Goal: Information Seeking & Learning: Learn about a topic

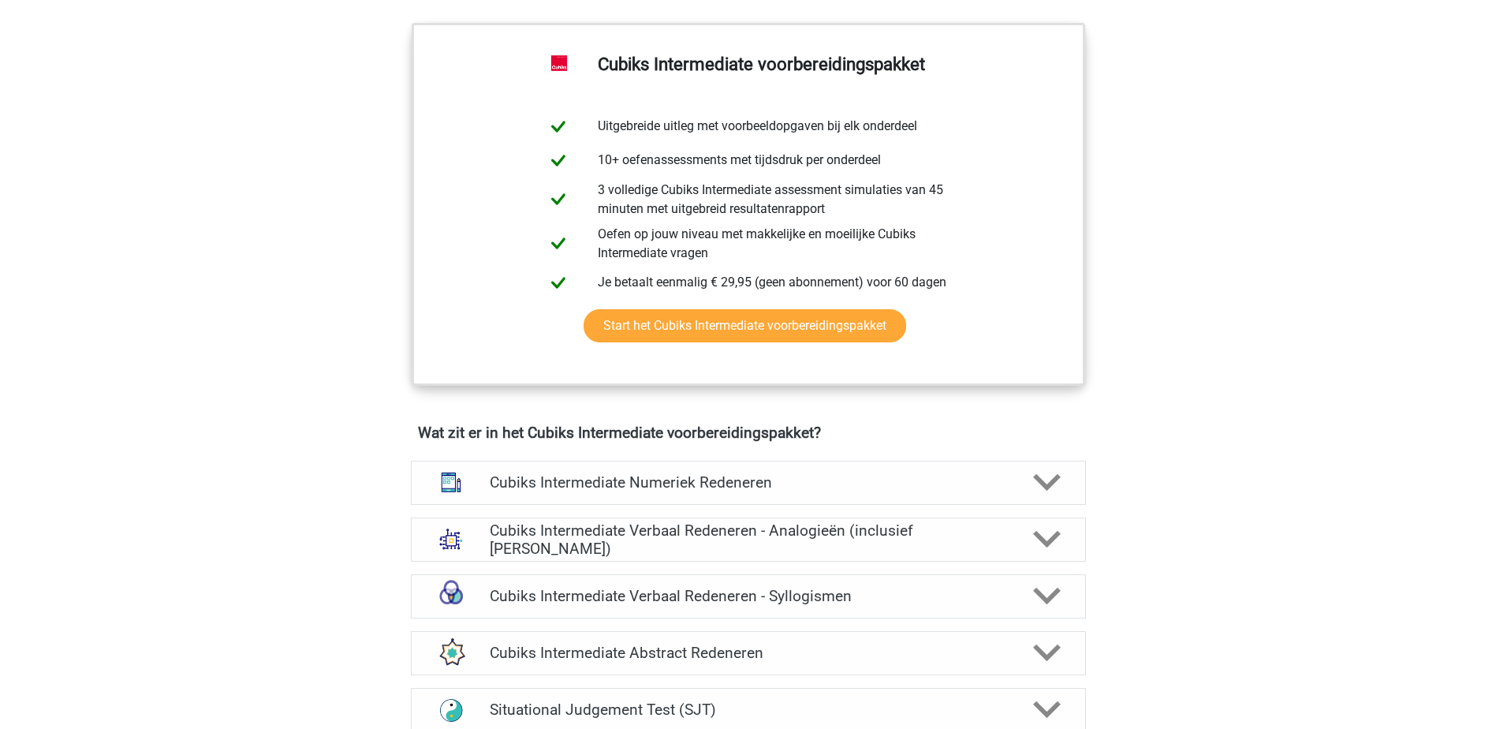
scroll to position [710, 0]
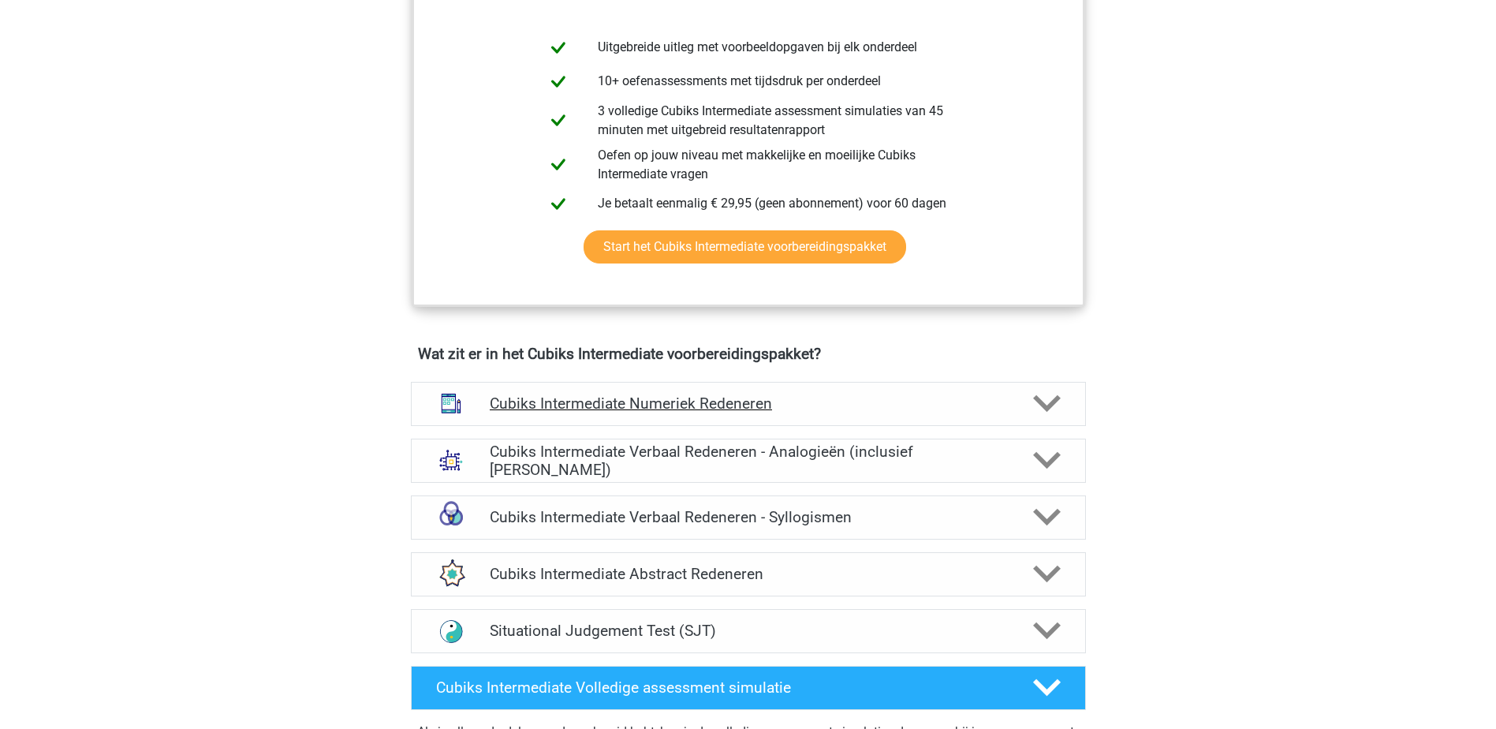
click at [1054, 400] on polygon at bounding box center [1047, 403] width 28 height 17
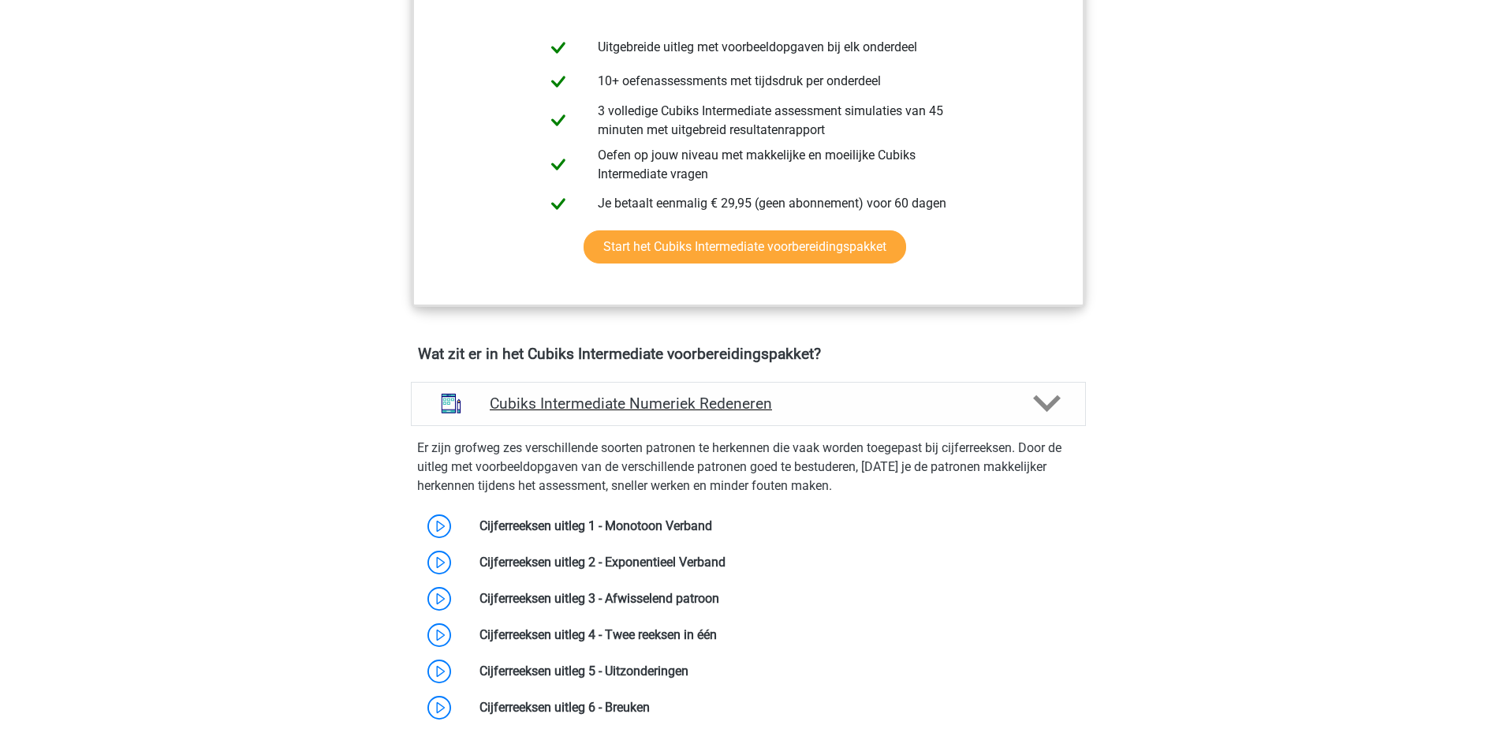
click at [1054, 400] on polygon at bounding box center [1047, 403] width 28 height 17
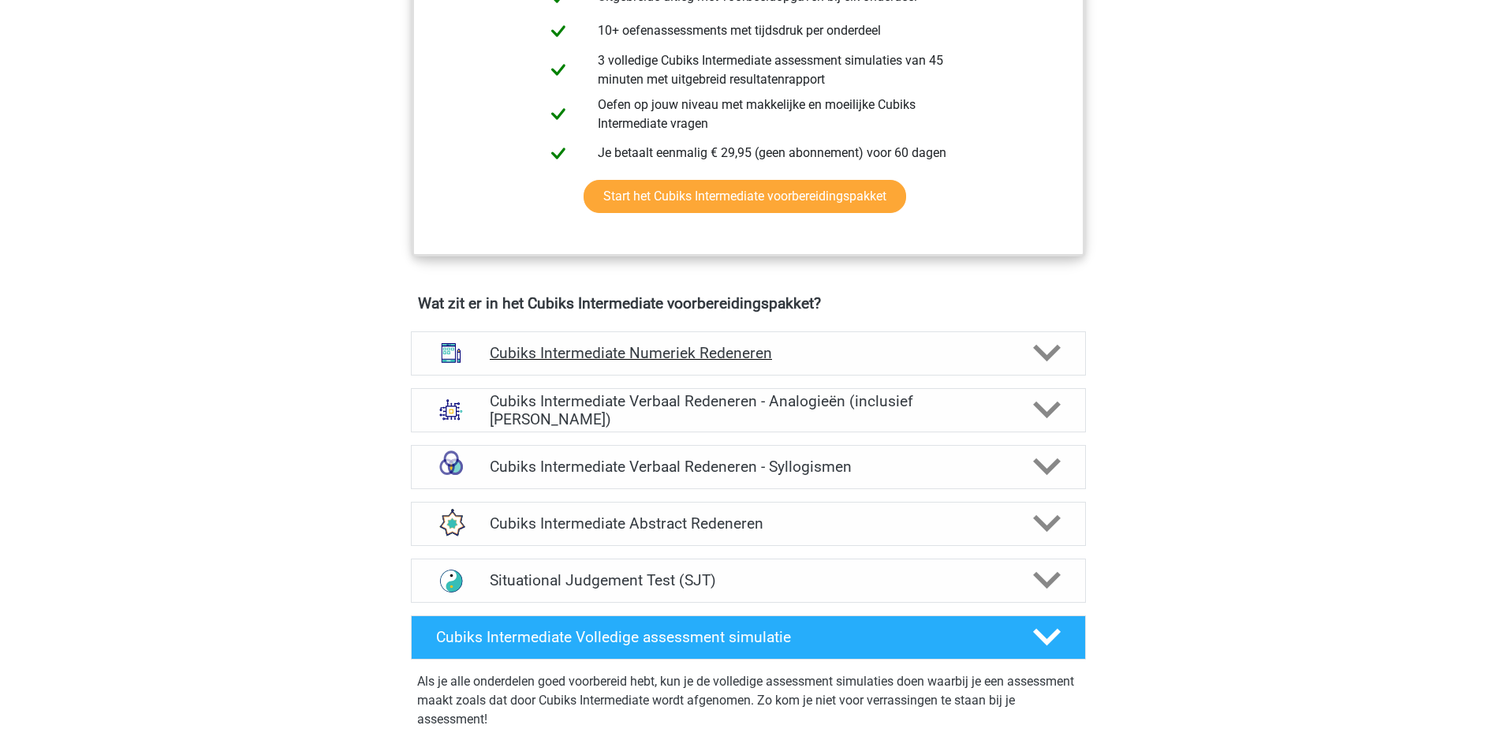
scroll to position [788, 0]
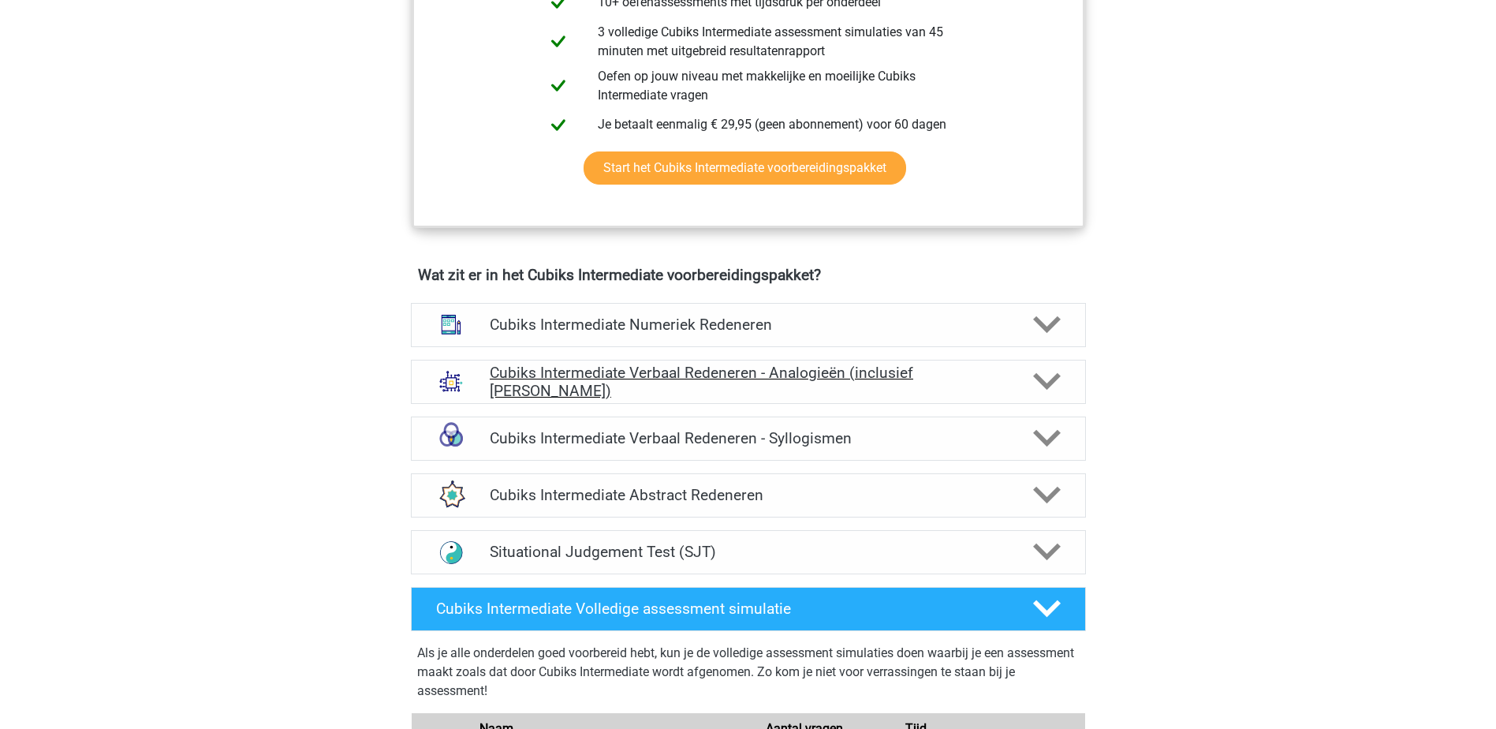
click at [1053, 397] on div "Cubiks Intermediate Verbaal Redeneren - Analogieën (inclusief [PERSON_NAME])" at bounding box center [748, 382] width 675 height 44
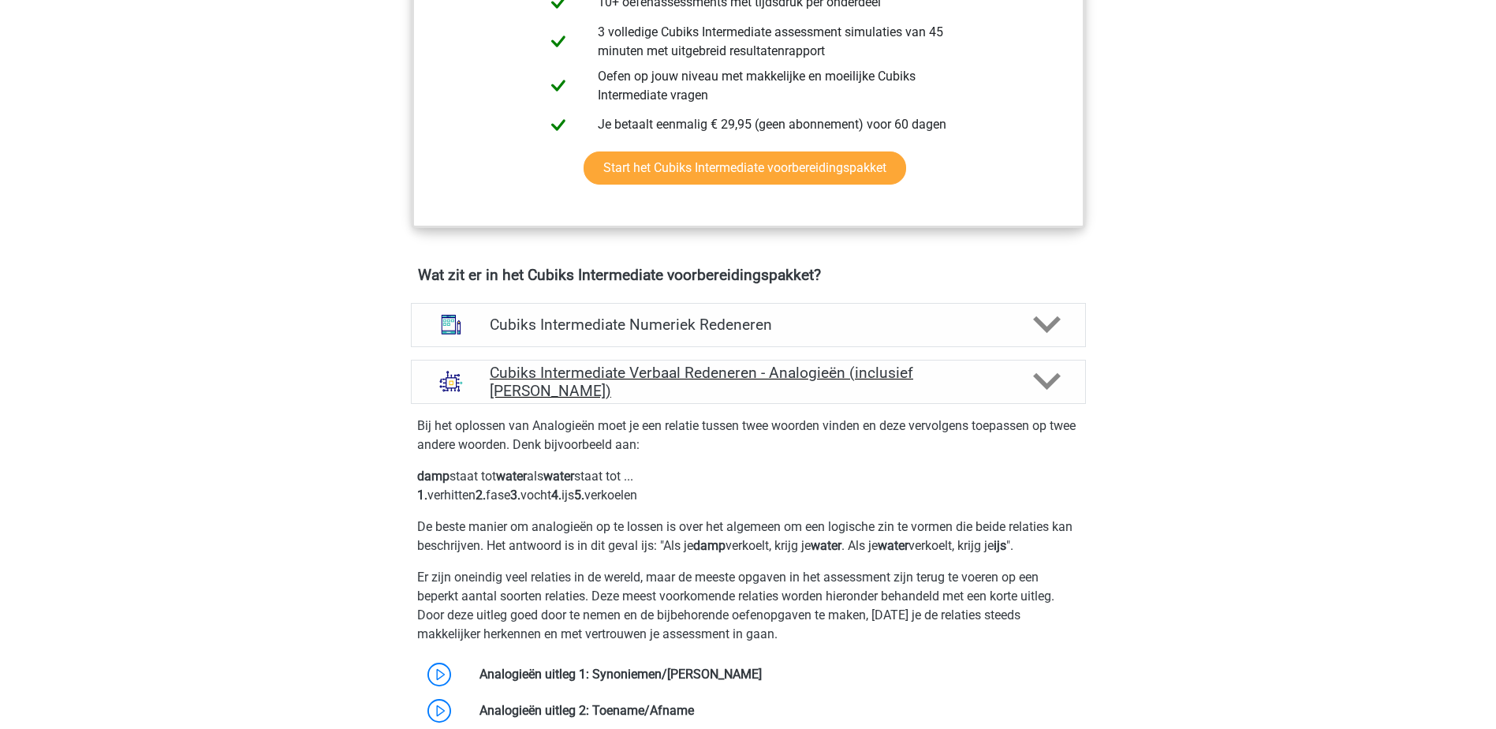
click at [1053, 397] on div "Cubiks Intermediate Verbaal Redeneren - Analogieën (inclusief [PERSON_NAME])" at bounding box center [748, 382] width 675 height 44
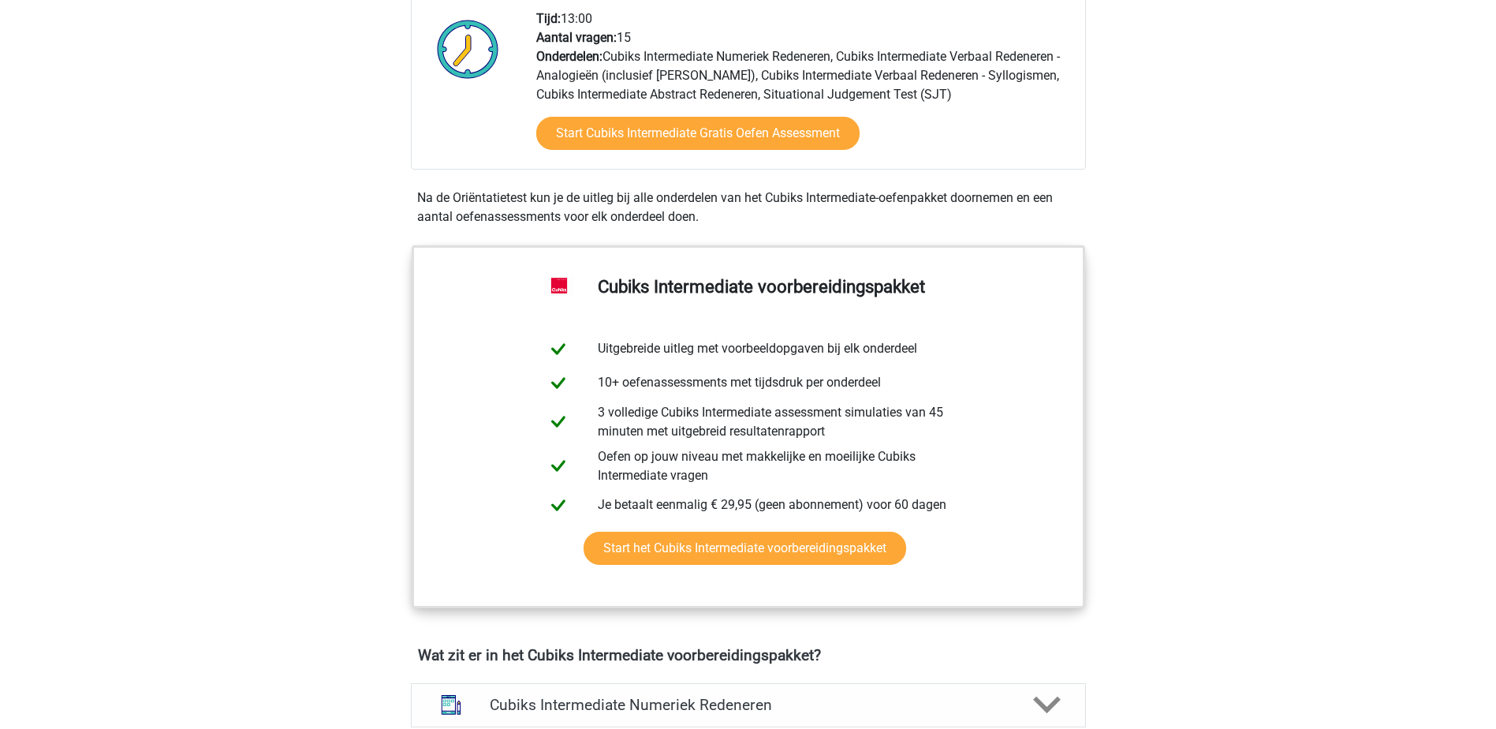
scroll to position [158, 0]
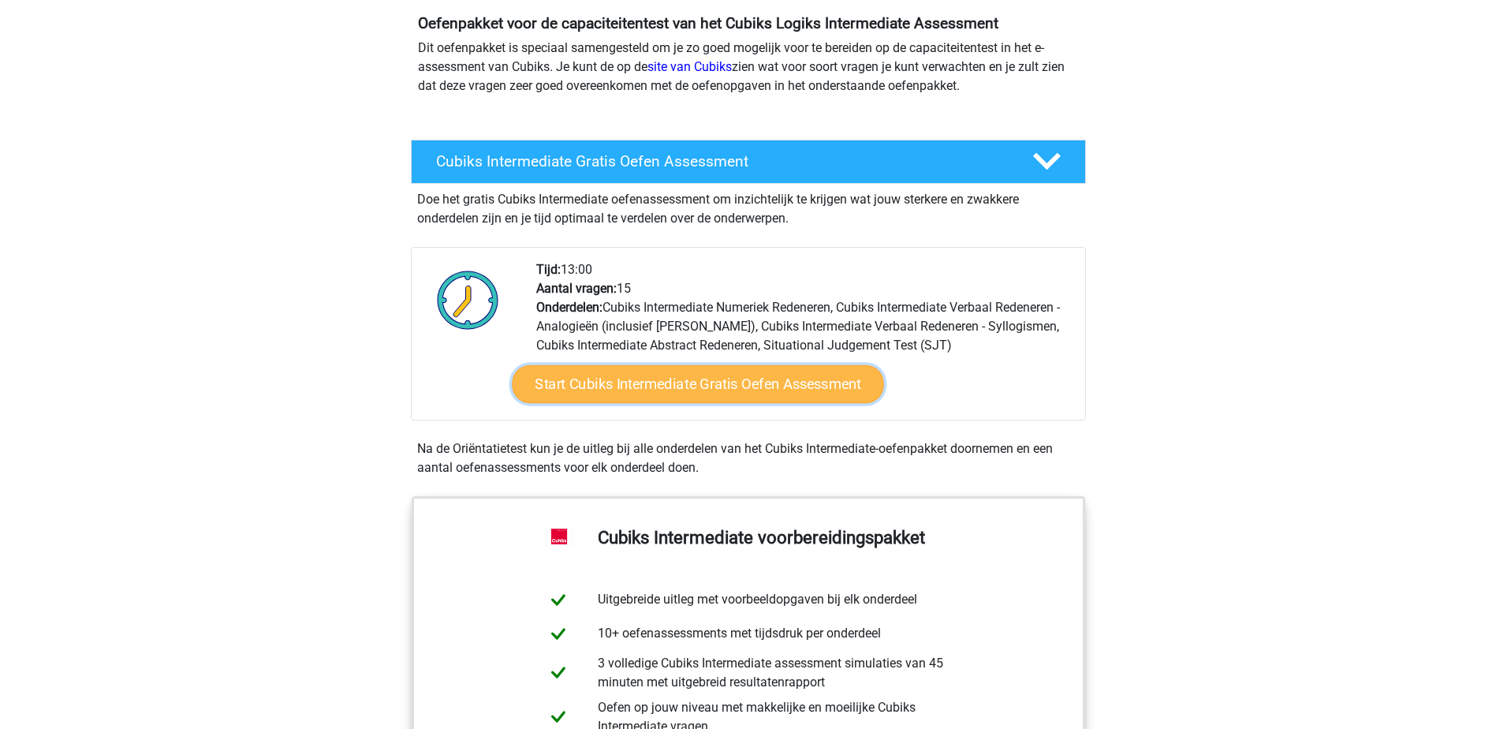
click at [779, 389] on link "Start Cubiks Intermediate Gratis Oefen Assessment" at bounding box center [698, 384] width 372 height 38
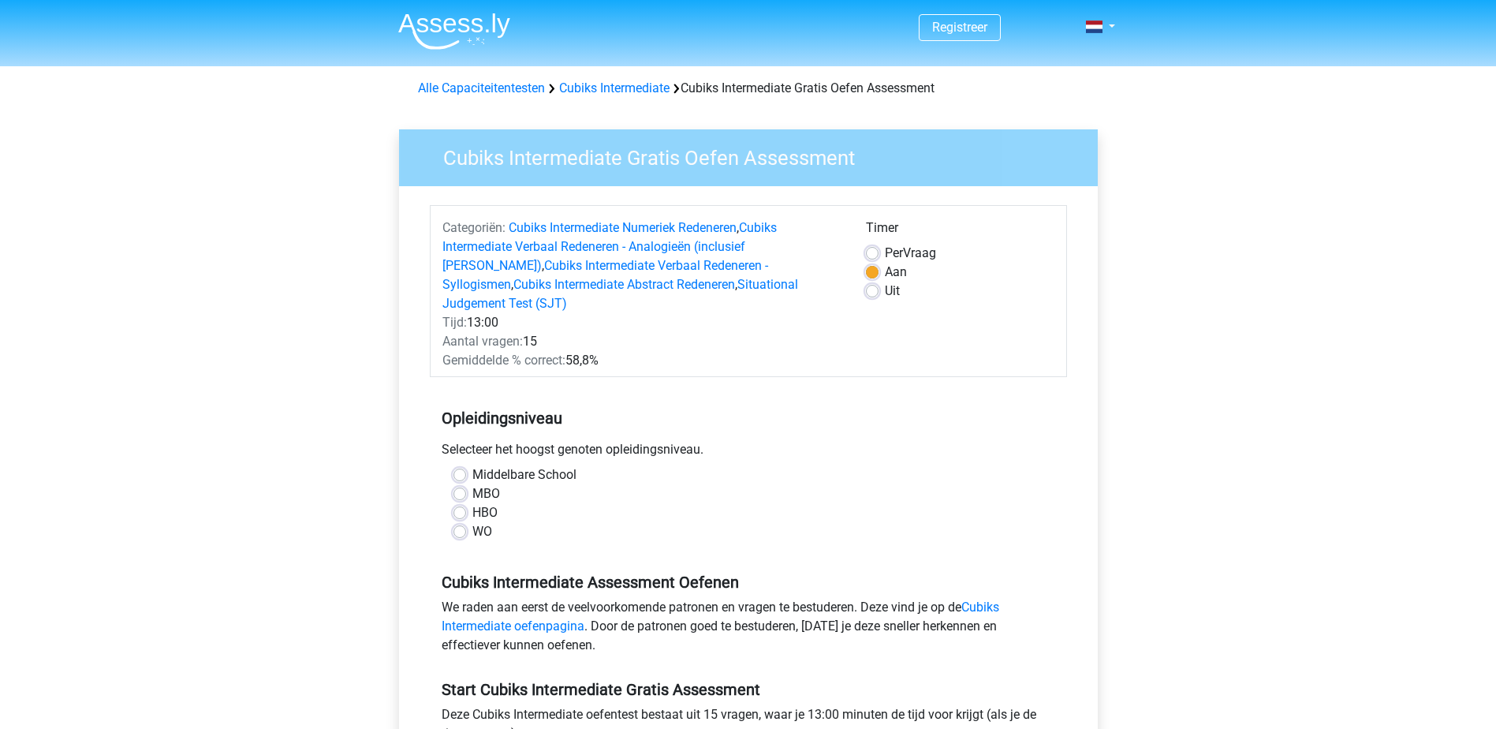
click at [473, 522] on label "WO" at bounding box center [482, 531] width 20 height 19
click at [466, 522] on input "WO" at bounding box center [459, 530] width 13 height 16
radio input "true"
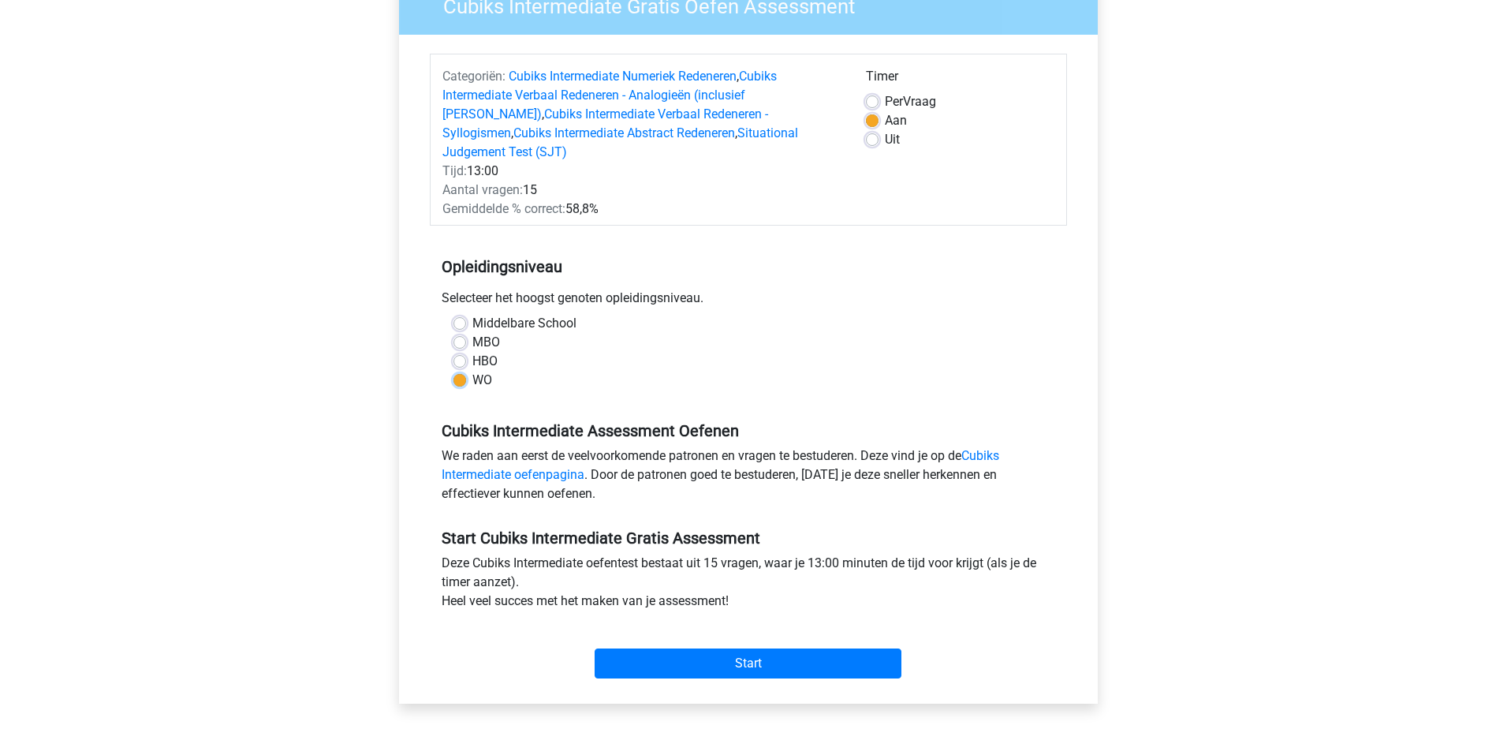
scroll to position [158, 0]
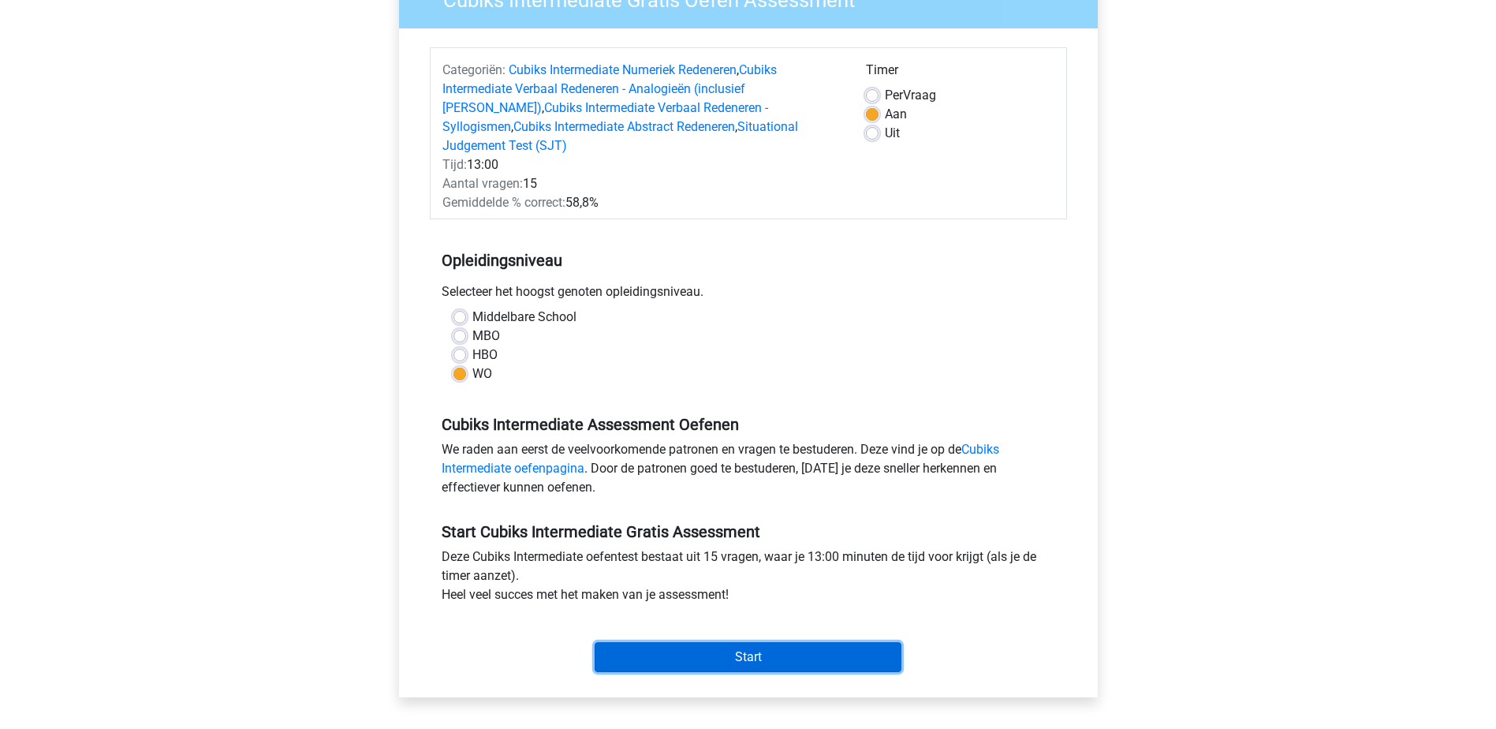
click at [764, 642] on input "Start" at bounding box center [747, 657] width 307 height 30
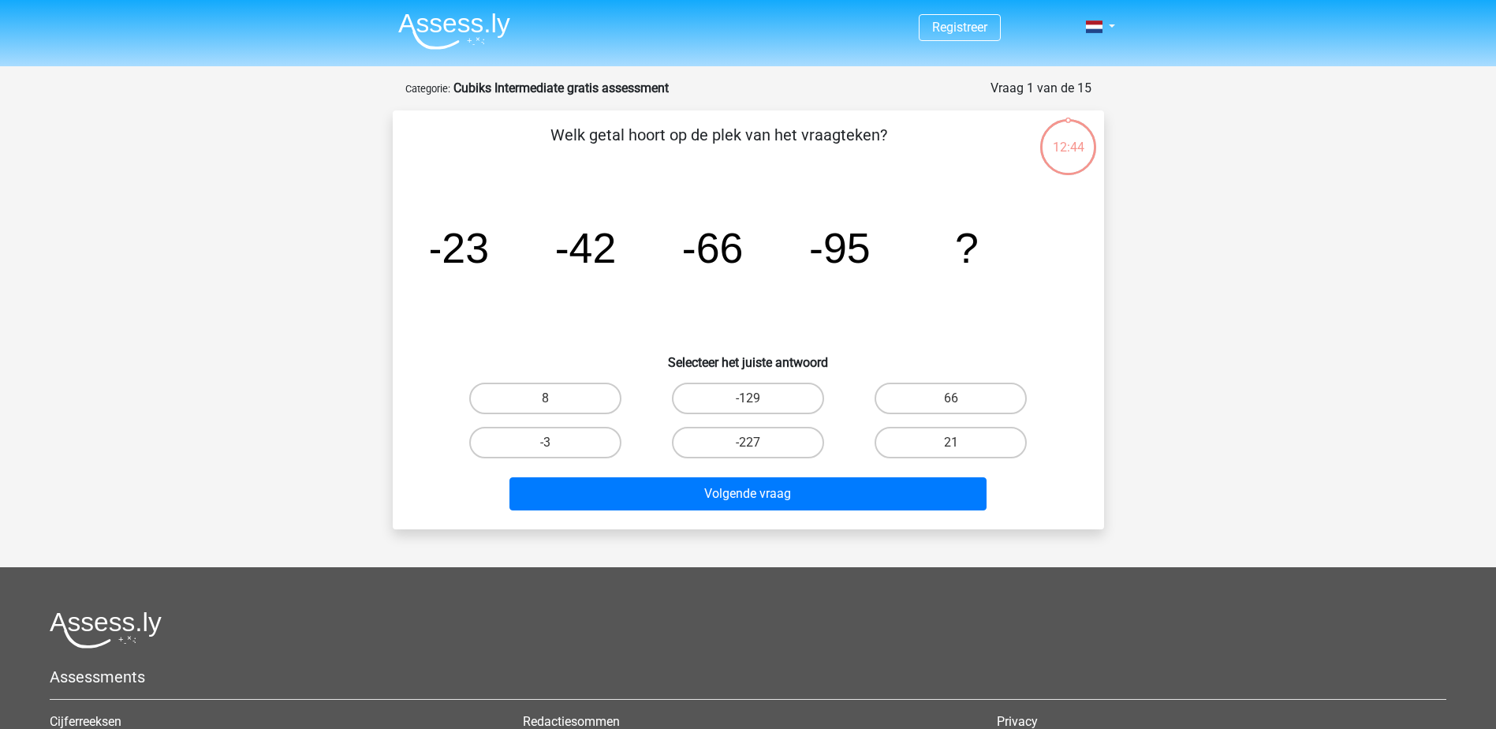
click at [758, 400] on input "-129" at bounding box center [752, 403] width 10 height 10
radio input "true"
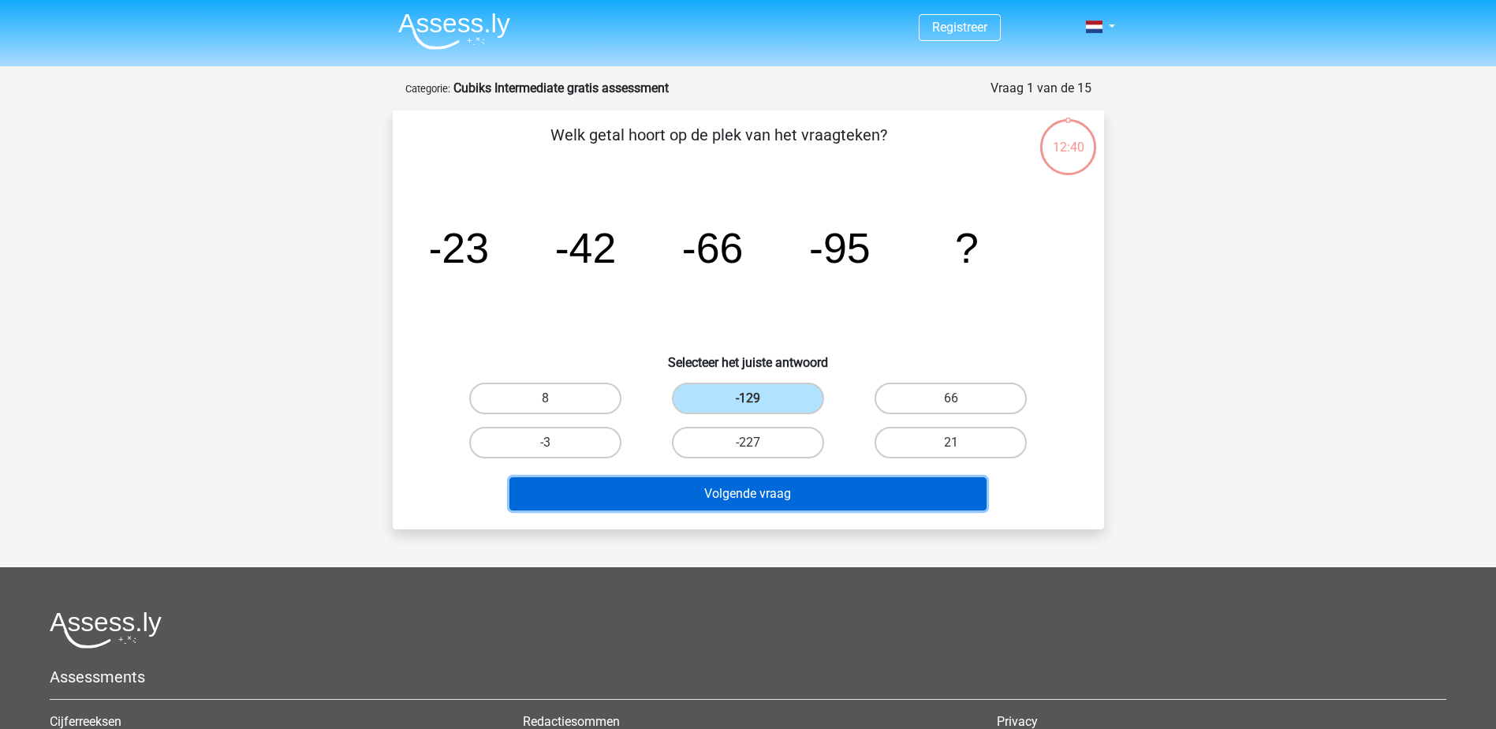
click at [753, 501] on button "Volgende vraag" at bounding box center [747, 493] width 477 height 33
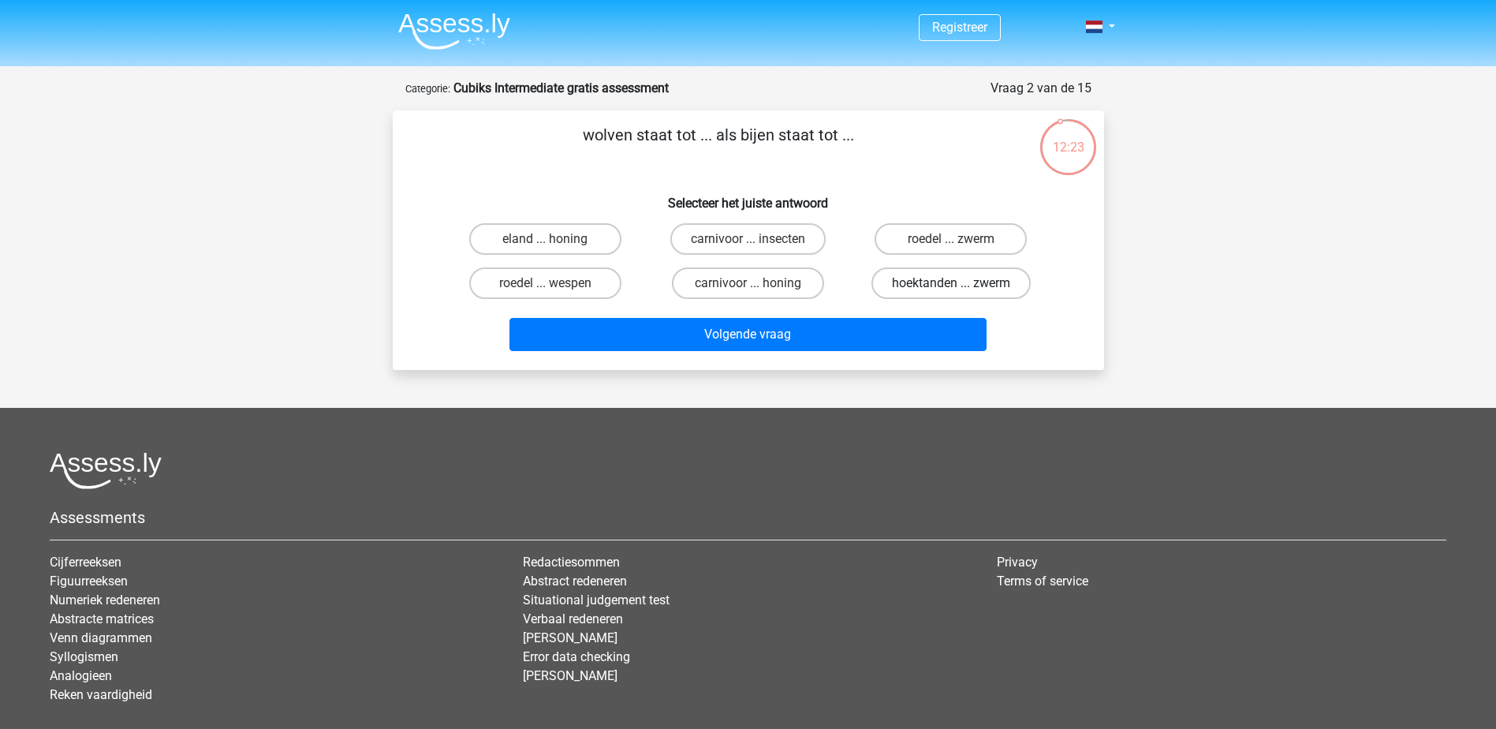
drag, startPoint x: 747, startPoint y: 242, endPoint x: 931, endPoint y: 272, distance: 186.9
click at [931, 272] on div "eland ... honing carnivoor ... insecten roedel ... zwerm roedel ... wespen carn…" at bounding box center [748, 261] width 609 height 88
click at [960, 240] on input "roedel ... zwerm" at bounding box center [956, 244] width 10 height 10
radio input "true"
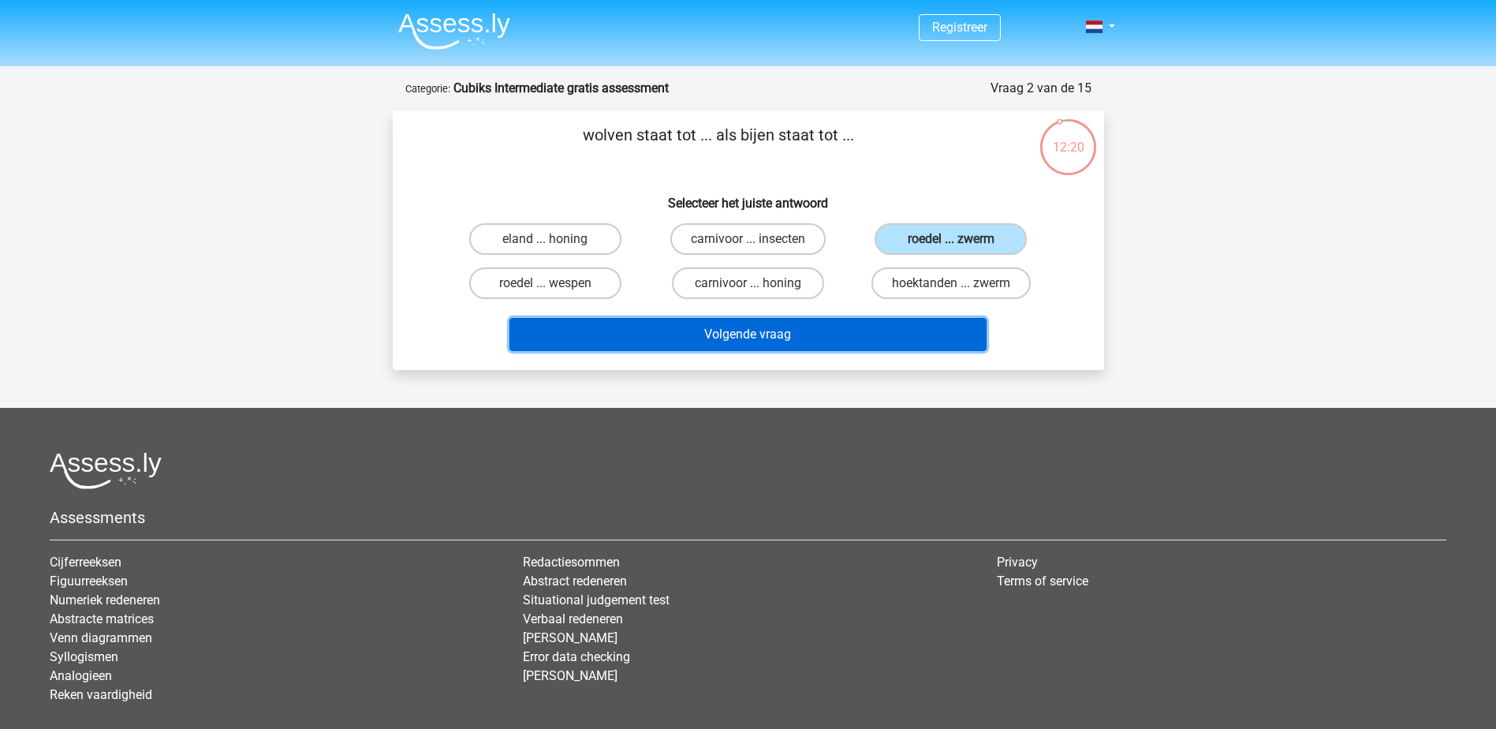
click at [854, 331] on button "Volgende vraag" at bounding box center [747, 334] width 477 height 33
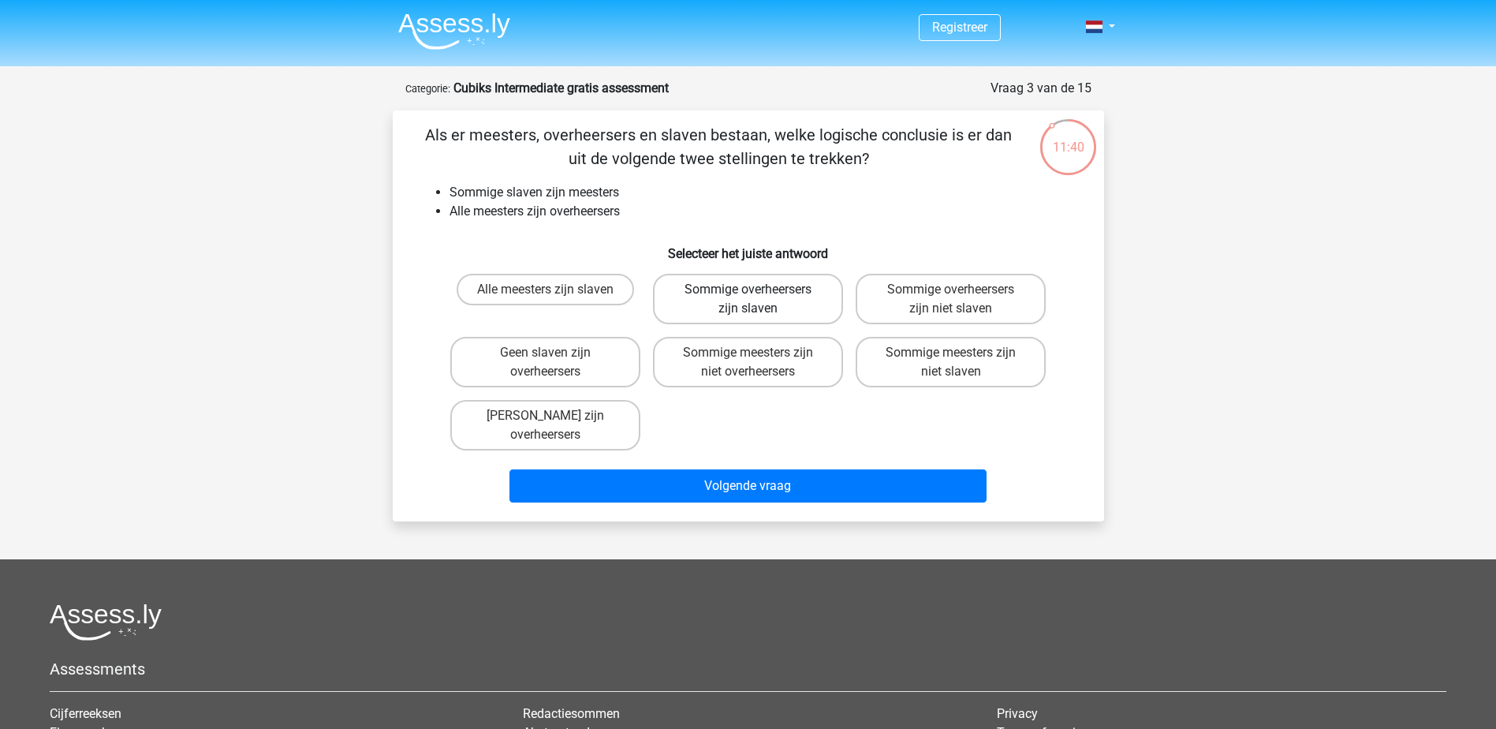
click at [807, 308] on label "Sommige overheersers zijn slaven" at bounding box center [748, 299] width 190 height 50
click at [758, 300] on input "Sommige overheersers zijn slaven" at bounding box center [752, 294] width 10 height 10
radio input "true"
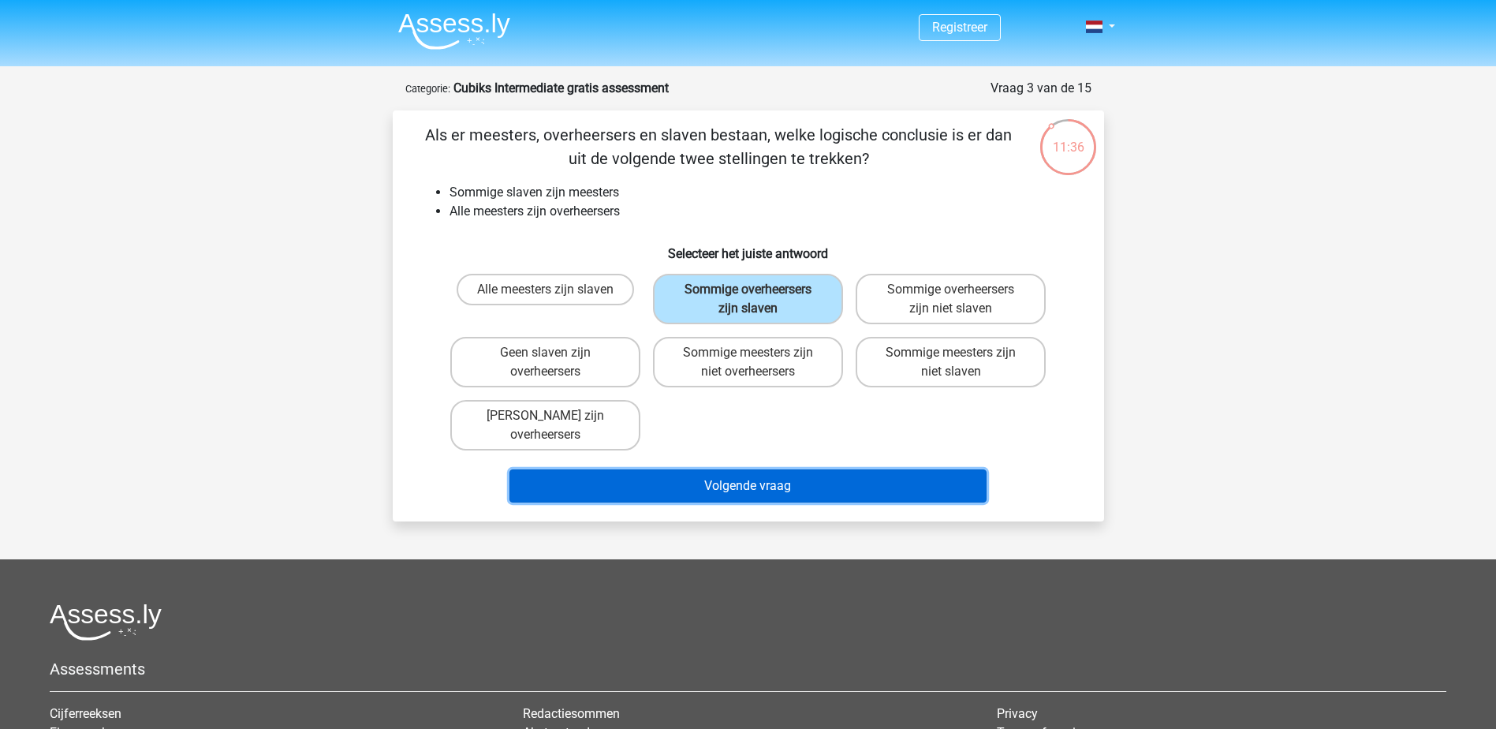
click at [773, 477] on button "Volgende vraag" at bounding box center [747, 485] width 477 height 33
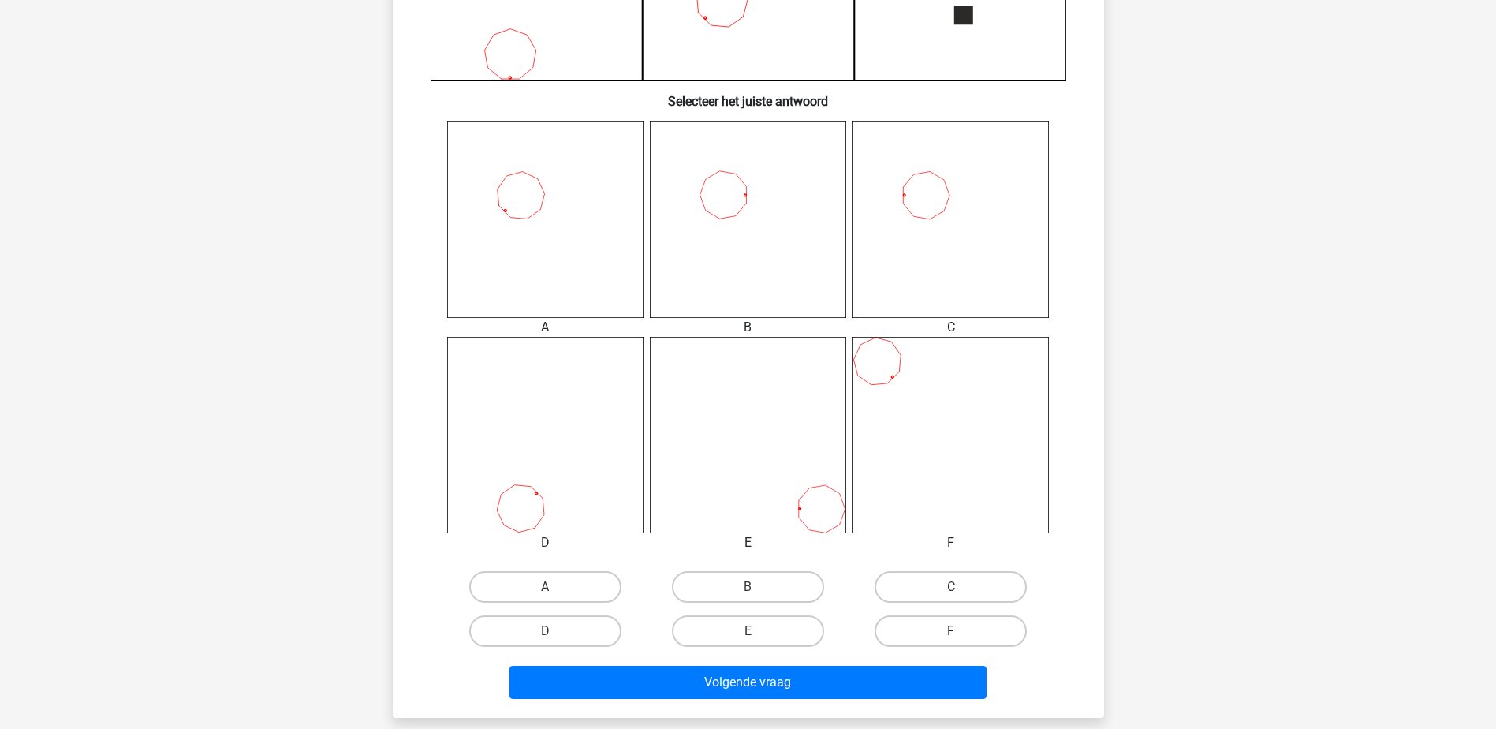
scroll to position [631, 0]
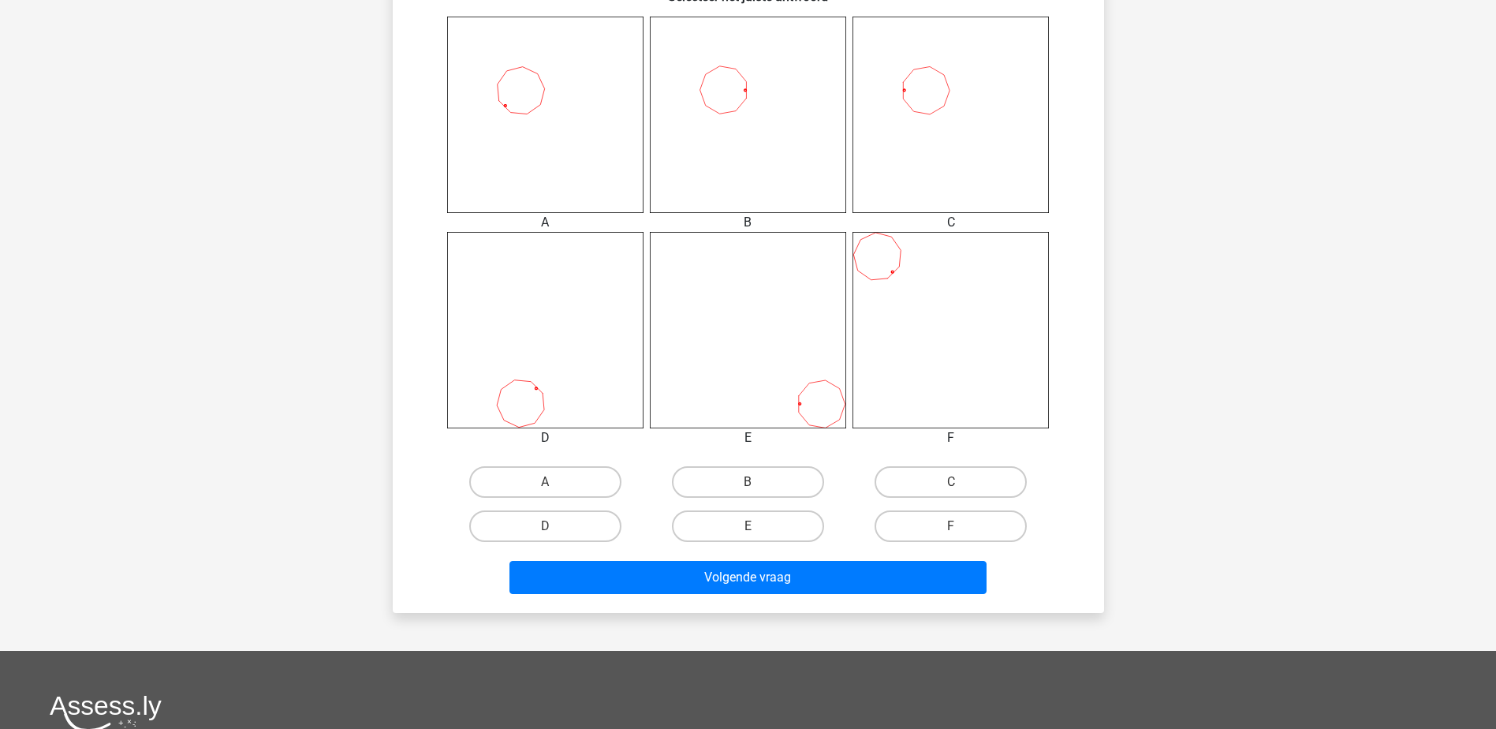
click at [959, 484] on input "C" at bounding box center [956, 487] width 10 height 10
radio input "true"
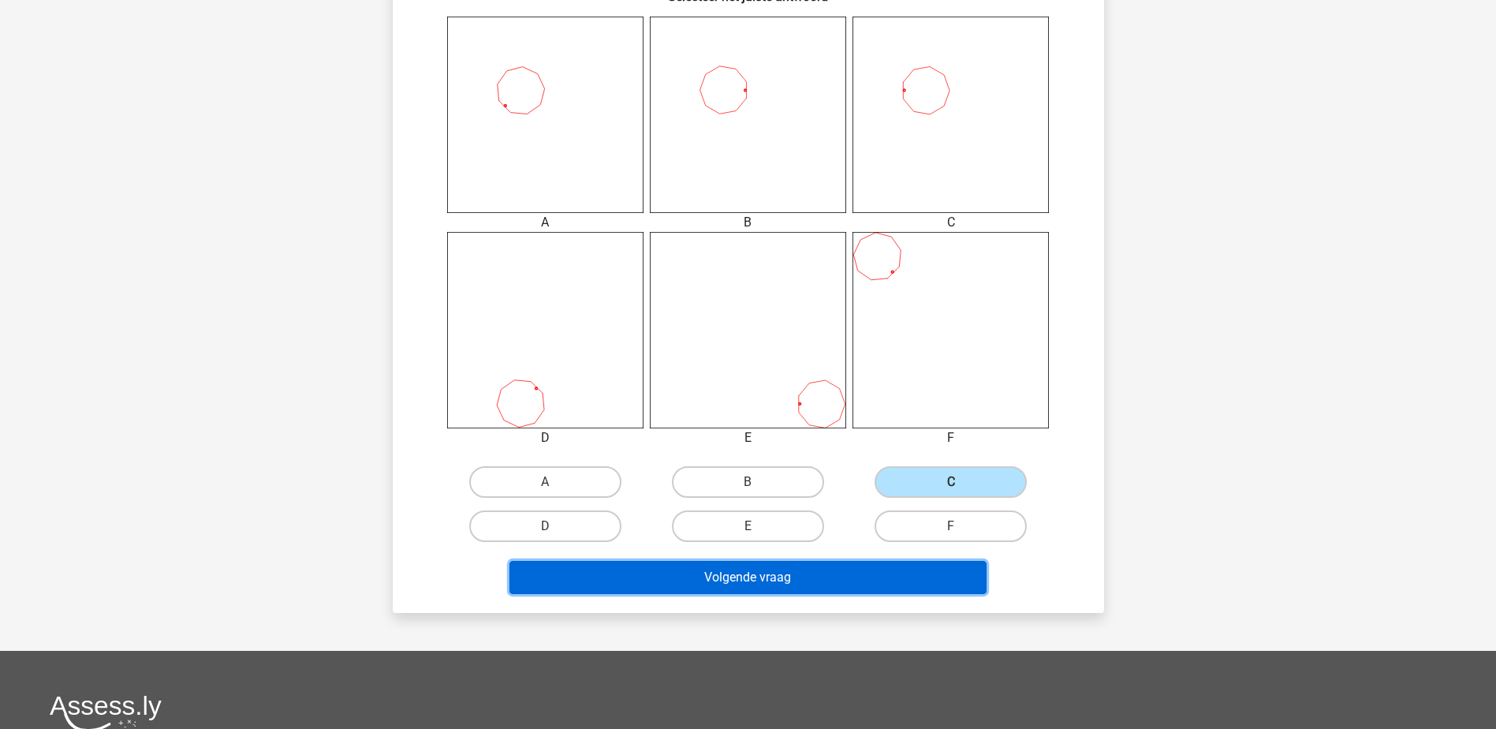
click at [806, 580] on button "Volgende vraag" at bounding box center [747, 577] width 477 height 33
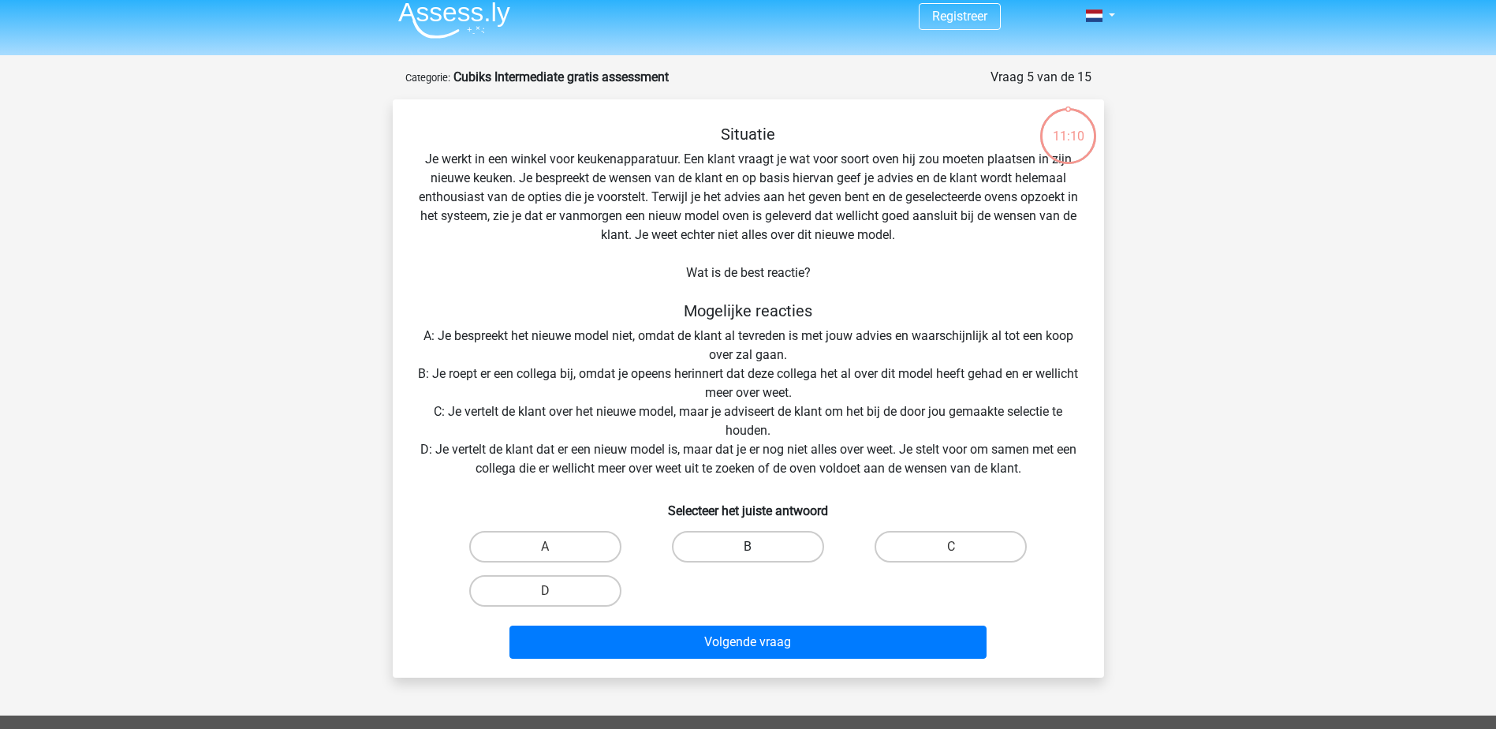
scroll to position [0, 0]
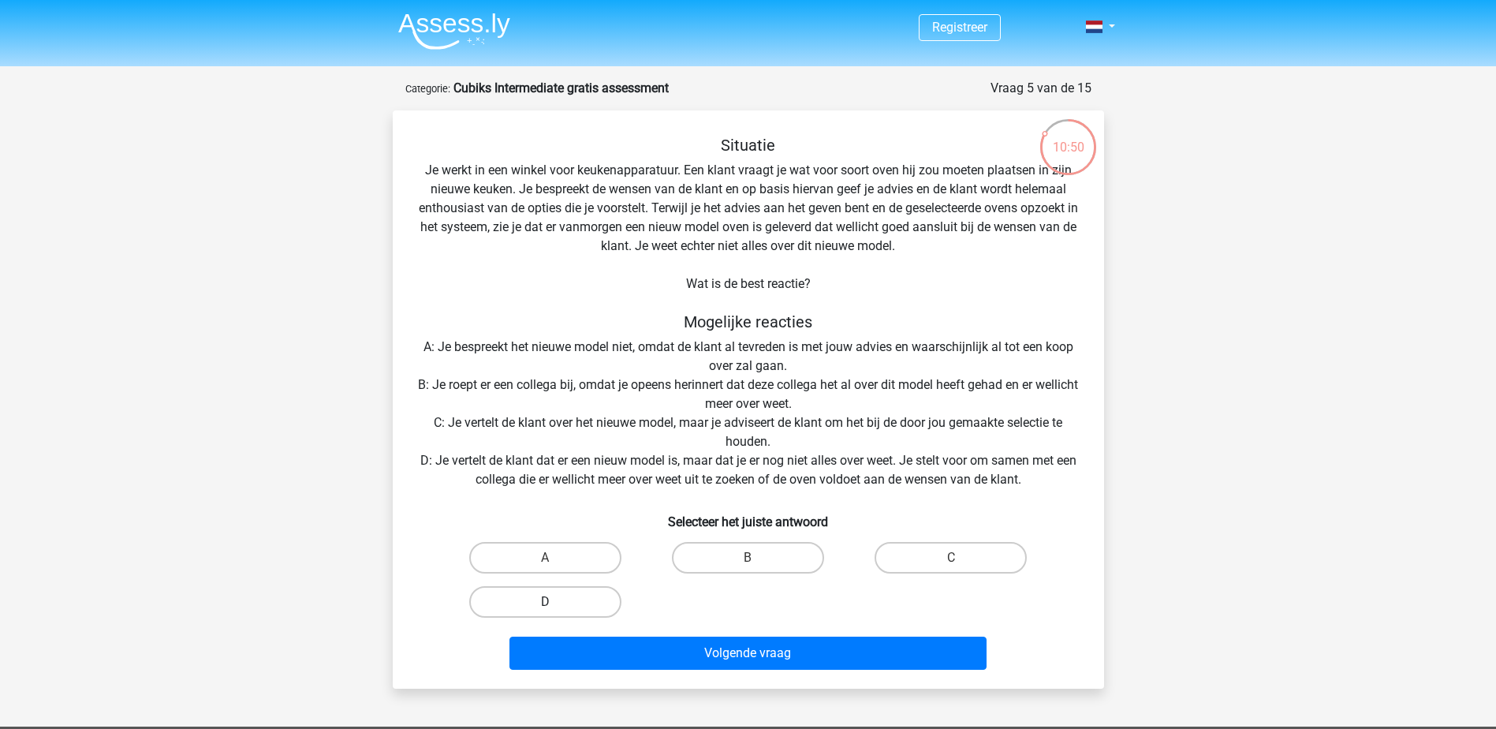
click at [589, 605] on label "D" at bounding box center [545, 602] width 152 height 32
click at [555, 605] on input "D" at bounding box center [550, 607] width 10 height 10
radio input "true"
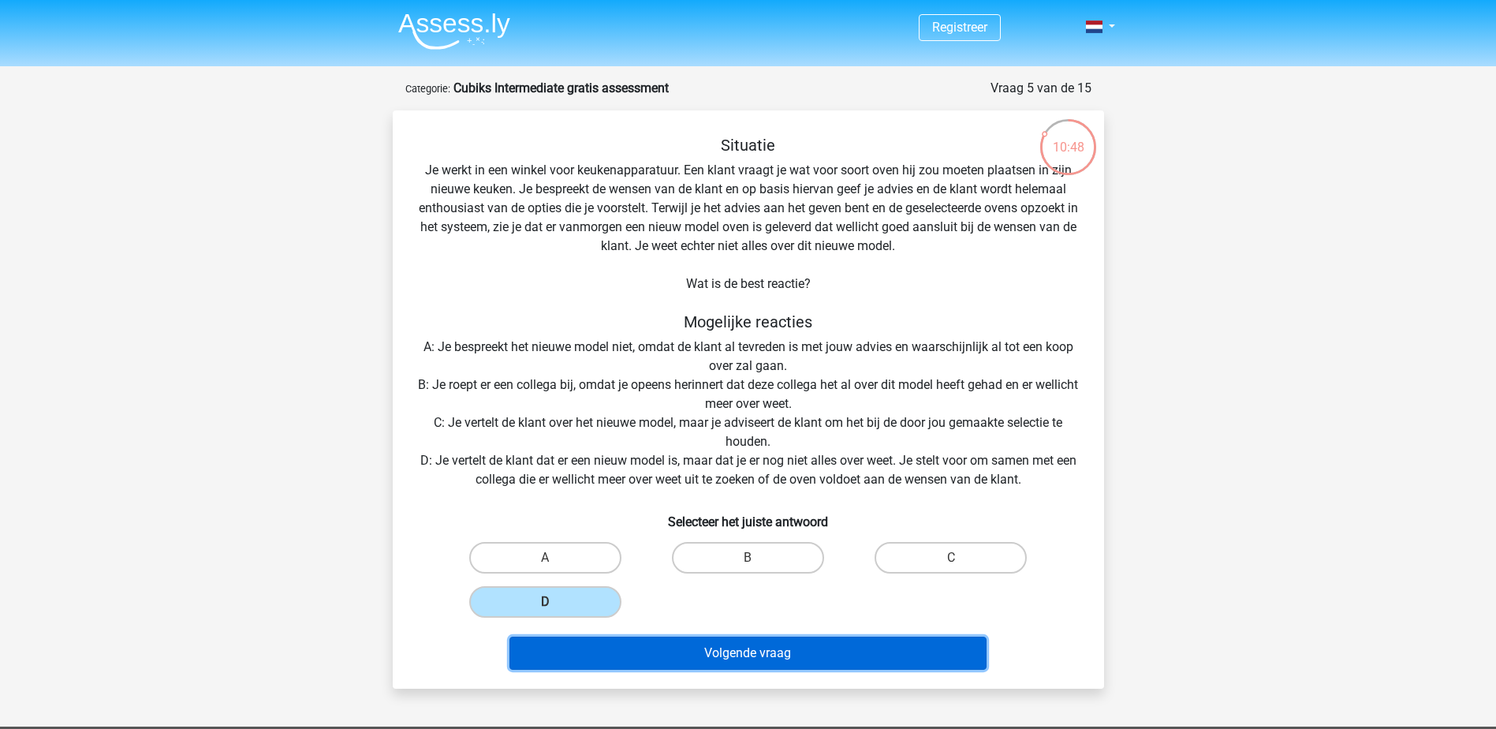
click at [721, 642] on button "Volgende vraag" at bounding box center [747, 652] width 477 height 33
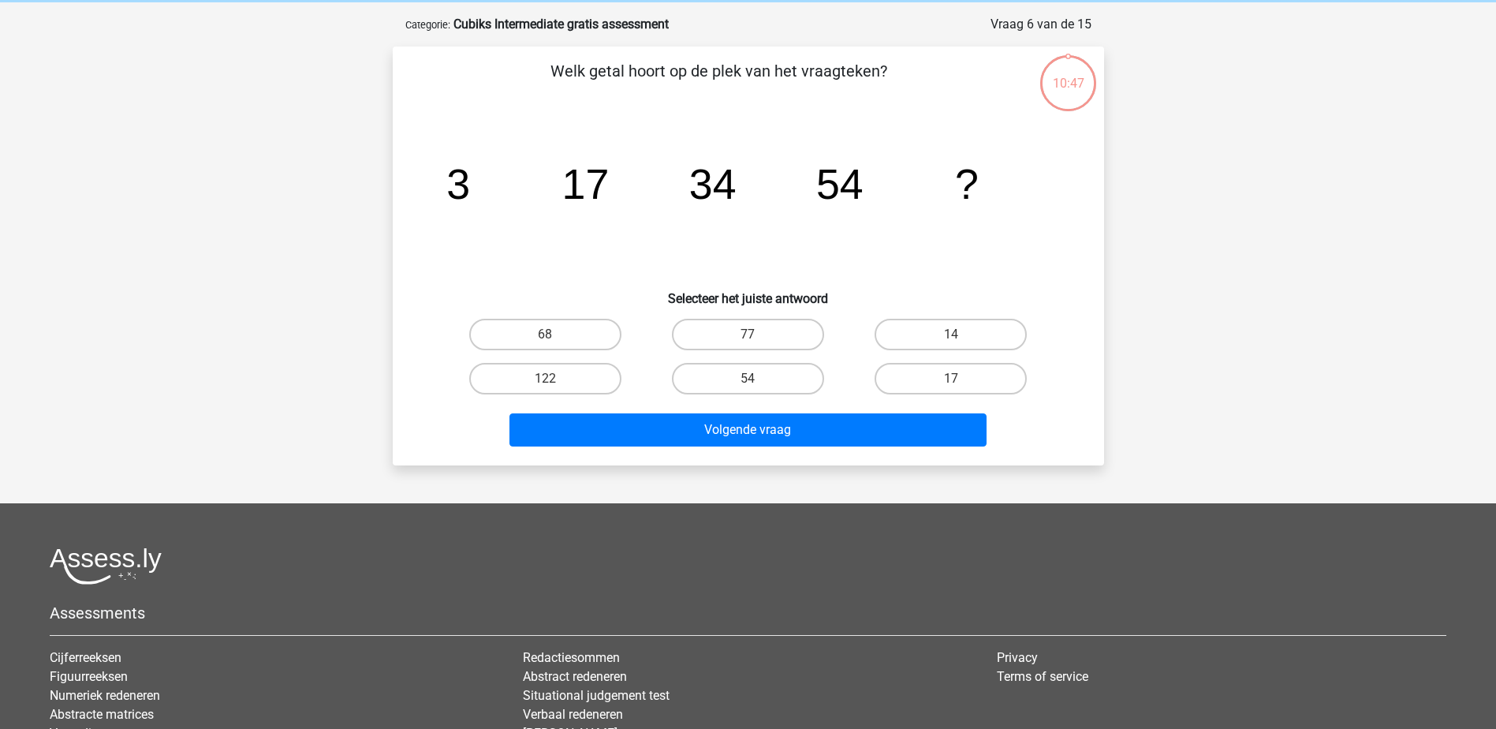
scroll to position [79, 0]
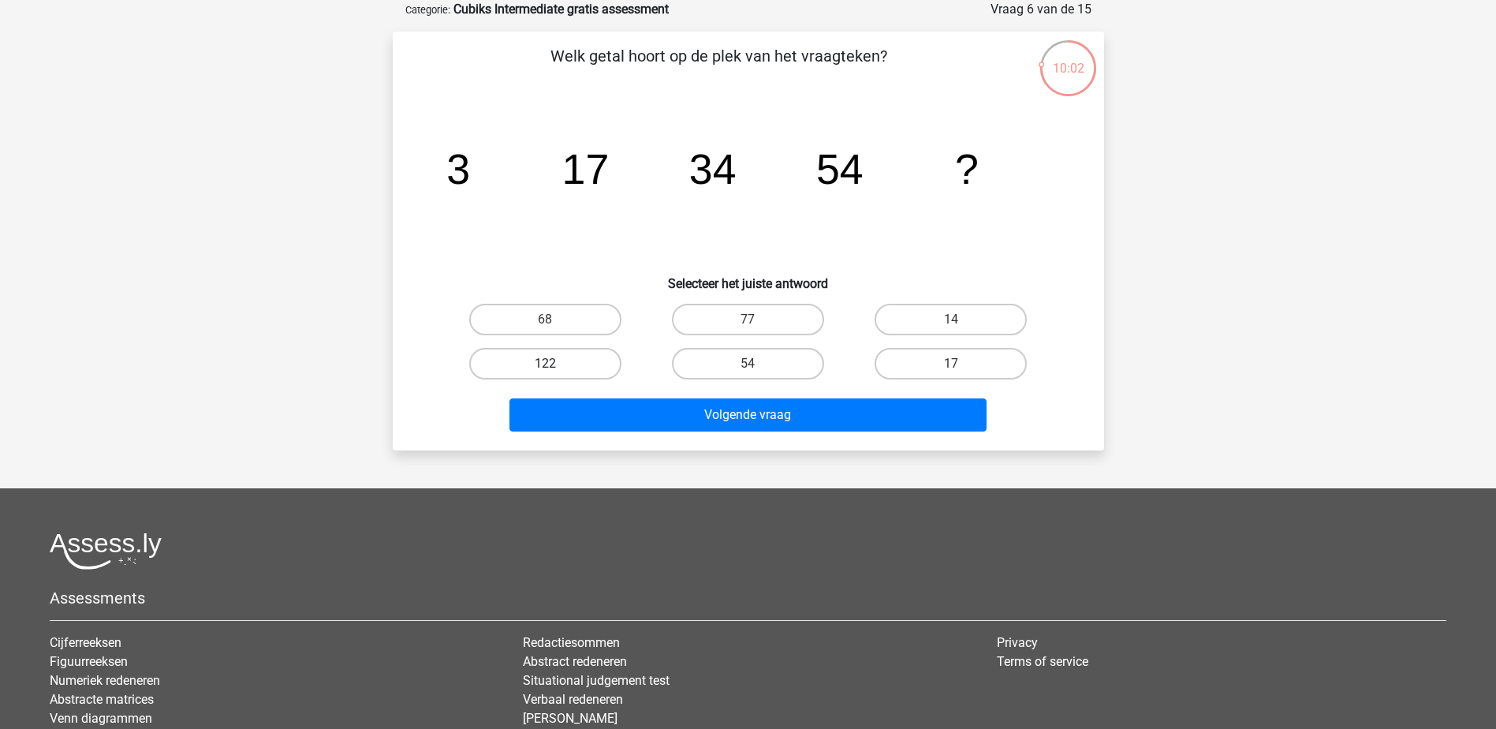
click at [615, 366] on label "122" at bounding box center [545, 364] width 152 height 32
click at [555, 366] on input "122" at bounding box center [550, 368] width 10 height 10
radio input "true"
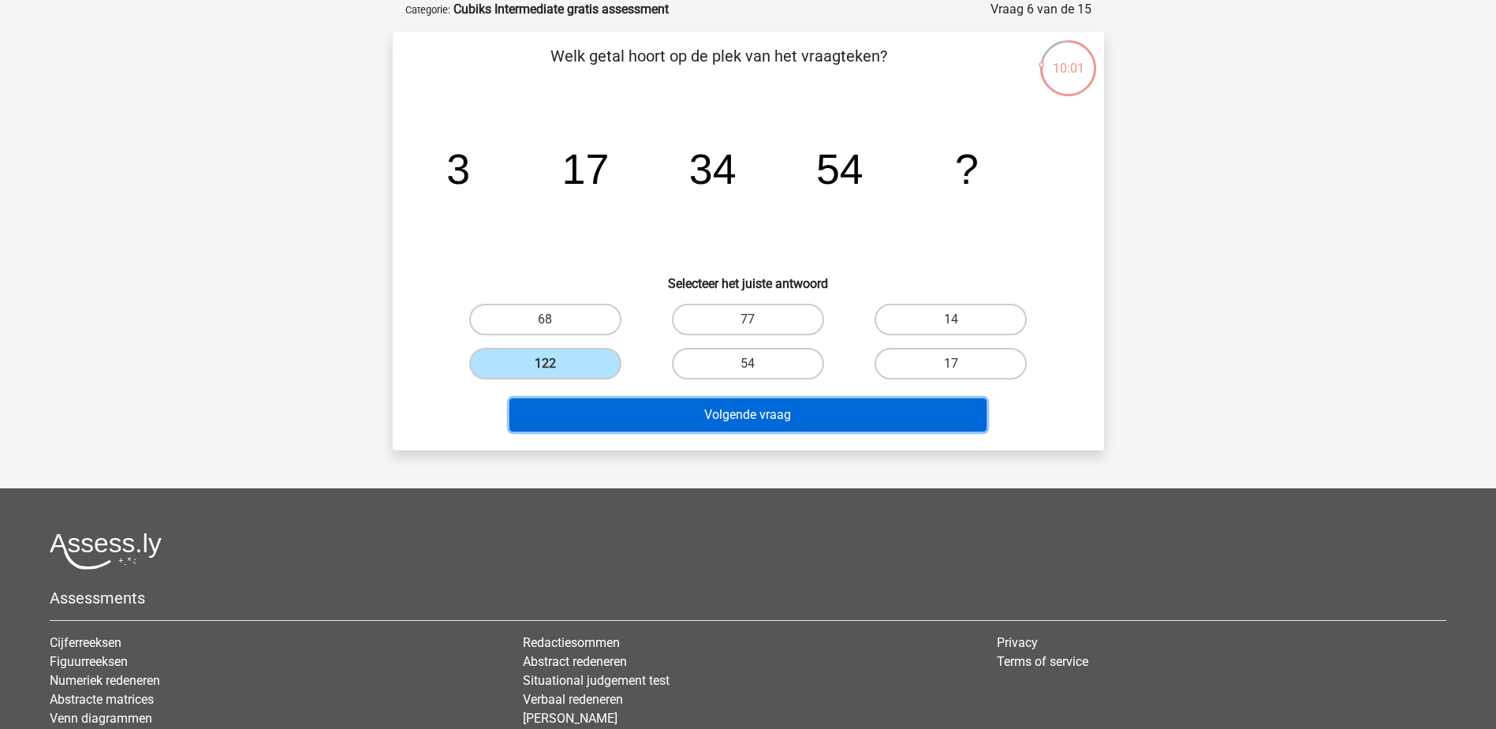
click at [681, 413] on button "Volgende vraag" at bounding box center [747, 414] width 477 height 33
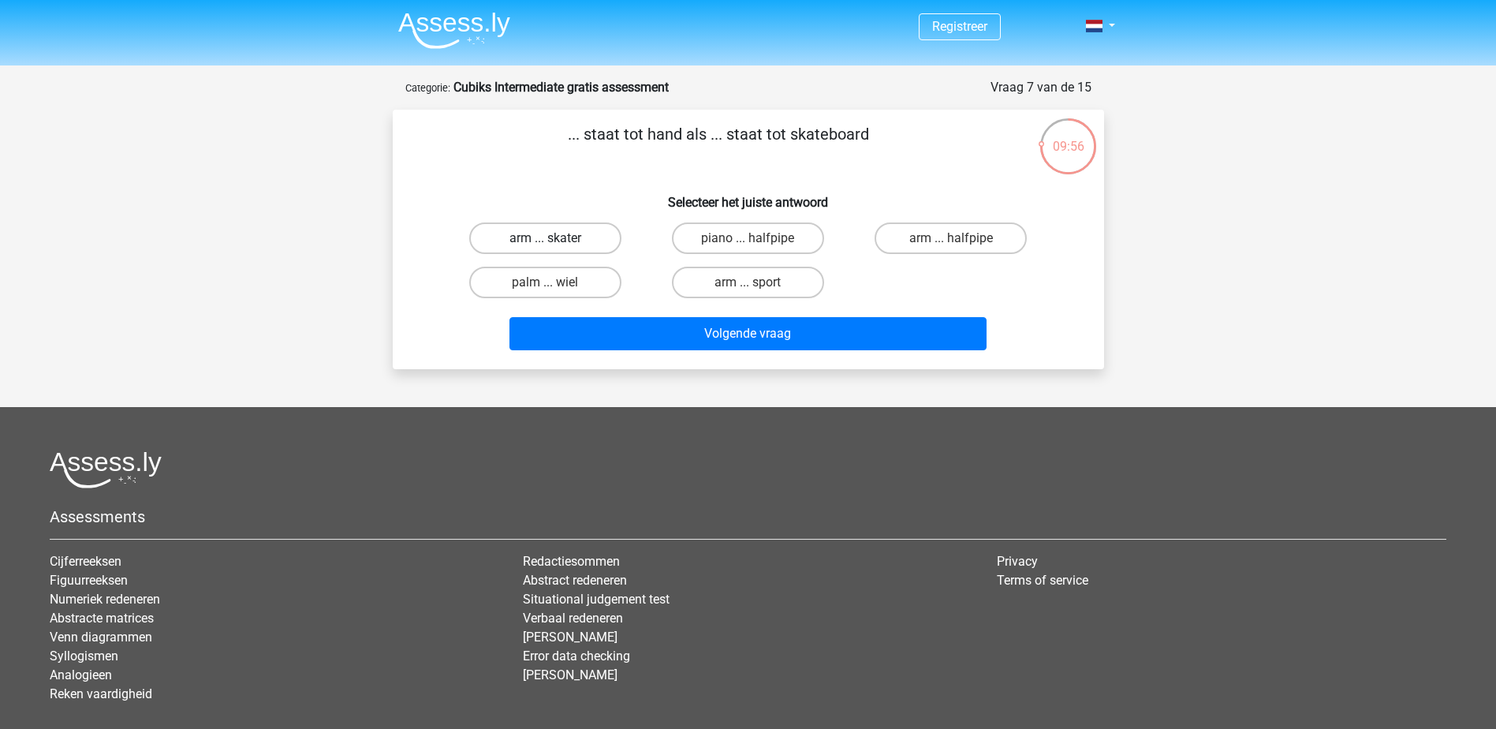
scroll to position [0, 0]
click at [766, 244] on label "piano ... halfpipe" at bounding box center [748, 239] width 152 height 32
click at [758, 244] on input "piano ... halfpipe" at bounding box center [752, 244] width 10 height 10
radio input "true"
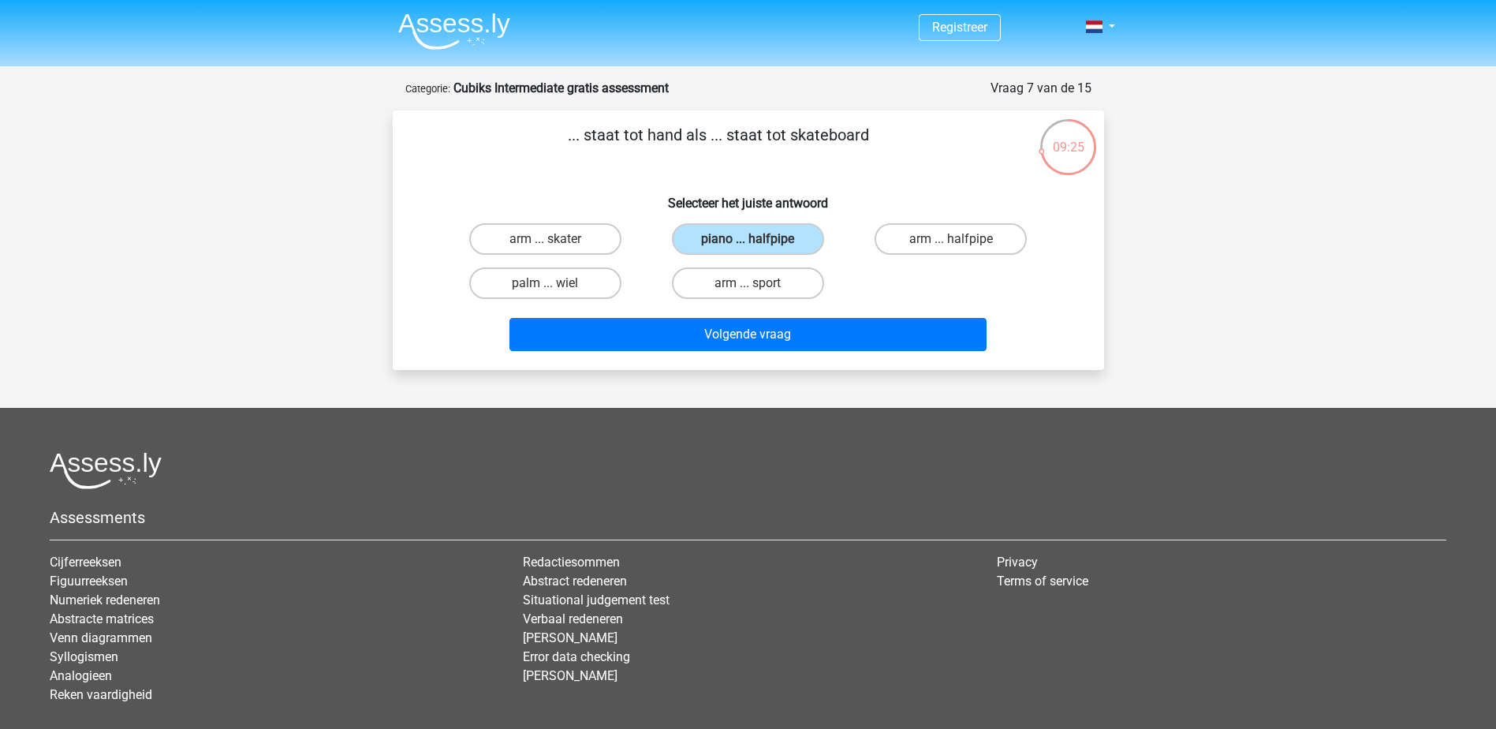
click at [546, 285] on input "palm ... wiel" at bounding box center [550, 288] width 10 height 10
radio input "true"
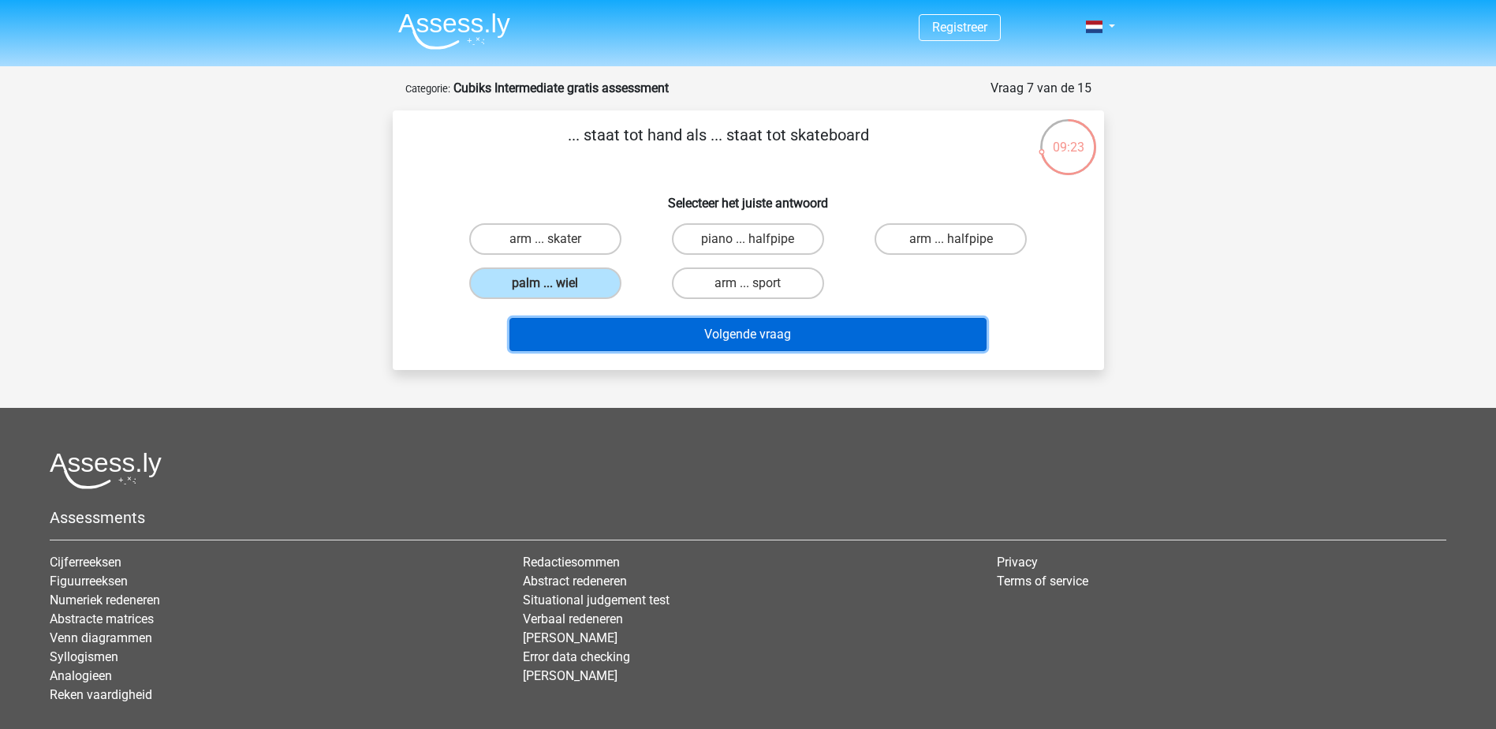
click at [699, 323] on button "Volgende vraag" at bounding box center [747, 334] width 477 height 33
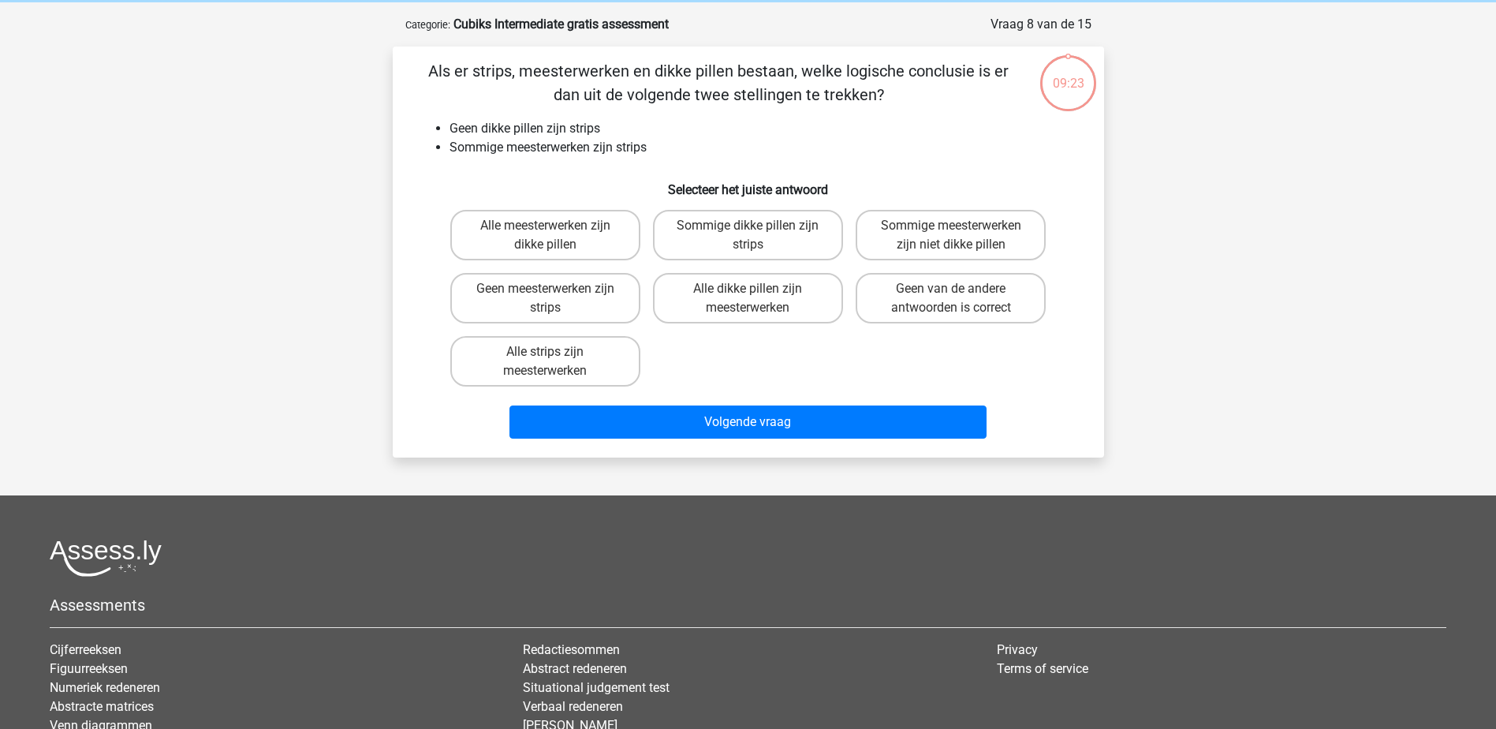
scroll to position [79, 0]
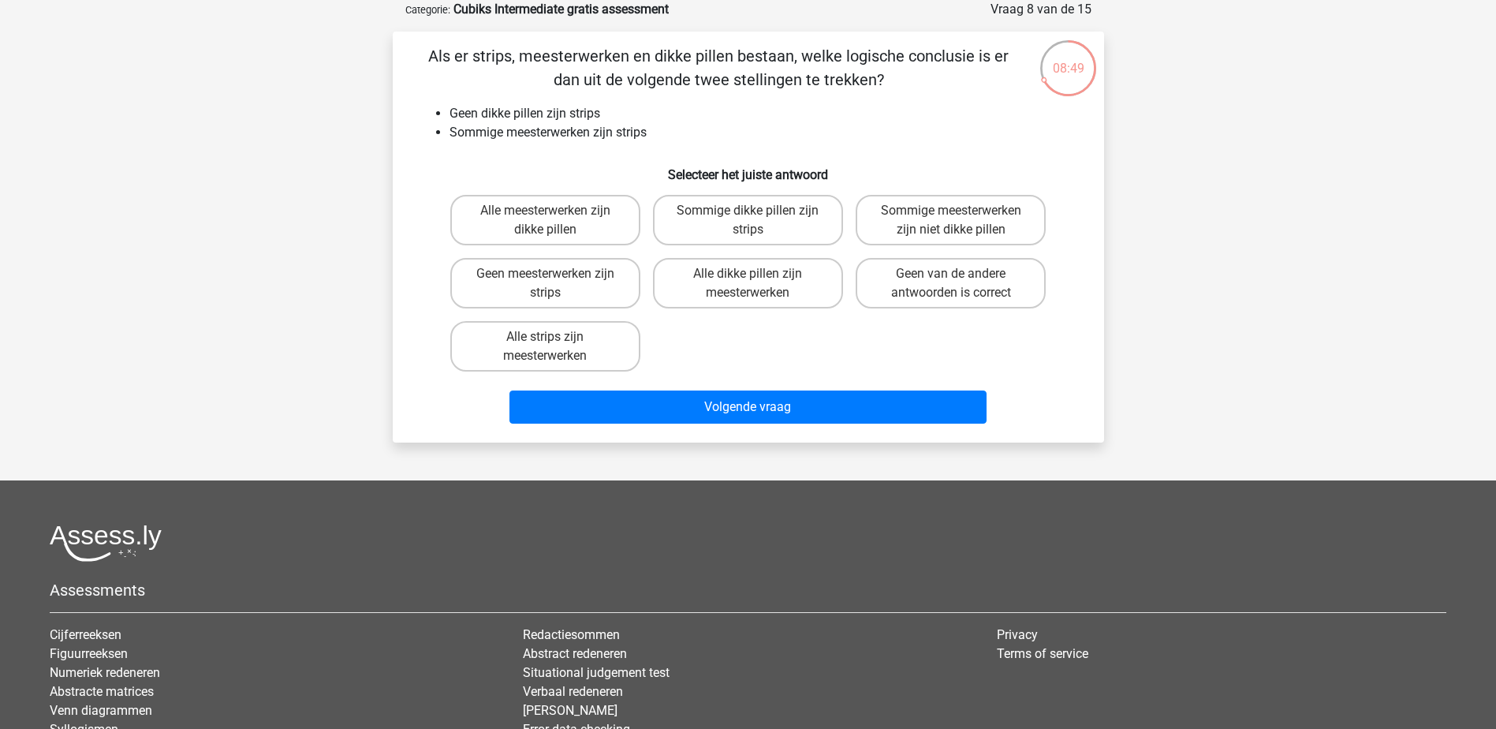
click at [956, 213] on input "Sommige meesterwerken zijn niet dikke pillen" at bounding box center [956, 216] width 10 height 10
radio input "true"
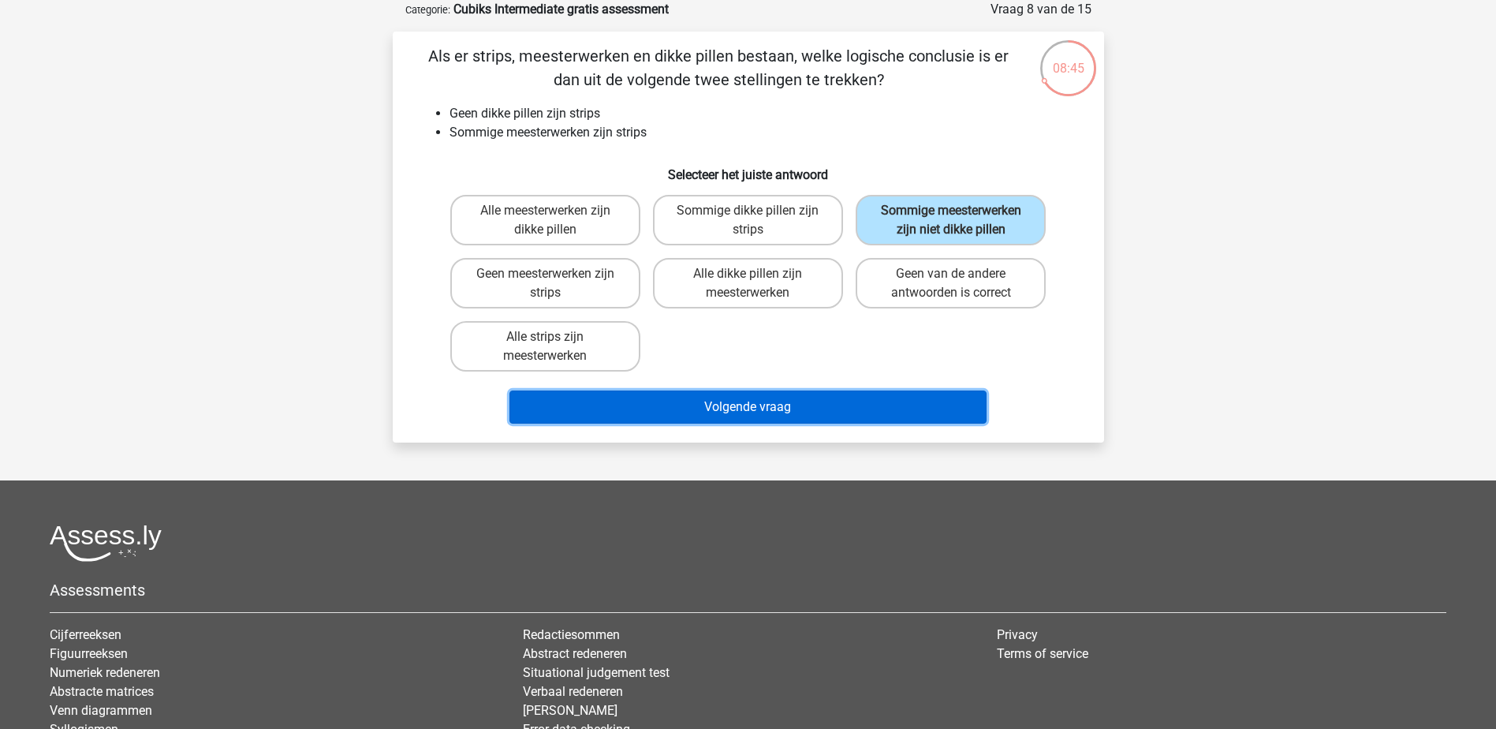
click at [828, 398] on button "Volgende vraag" at bounding box center [747, 406] width 477 height 33
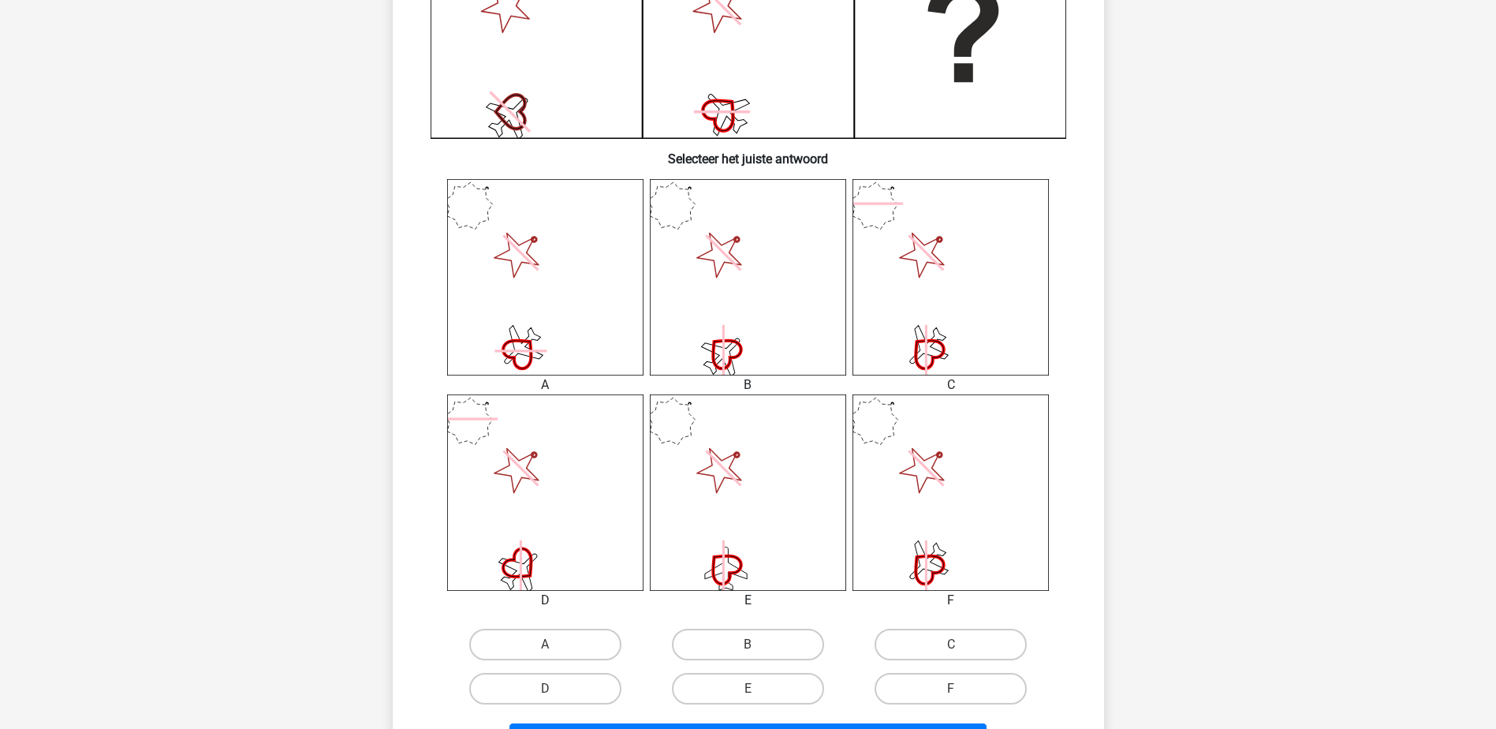
scroll to position [473, 0]
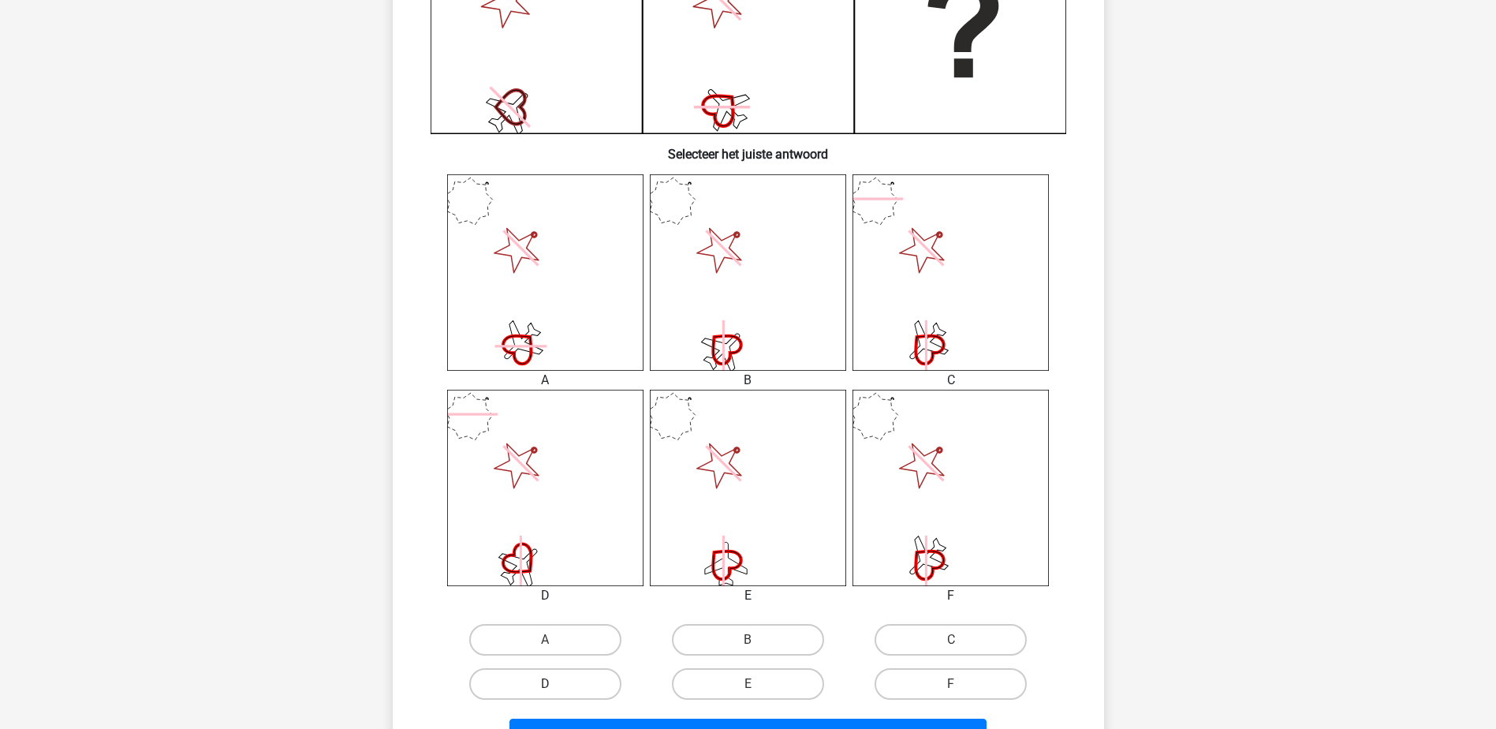
click at [533, 677] on label "D" at bounding box center [545, 684] width 152 height 32
click at [545, 684] on input "D" at bounding box center [550, 689] width 10 height 10
radio input "true"
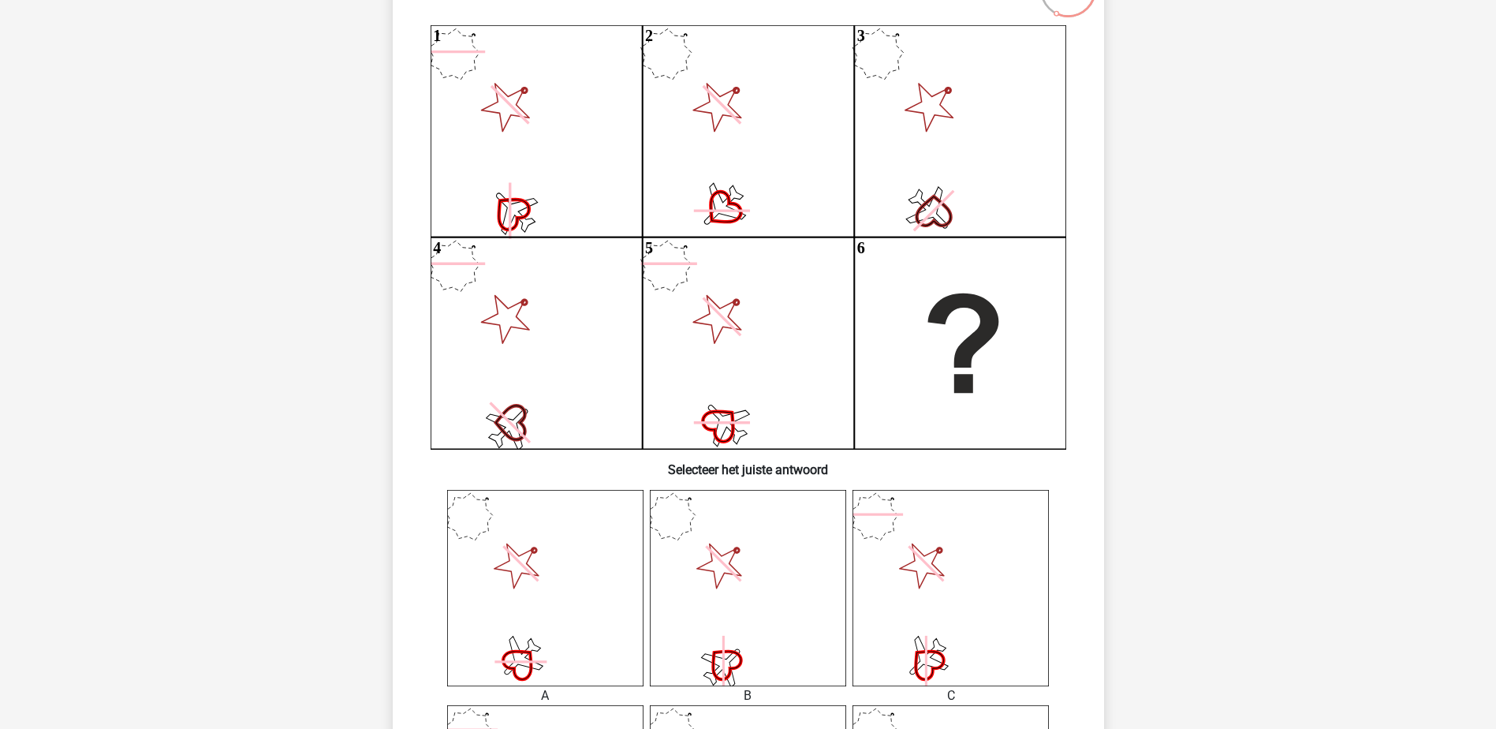
scroll to position [237, 0]
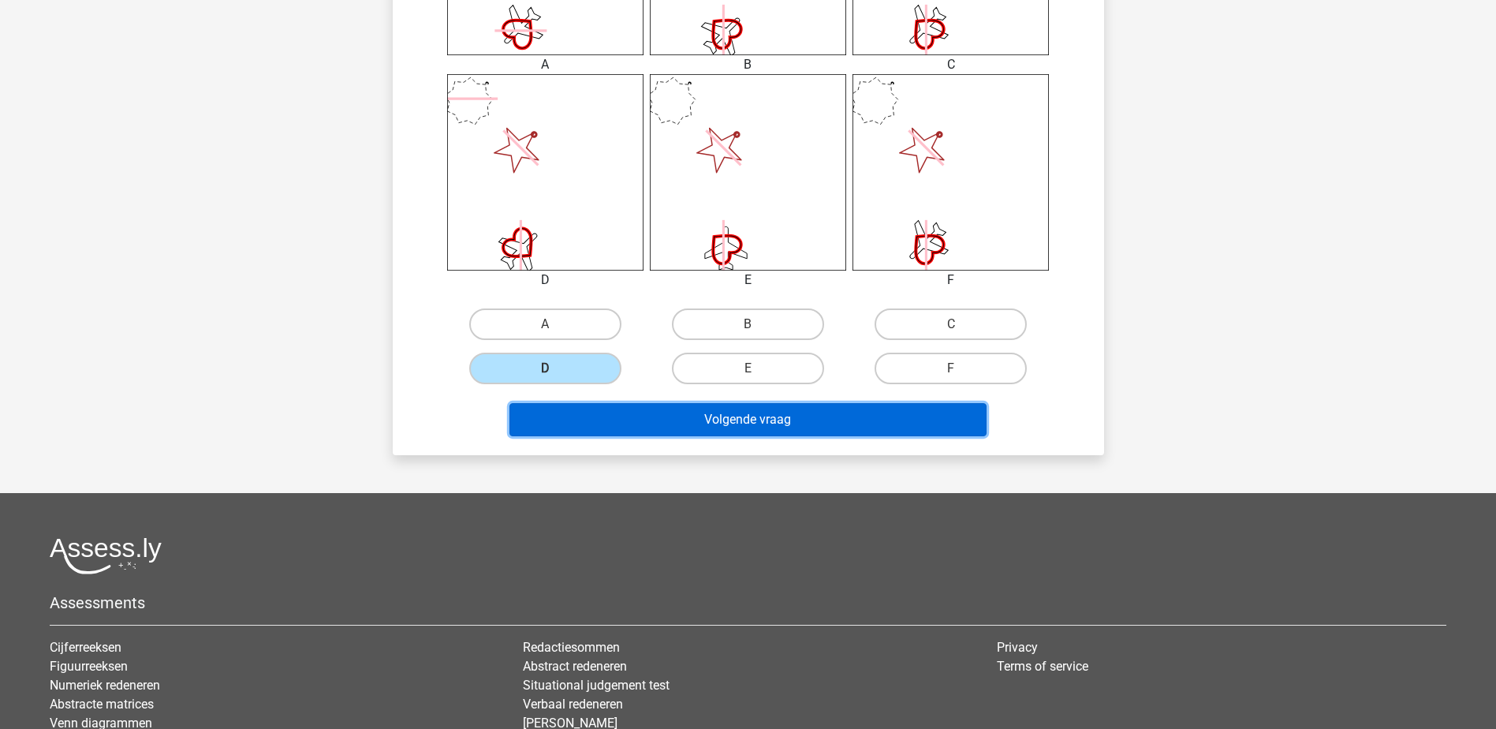
click at [798, 430] on button "Volgende vraag" at bounding box center [747, 419] width 477 height 33
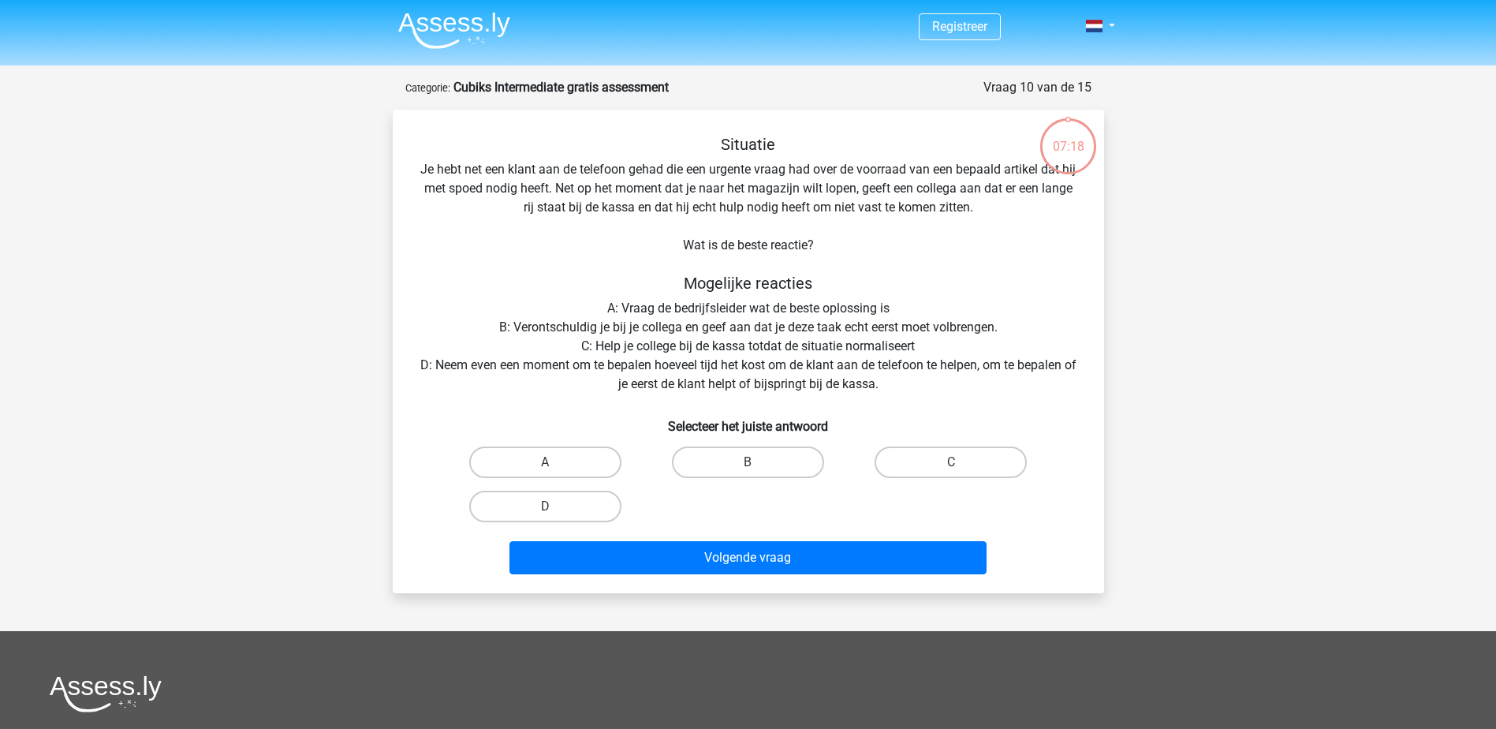
scroll to position [0, 0]
click at [517, 501] on label "D" at bounding box center [545, 507] width 152 height 32
click at [545, 507] on input "D" at bounding box center [550, 512] width 10 height 10
radio input "true"
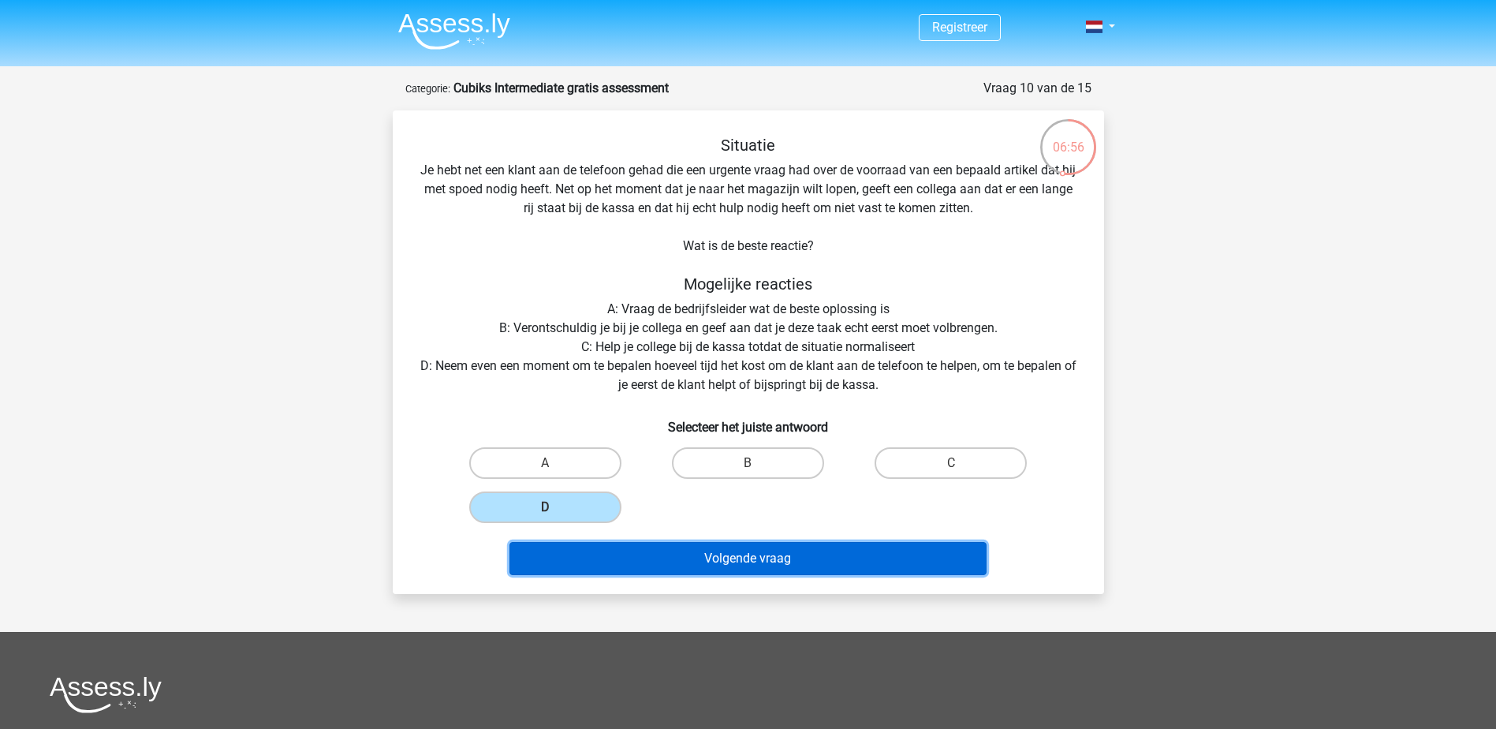
click at [677, 556] on button "Volgende vraag" at bounding box center [747, 558] width 477 height 33
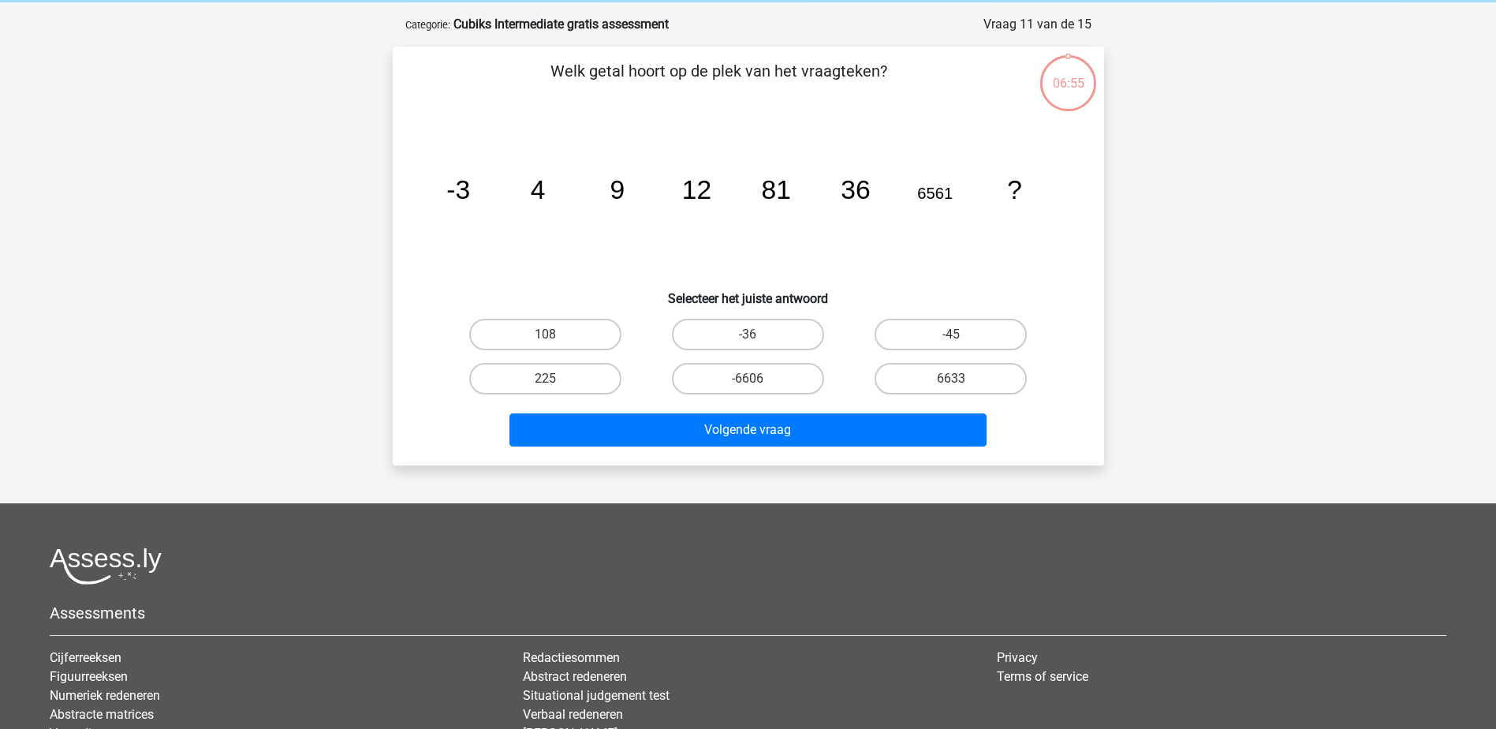
scroll to position [79, 0]
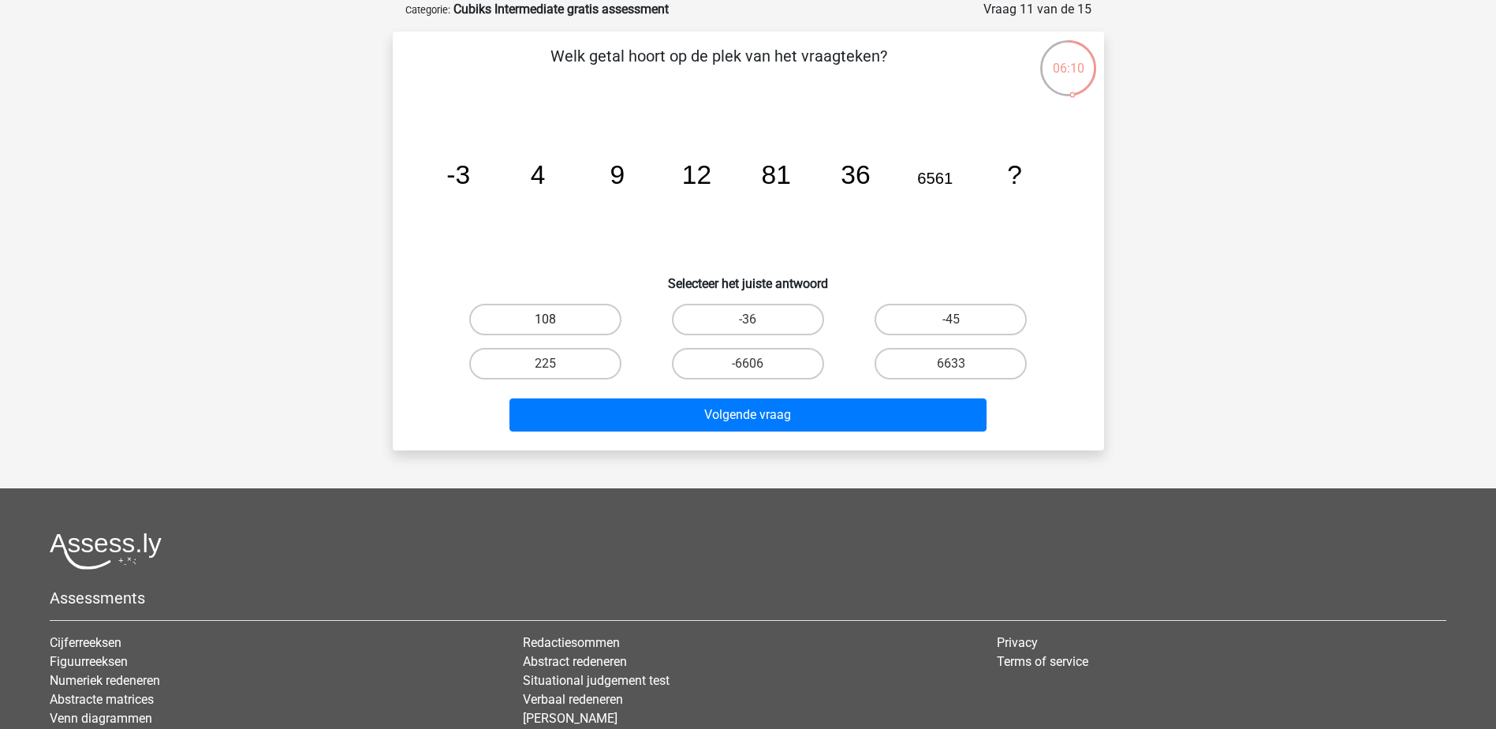
drag, startPoint x: 646, startPoint y: 310, endPoint x: 607, endPoint y: 312, distance: 38.7
click at [647, 311] on div "-36" at bounding box center [748, 319] width 203 height 44
click at [598, 312] on label "108" at bounding box center [545, 320] width 152 height 32
click at [555, 319] on input "108" at bounding box center [550, 324] width 10 height 10
radio input "true"
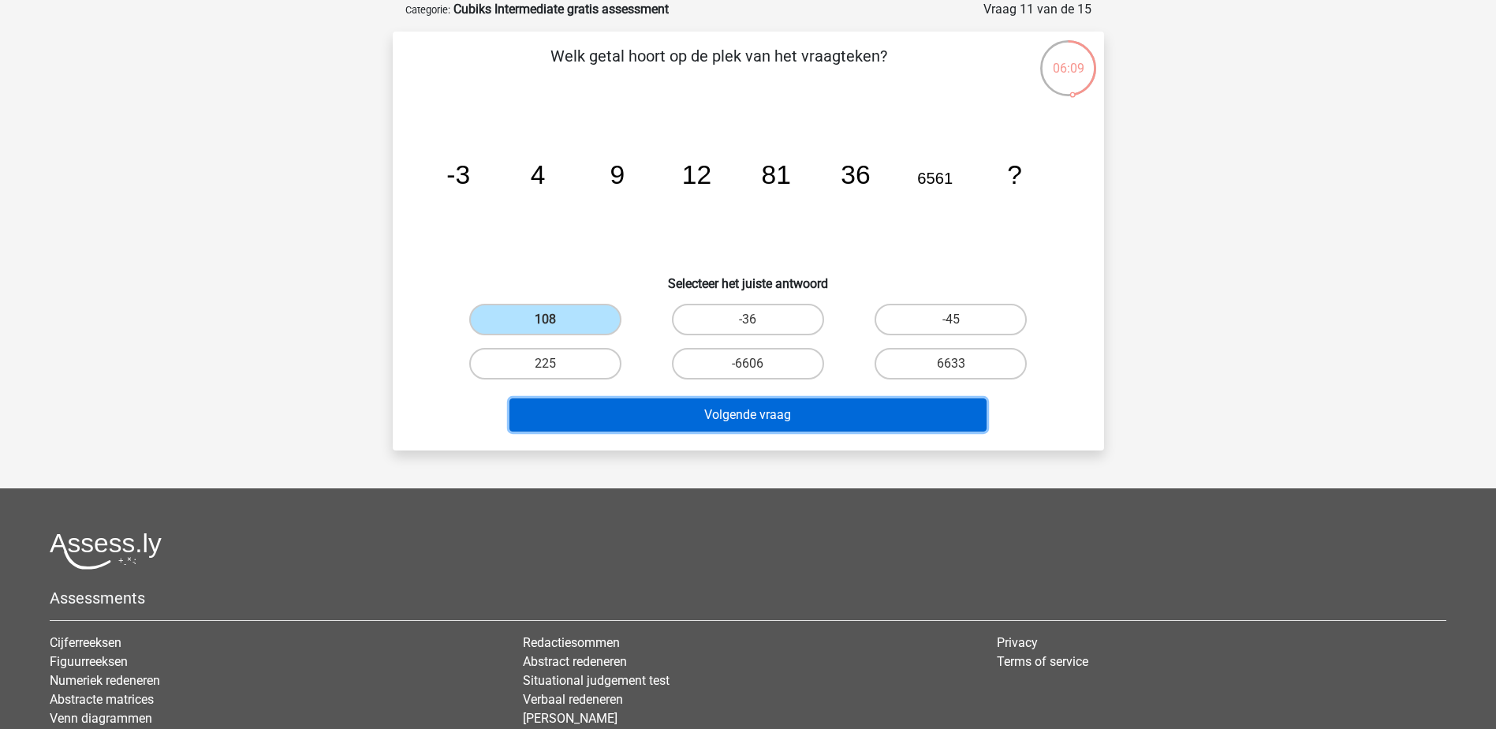
click at [705, 413] on button "Volgende vraag" at bounding box center [747, 414] width 477 height 33
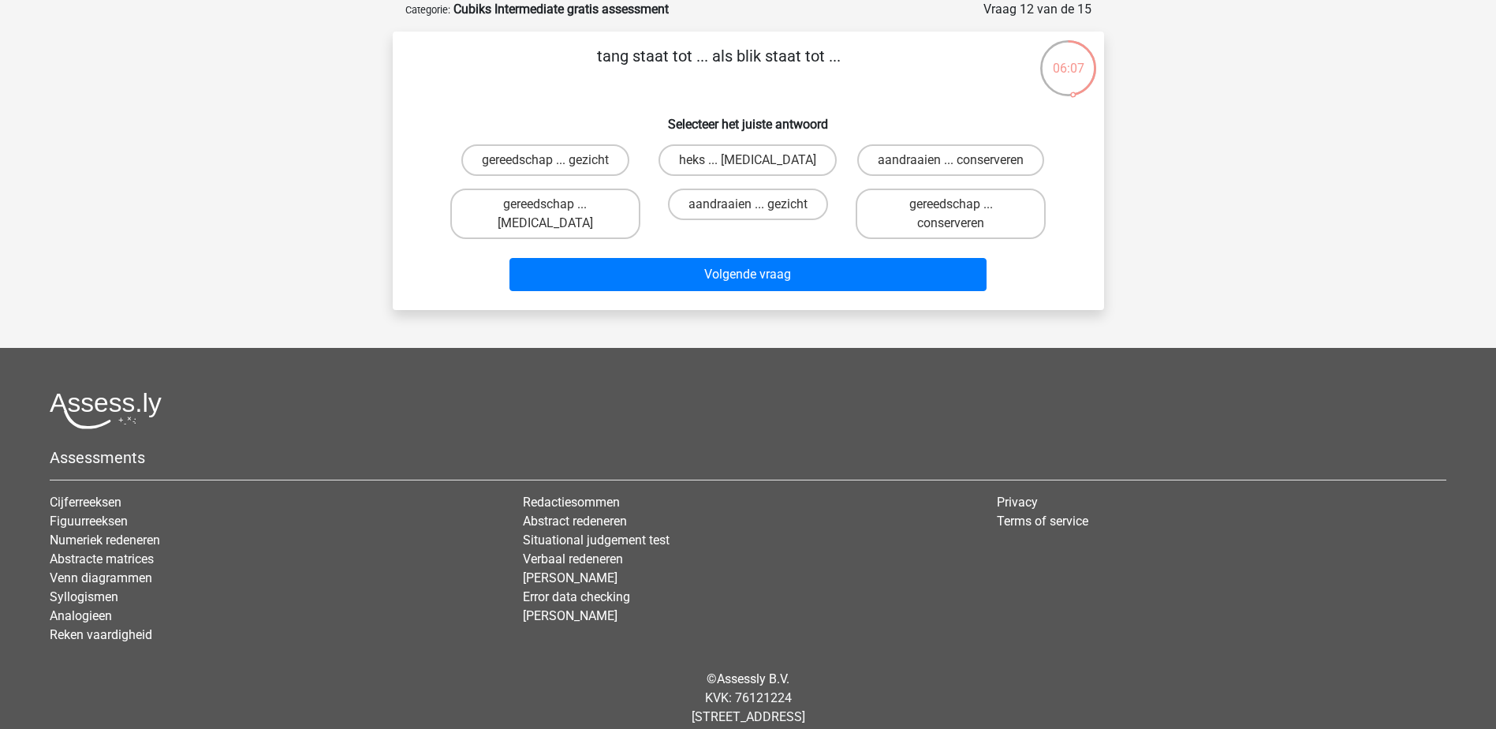
scroll to position [0, 0]
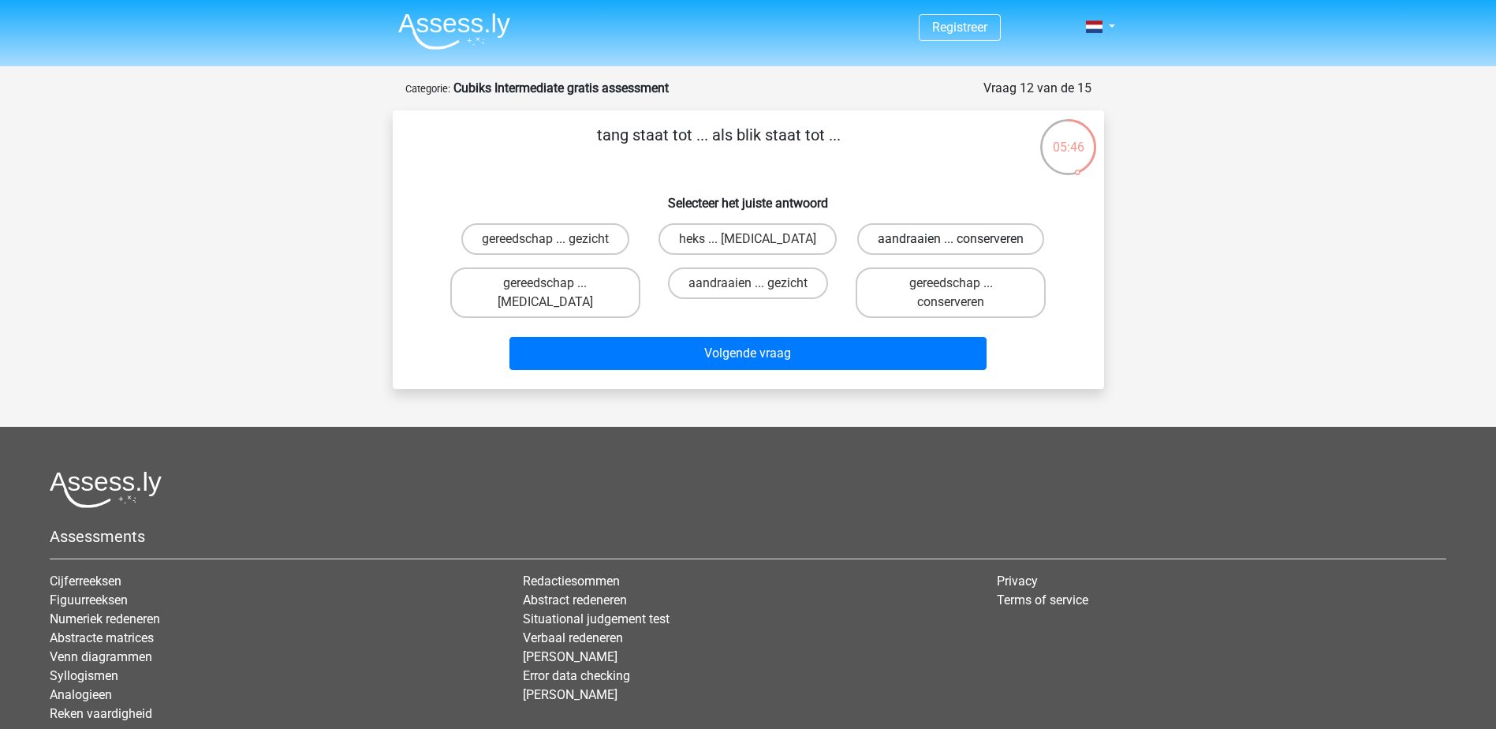
click at [1002, 239] on label "aandraaien ... conserveren" at bounding box center [950, 239] width 187 height 32
click at [961, 239] on input "aandraaien ... conserveren" at bounding box center [956, 244] width 10 height 10
radio input "true"
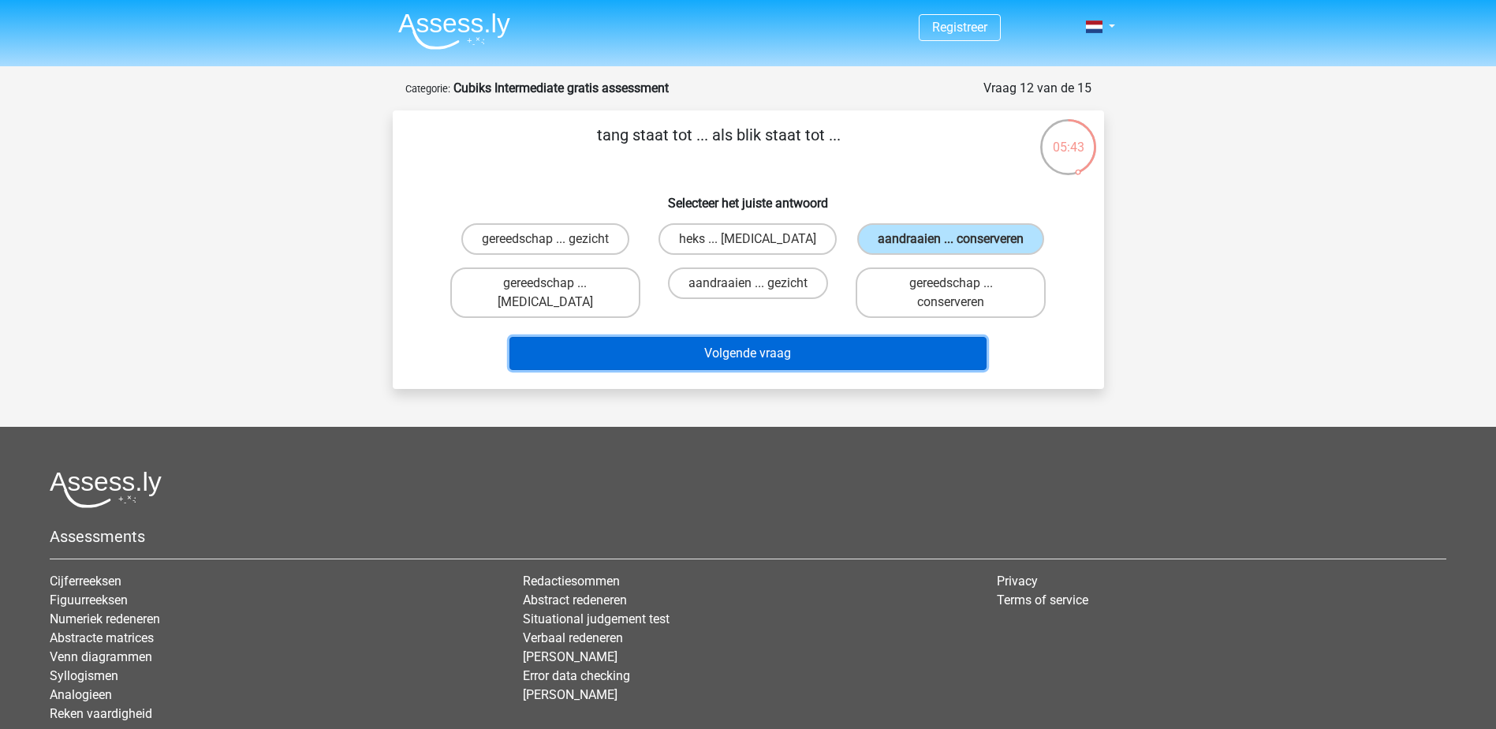
click at [840, 352] on button "Volgende vraag" at bounding box center [747, 353] width 477 height 33
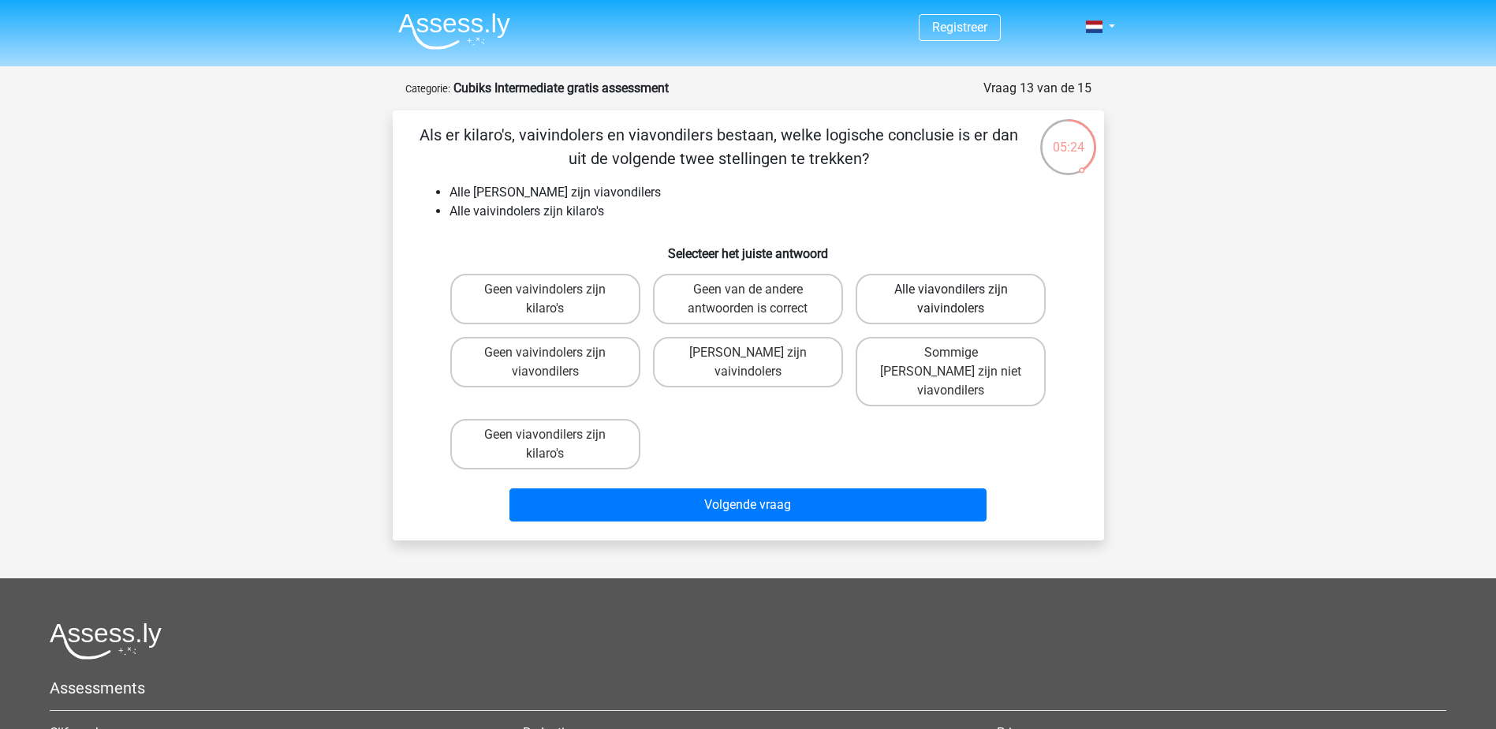
click at [975, 308] on label "Alle viavondilers zijn vaivindolers" at bounding box center [950, 299] width 190 height 50
click at [961, 300] on input "Alle viavondilers zijn vaivindolers" at bounding box center [956, 294] width 10 height 10
radio input "true"
click at [998, 294] on label "Alle viavondilers zijn vaivindolers" at bounding box center [950, 299] width 190 height 50
click at [961, 294] on input "Alle viavondilers zijn vaivindolers" at bounding box center [956, 294] width 10 height 10
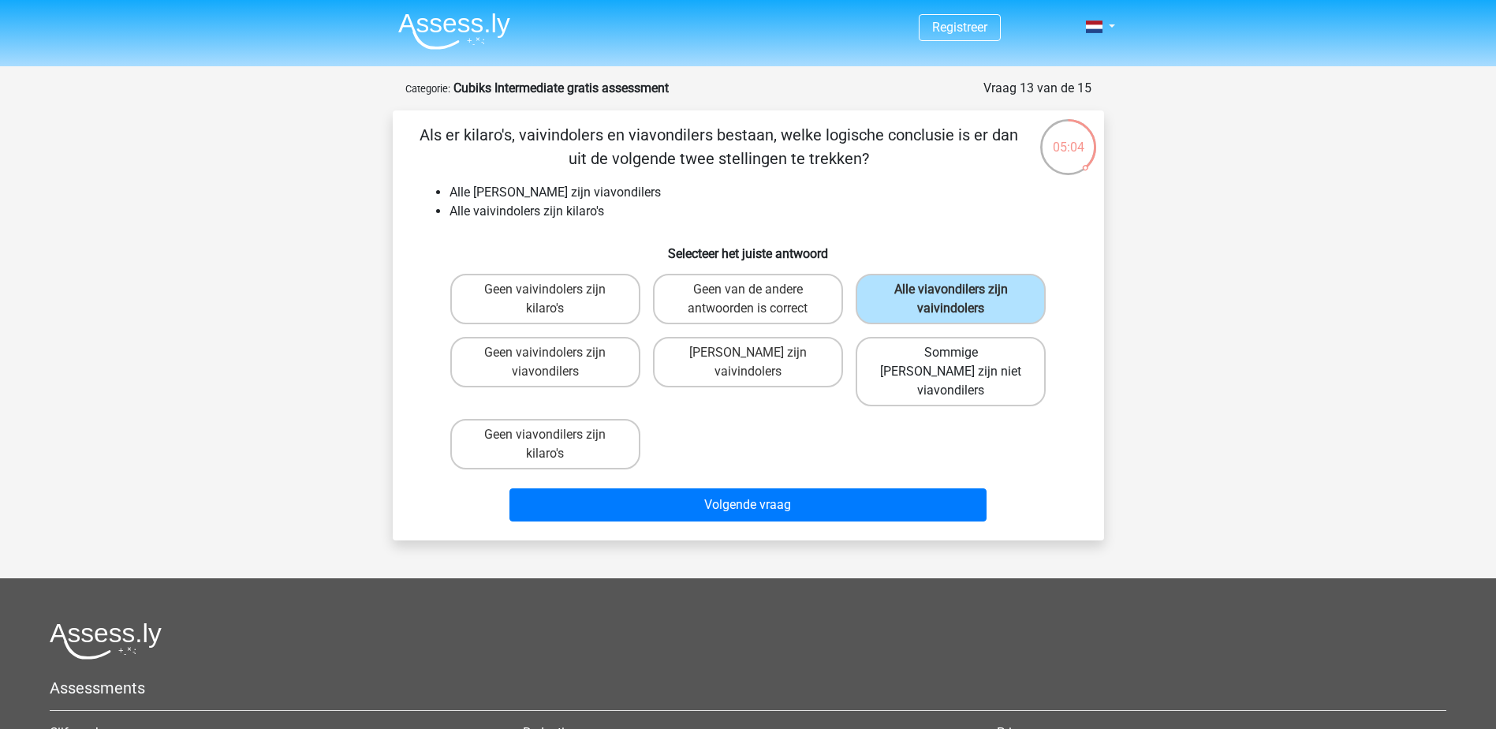
click at [978, 352] on label "Sommige [PERSON_NAME] zijn niet viavondilers" at bounding box center [950, 371] width 190 height 69
click at [961, 352] on input "Sommige [PERSON_NAME] zijn niet viavondilers" at bounding box center [956, 357] width 10 height 10
radio input "true"
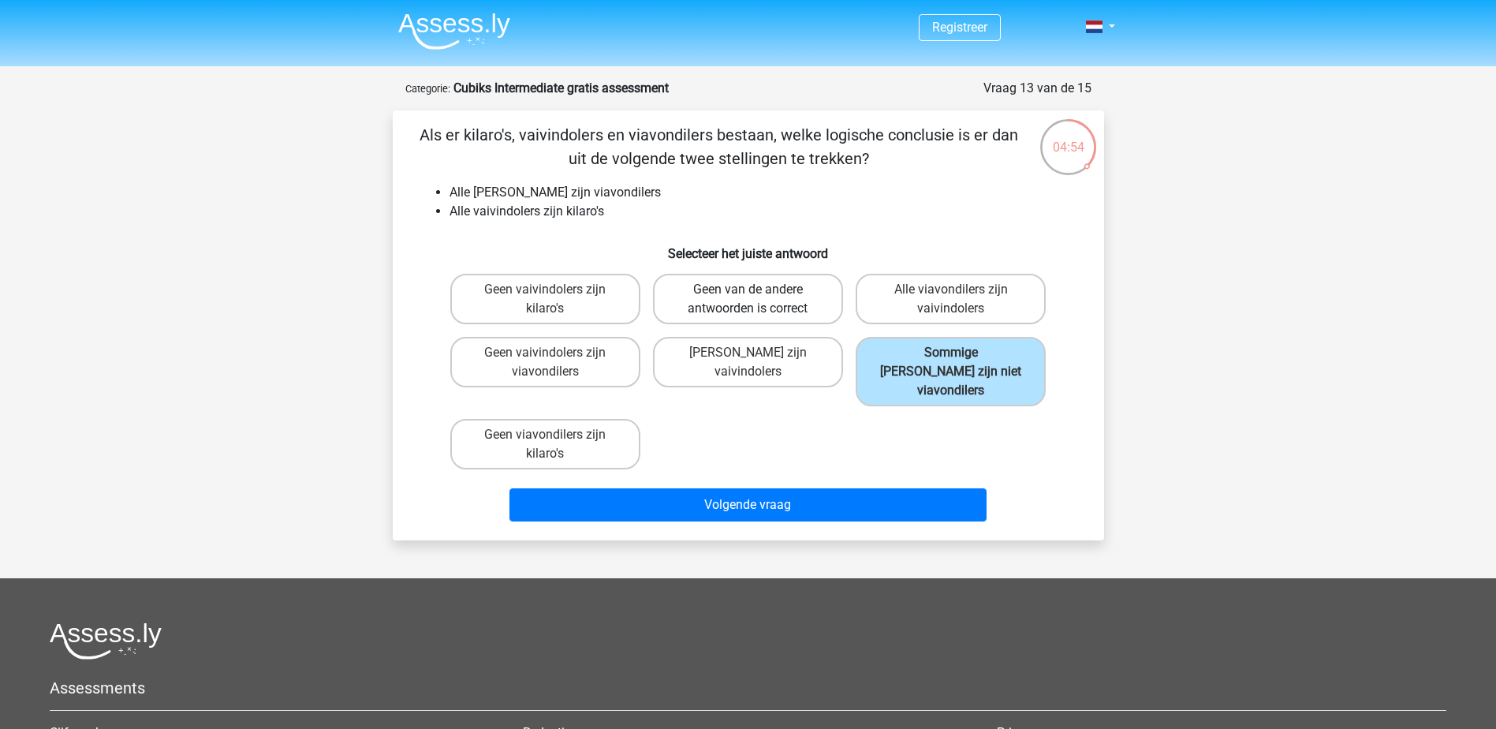
click at [769, 302] on label "Geen van de andere antwoorden is correct" at bounding box center [748, 299] width 190 height 50
click at [758, 300] on input "Geen van de andere antwoorden is correct" at bounding box center [752, 294] width 10 height 10
radio input "true"
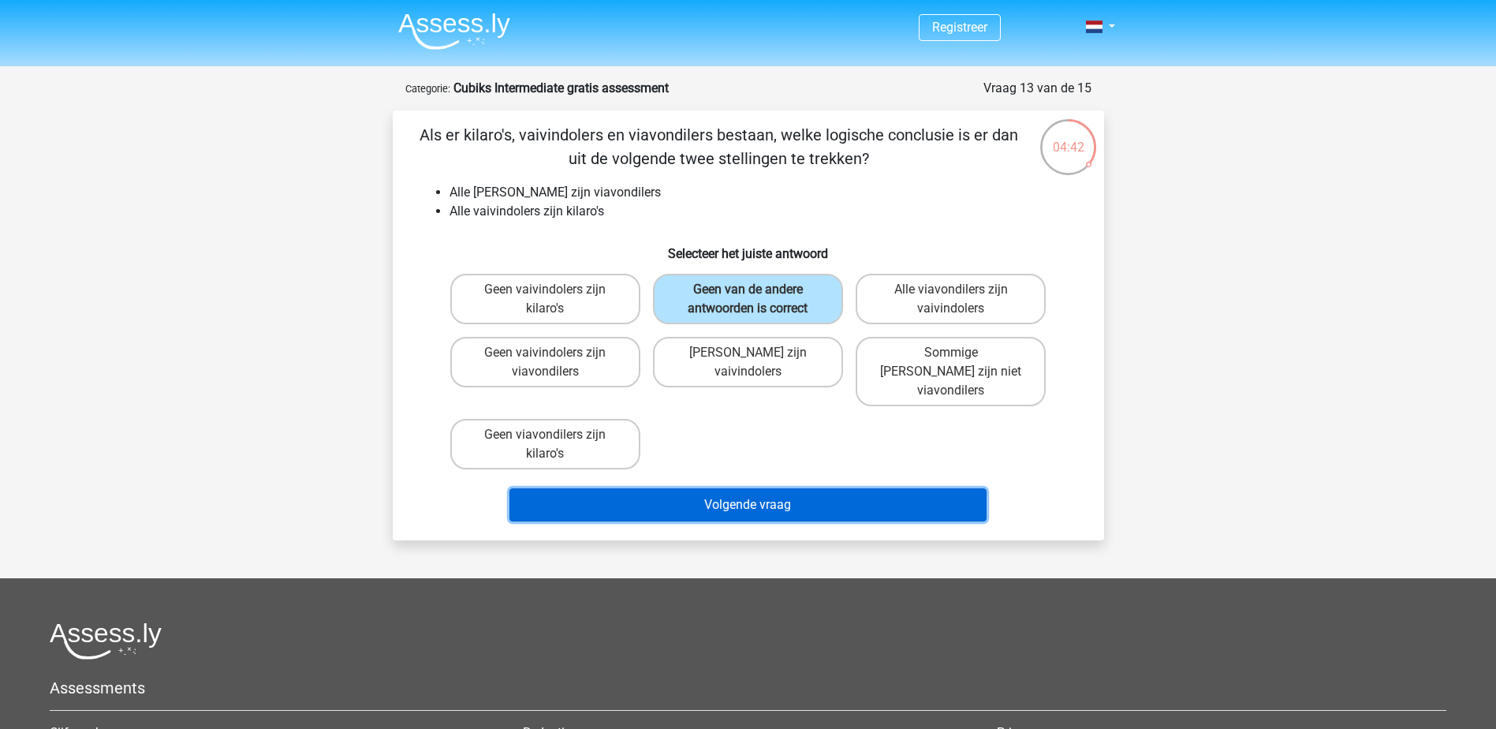
click at [708, 490] on button "Volgende vraag" at bounding box center [747, 504] width 477 height 33
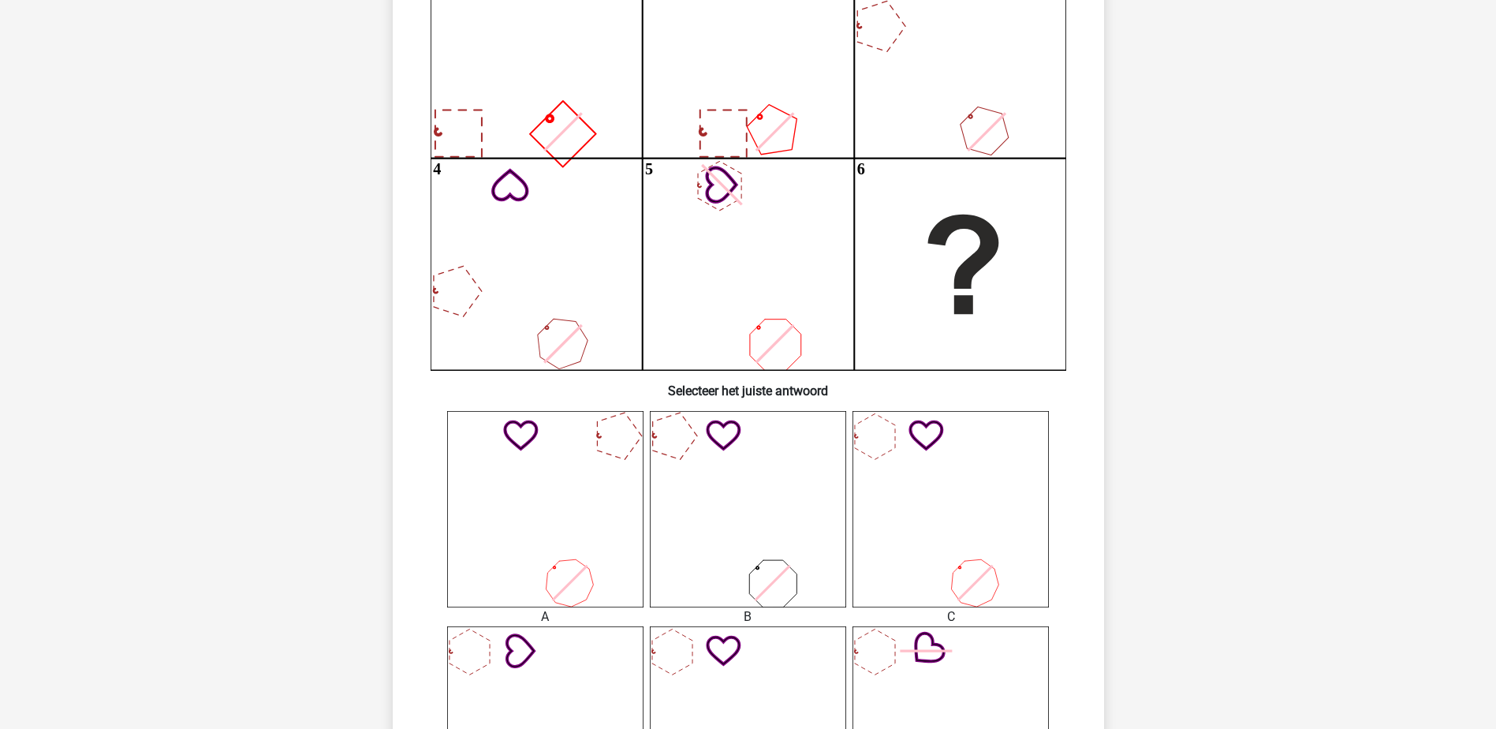
scroll to position [315, 0]
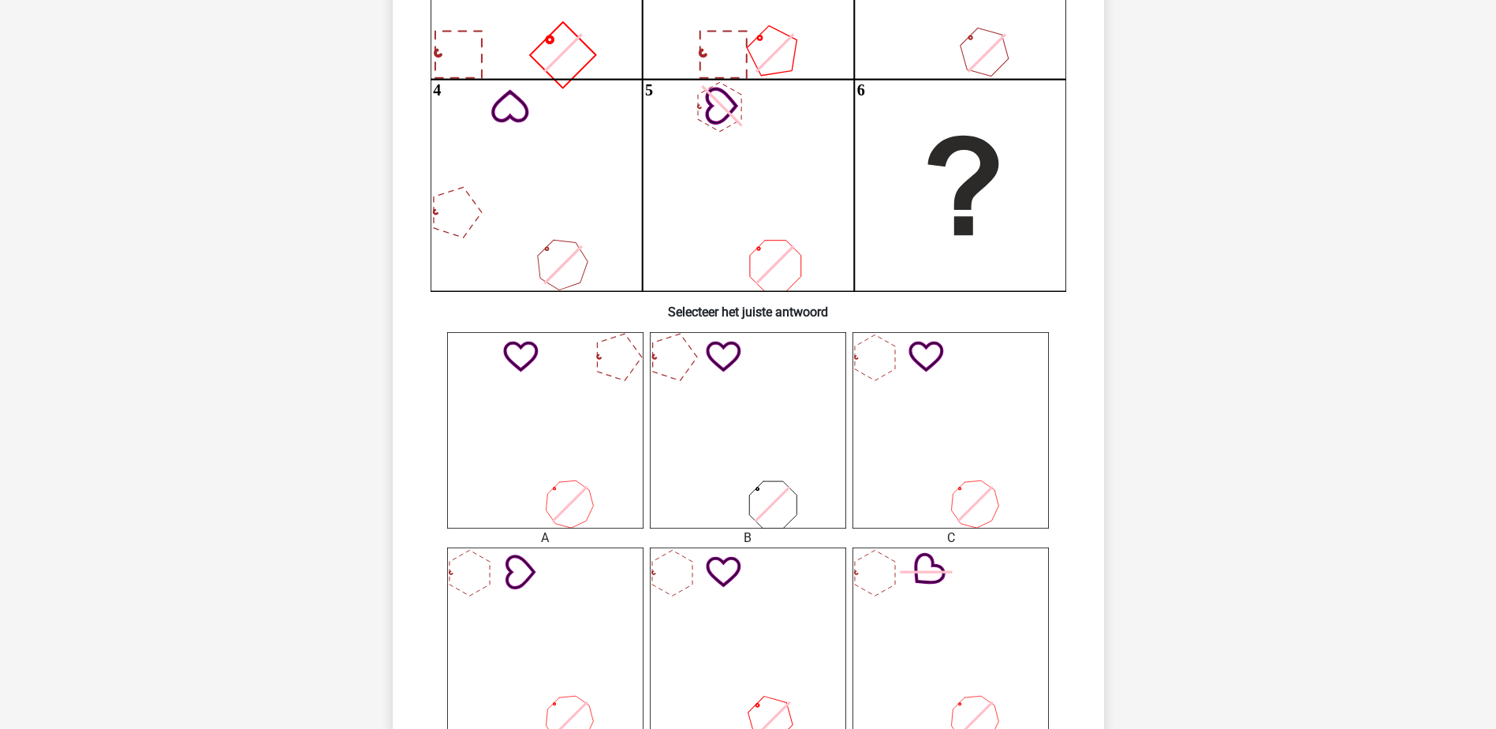
click at [801, 468] on icon at bounding box center [748, 430] width 196 height 196
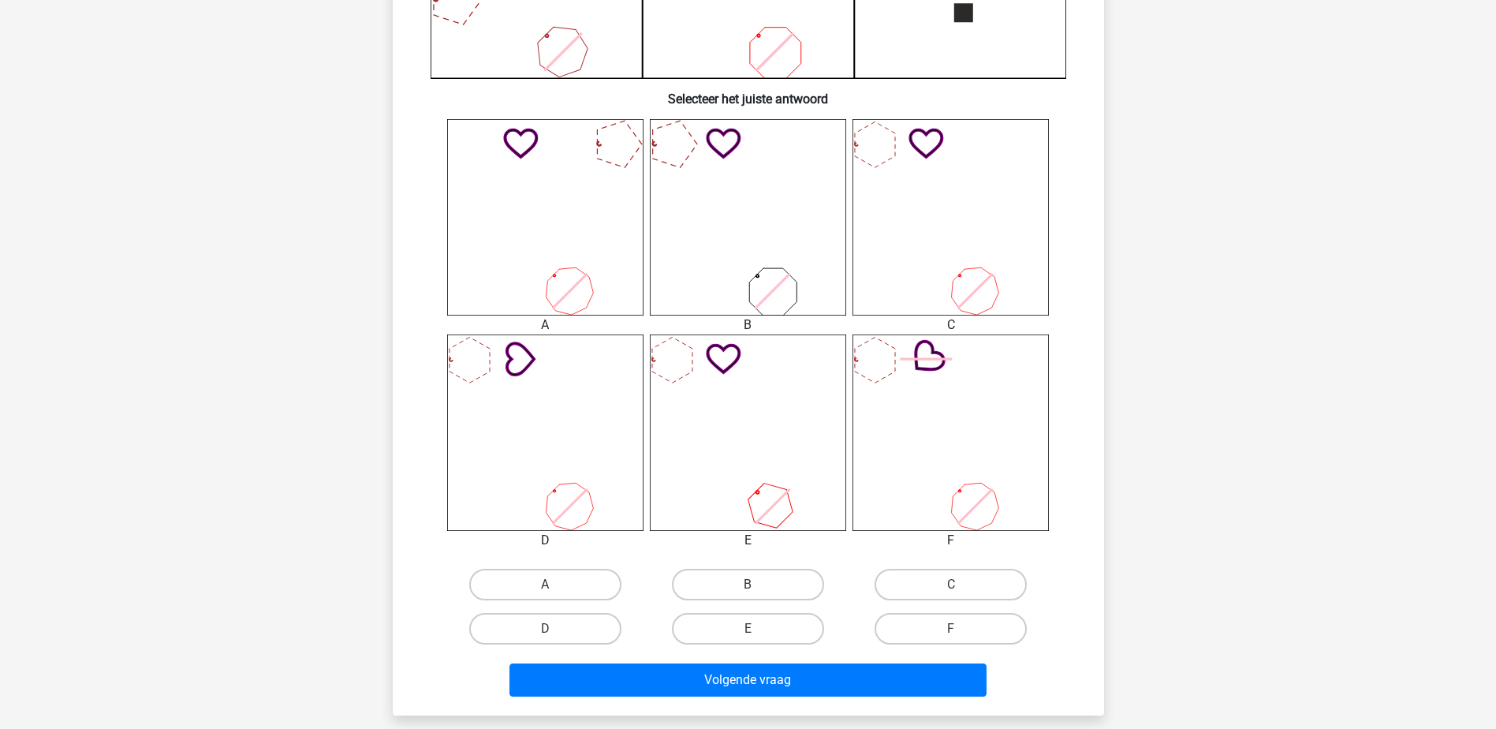
scroll to position [552, 0]
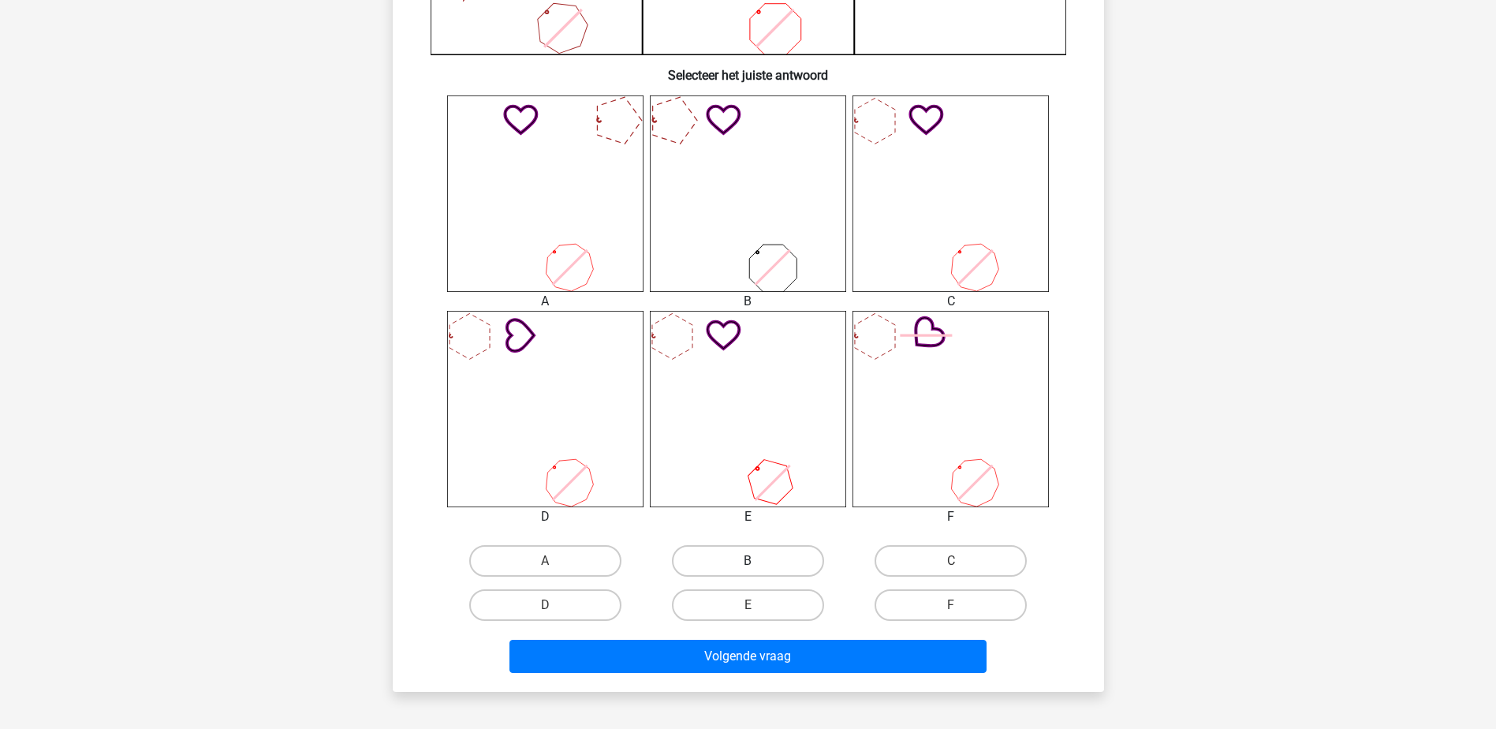
click at [759, 571] on label "B" at bounding box center [748, 561] width 152 height 32
click at [758, 571] on input "B" at bounding box center [752, 566] width 10 height 10
radio input "true"
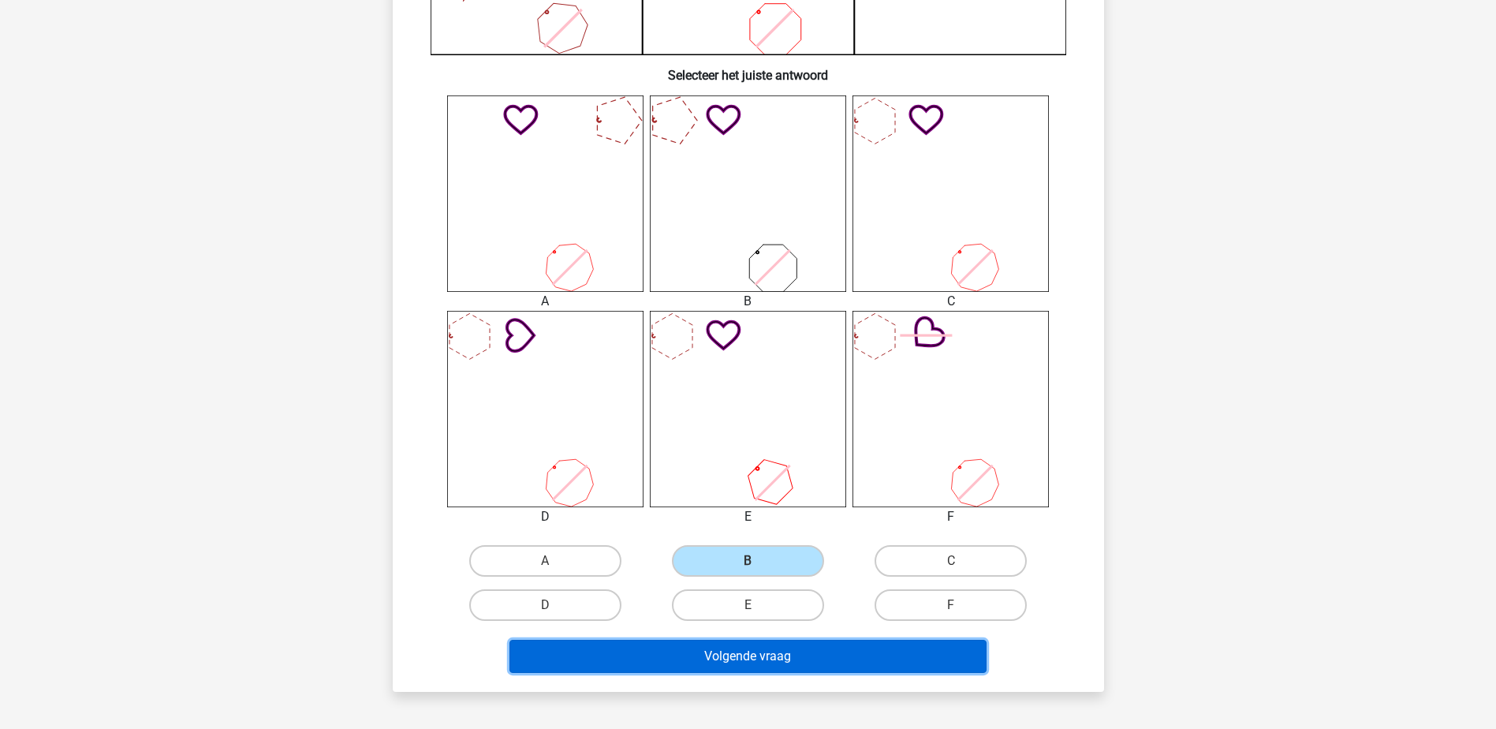
click at [773, 650] on button "Volgende vraag" at bounding box center [747, 655] width 477 height 33
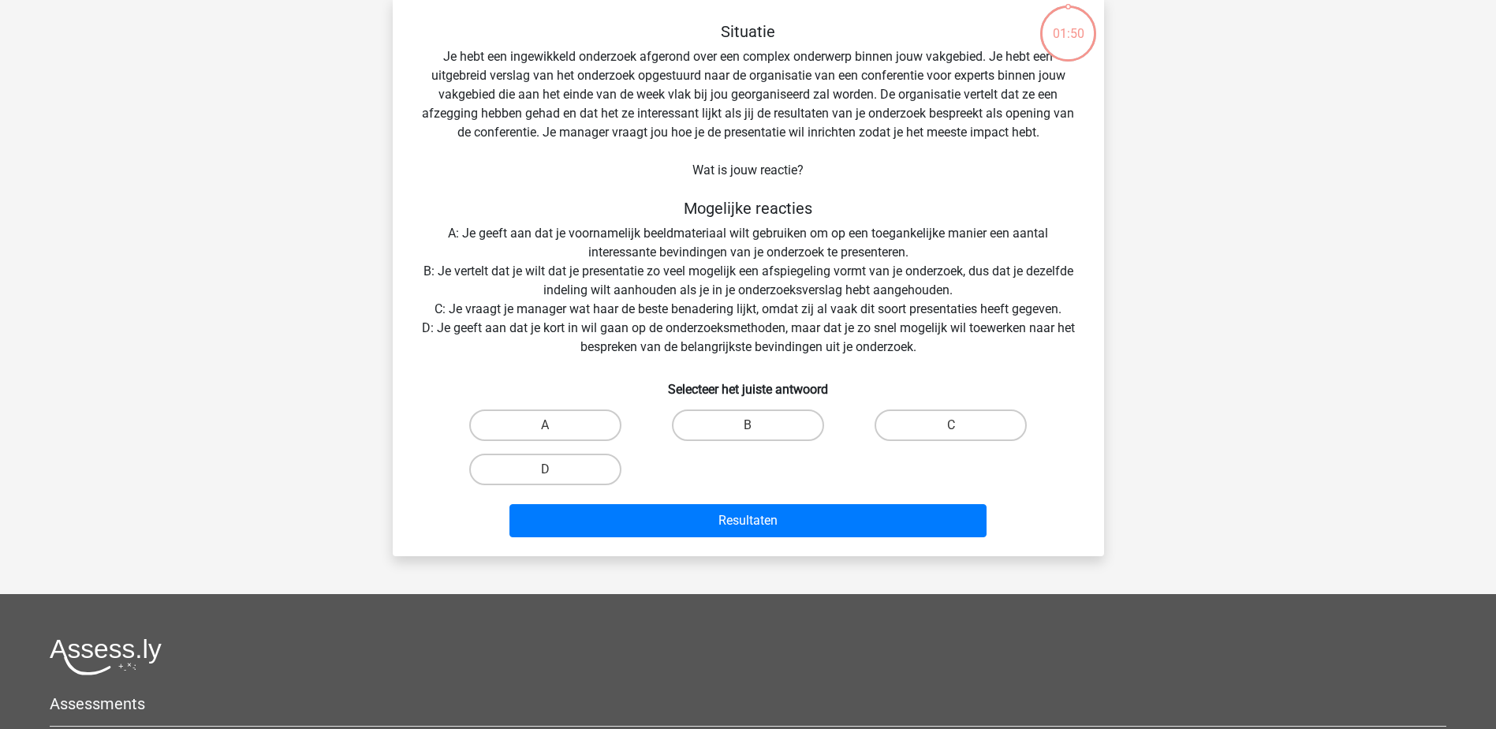
scroll to position [39, 0]
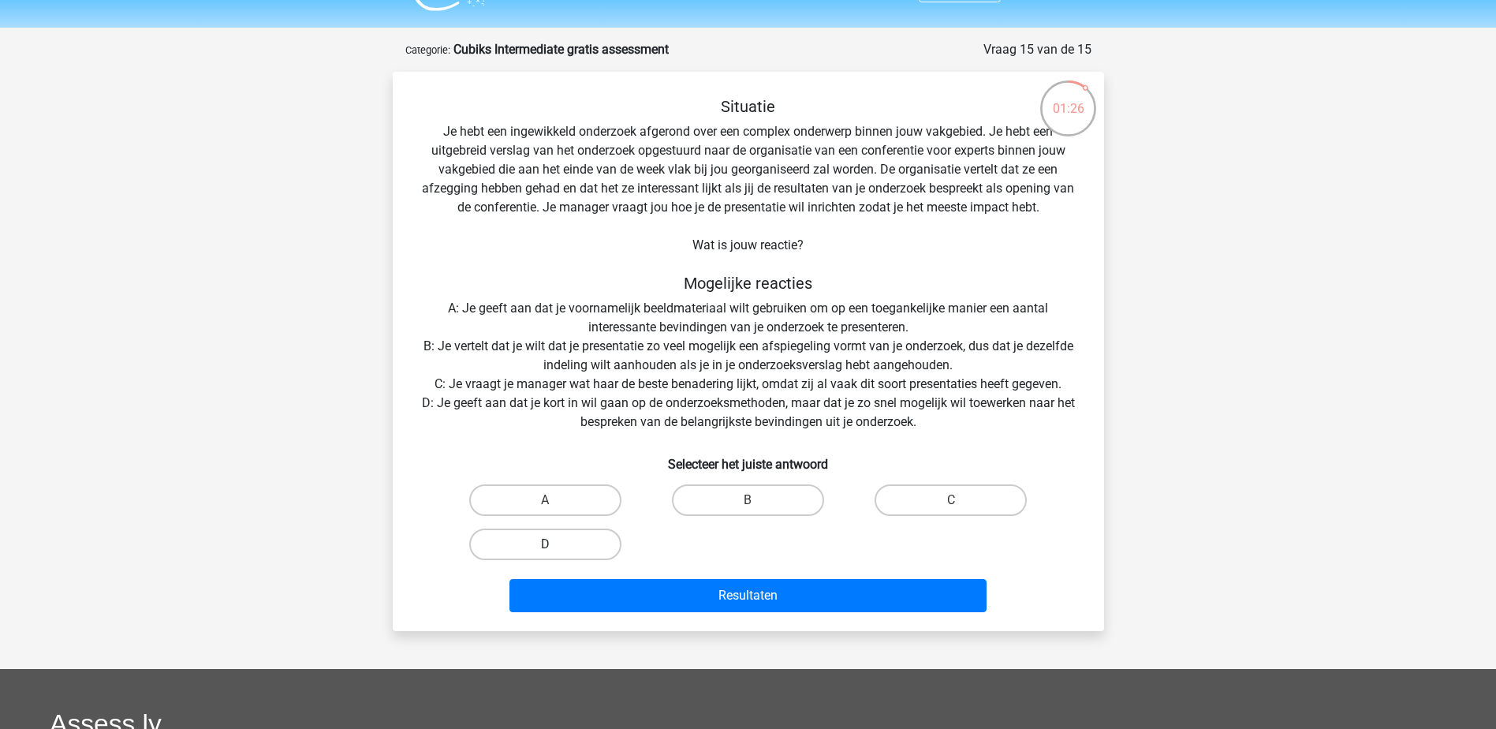
click at [514, 546] on label "D" at bounding box center [545, 544] width 152 height 32
click at [545, 546] on input "D" at bounding box center [550, 549] width 10 height 10
radio input "true"
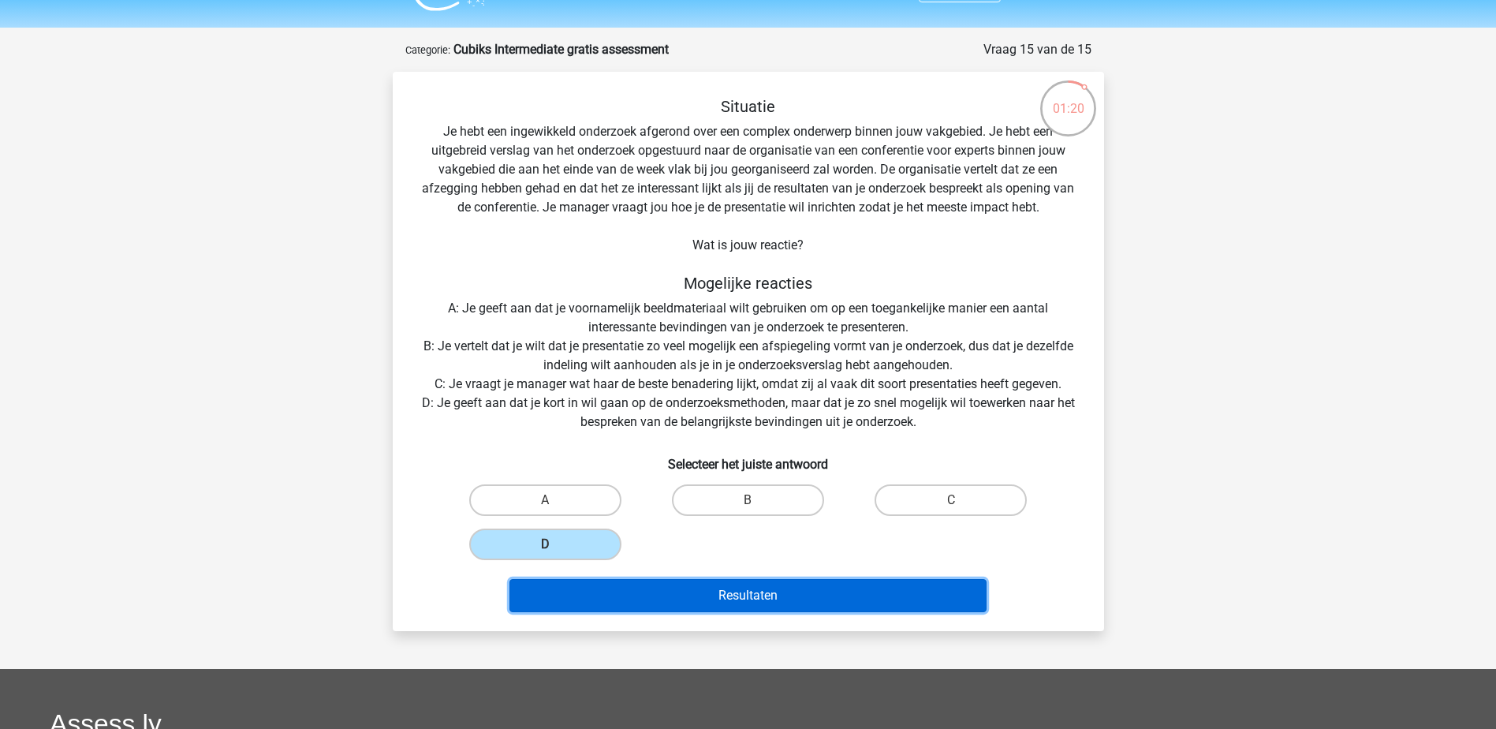
click at [766, 594] on button "Resultaten" at bounding box center [747, 595] width 477 height 33
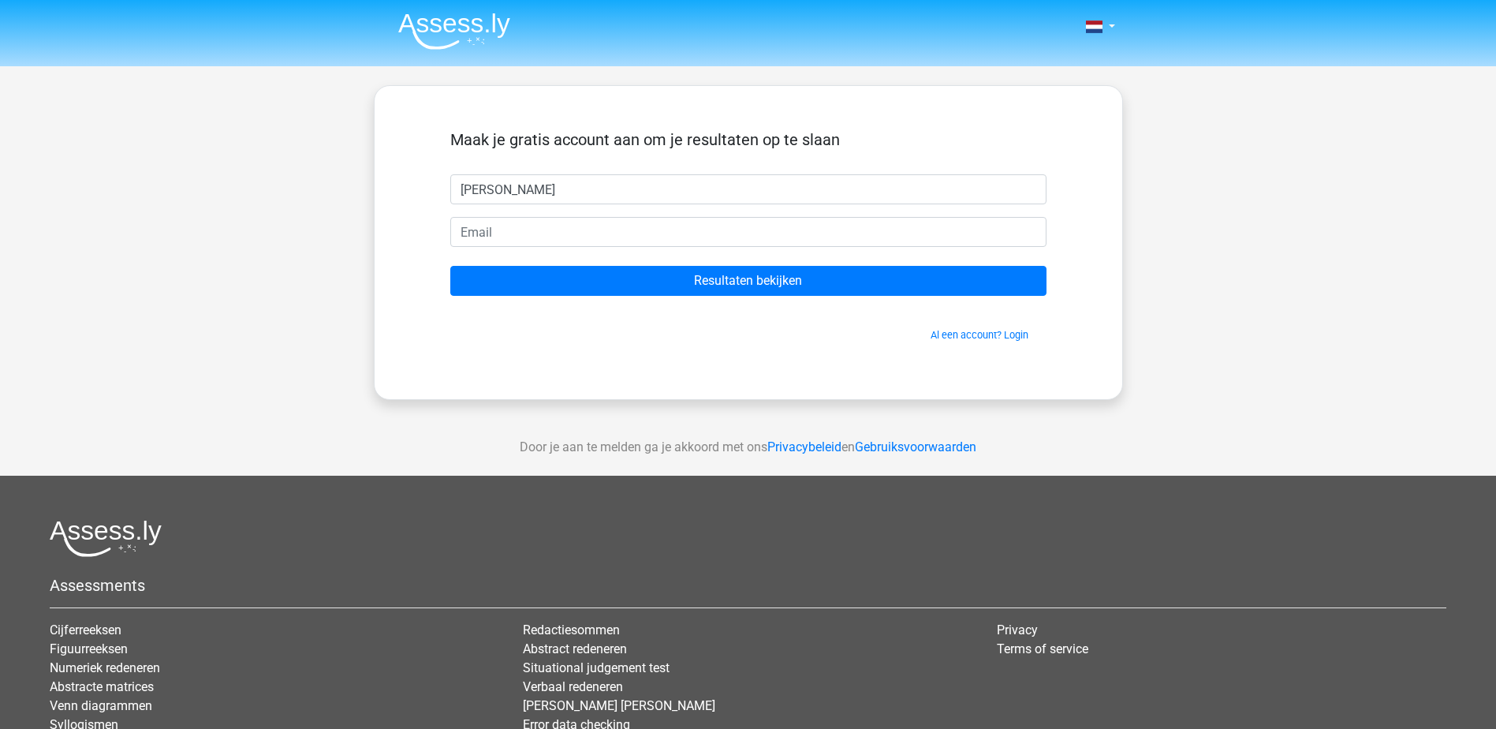
type input "Kim"
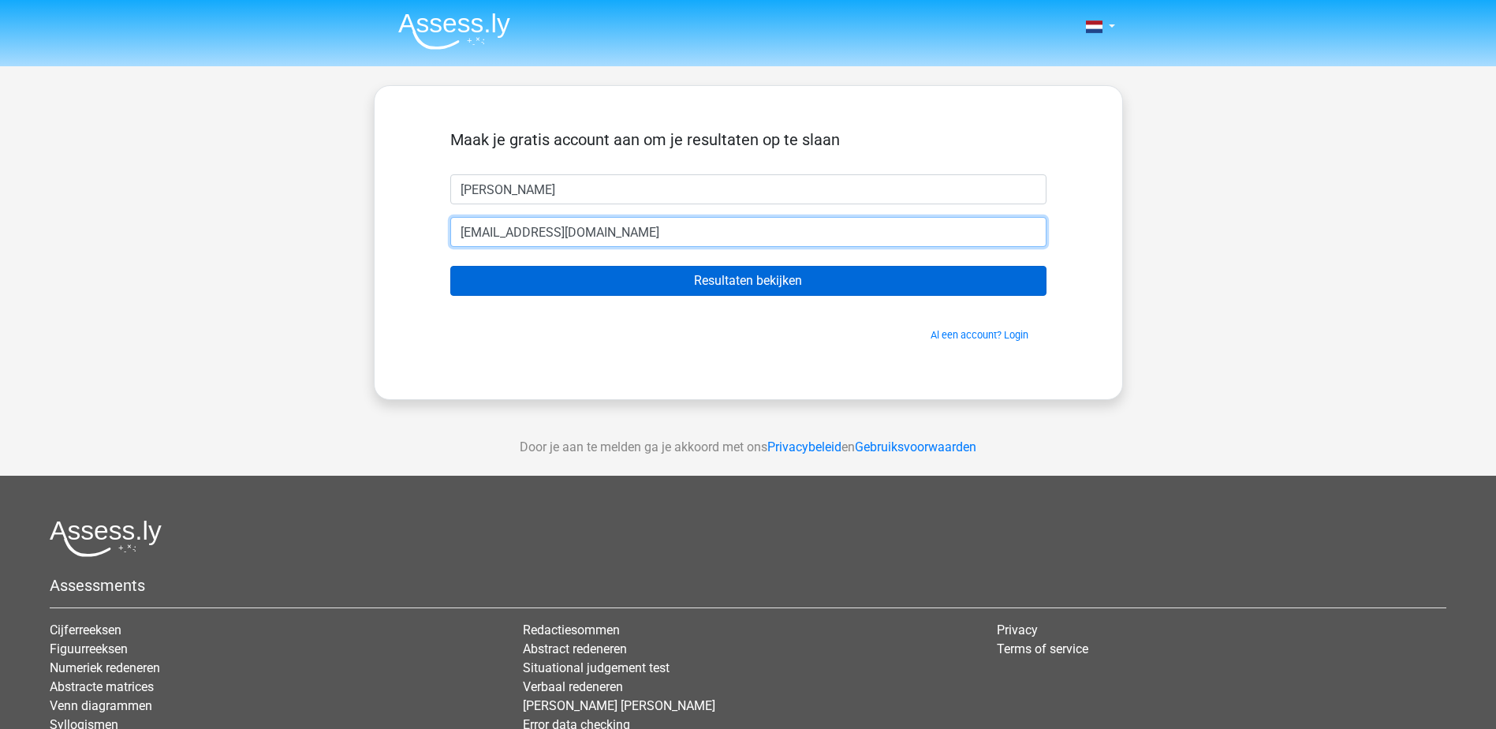
type input "kverhaaf@gmail.com"
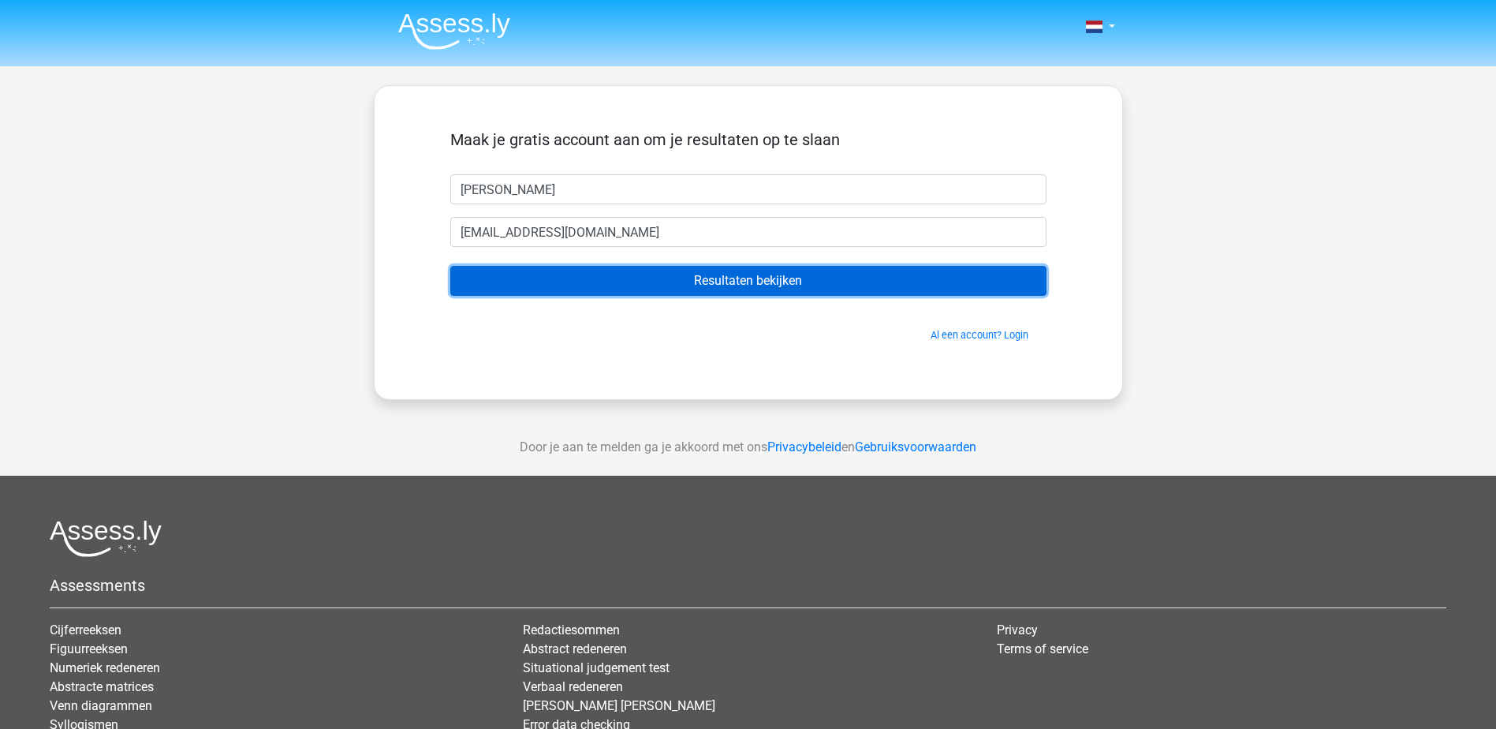
click at [747, 289] on input "Resultaten bekijken" at bounding box center [748, 281] width 596 height 30
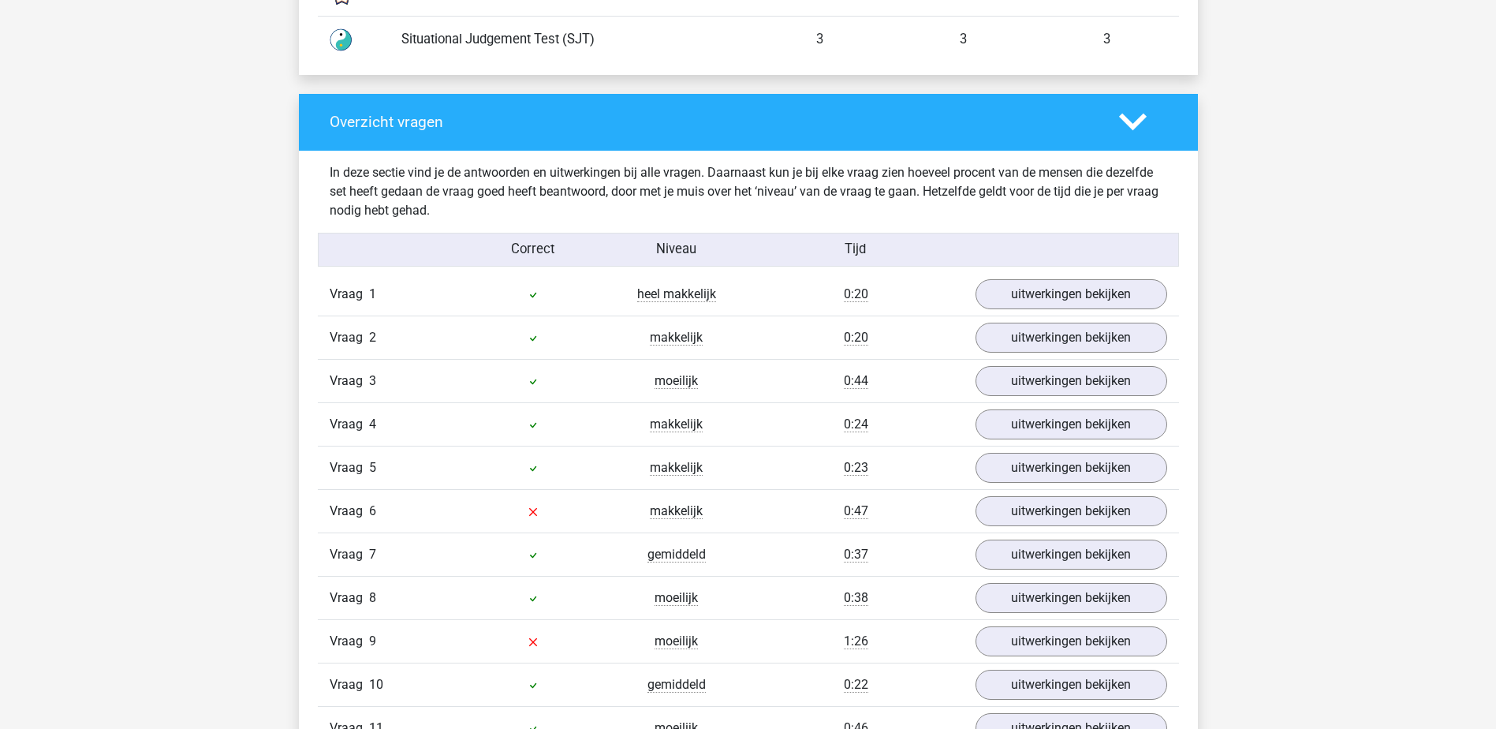
scroll to position [1656, 0]
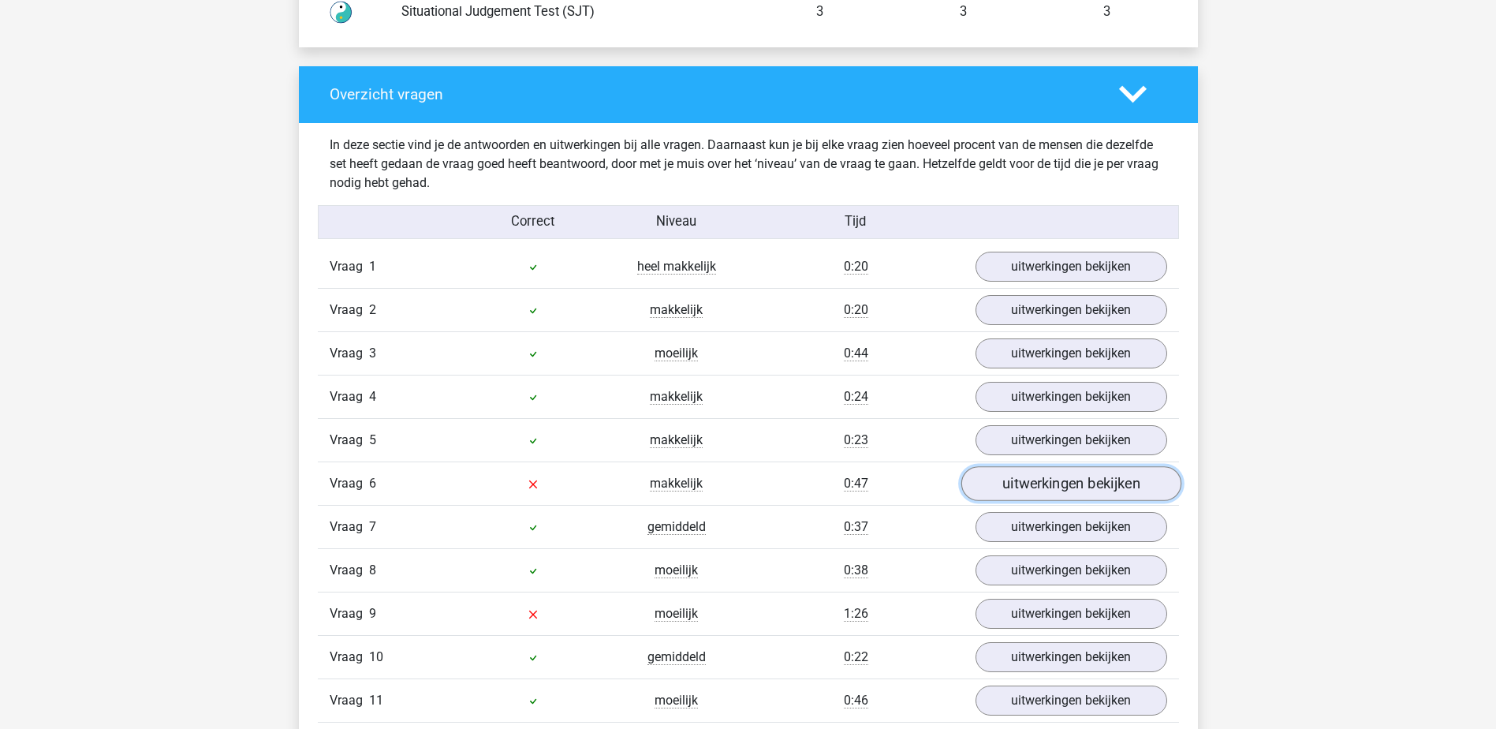
click at [1016, 481] on link "uitwerkingen bekijken" at bounding box center [1070, 483] width 220 height 35
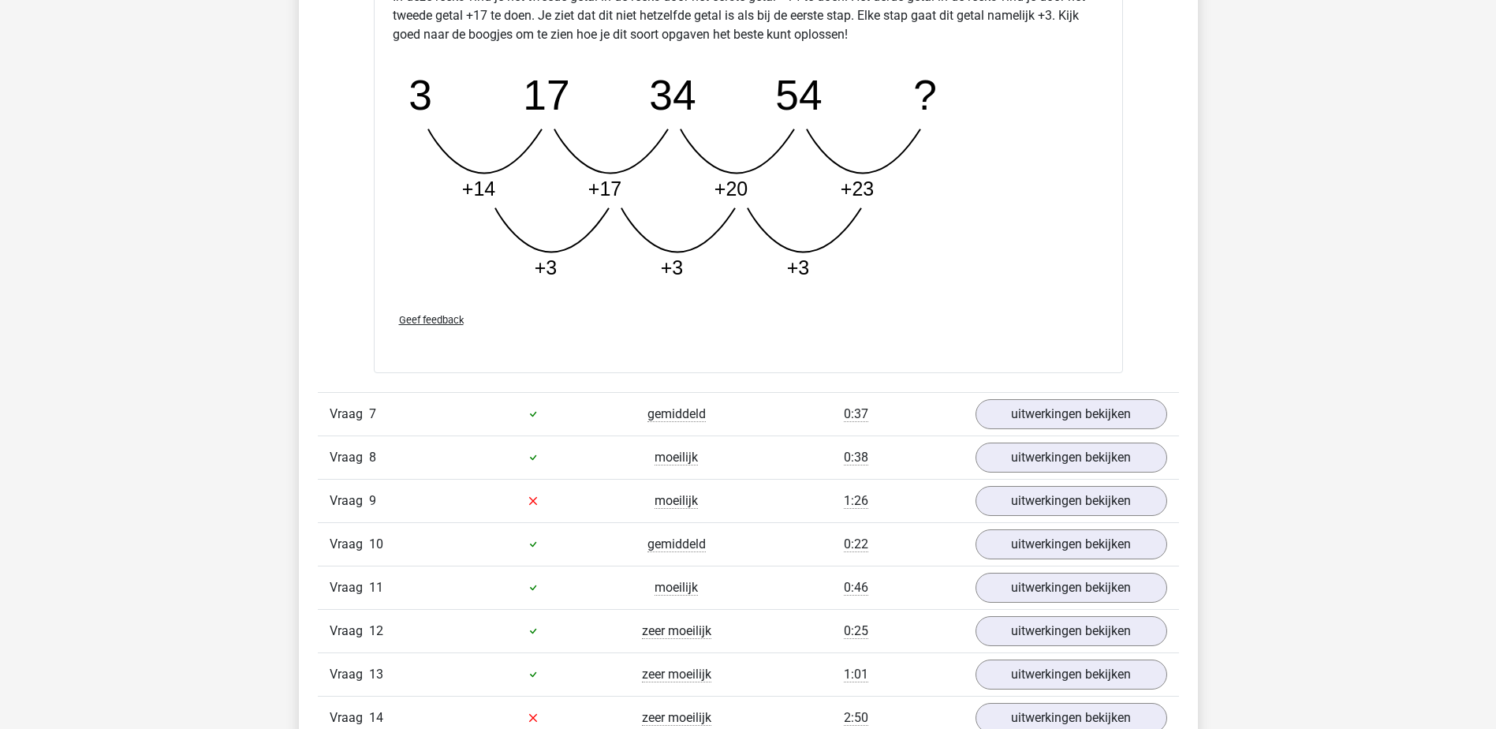
scroll to position [2602, 0]
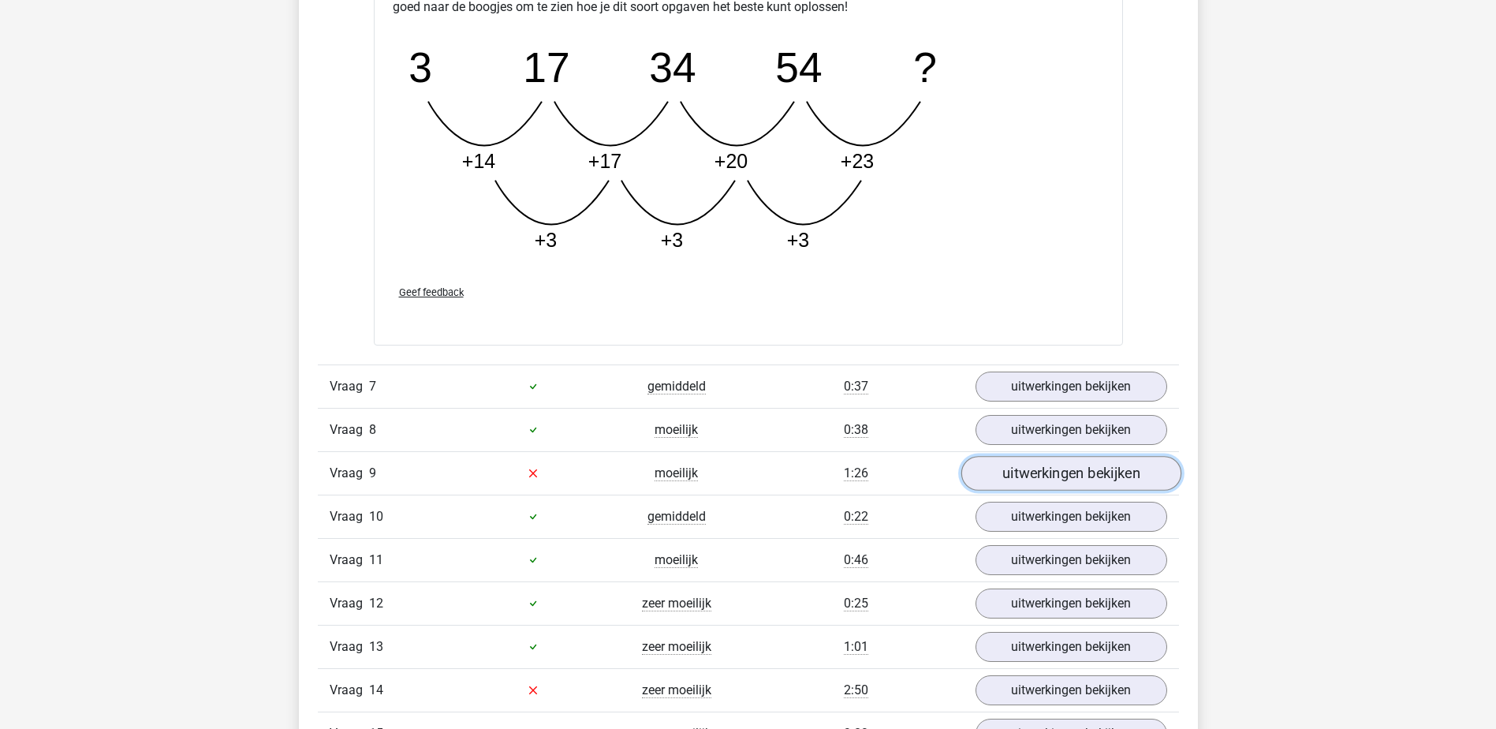
click at [1093, 479] on link "uitwerkingen bekijken" at bounding box center [1070, 473] width 220 height 35
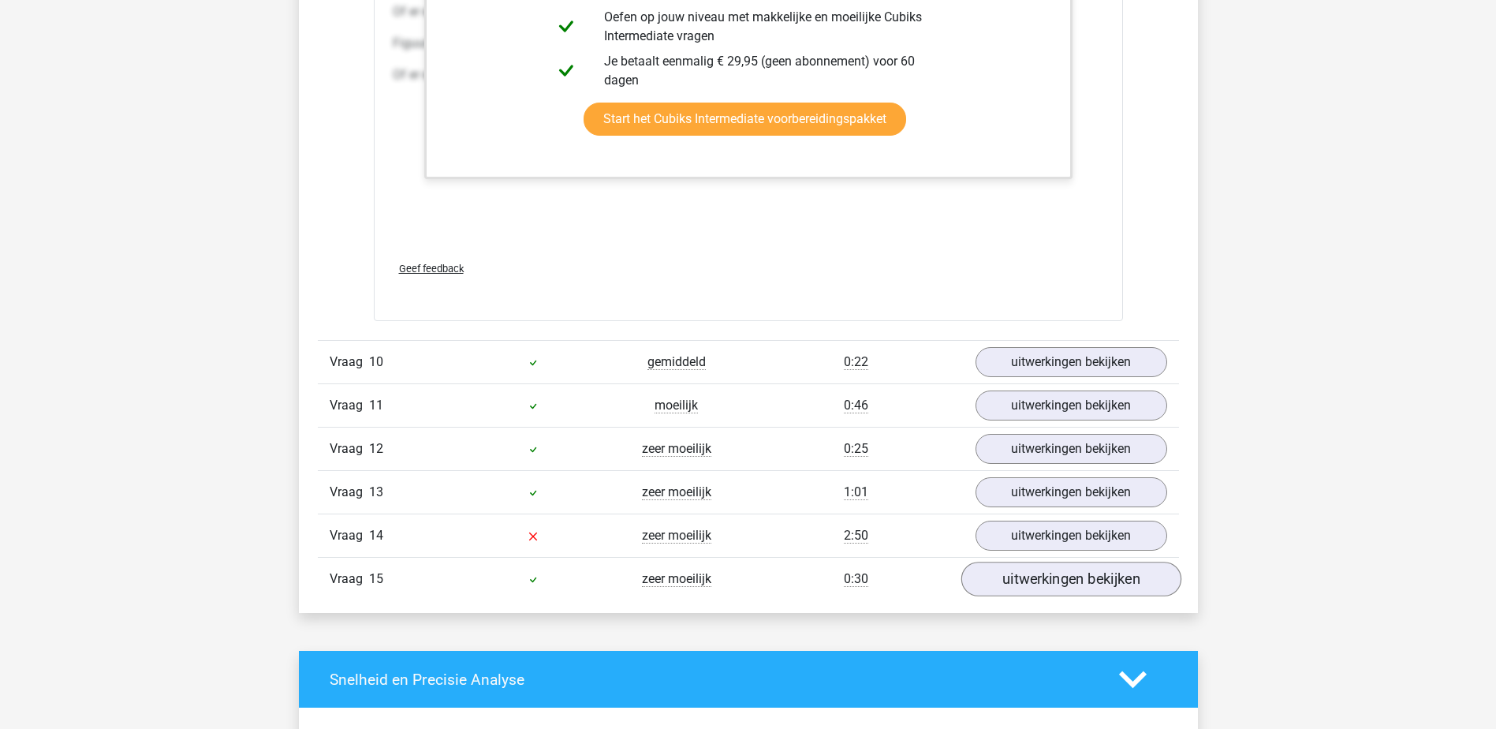
scroll to position [4475, 0]
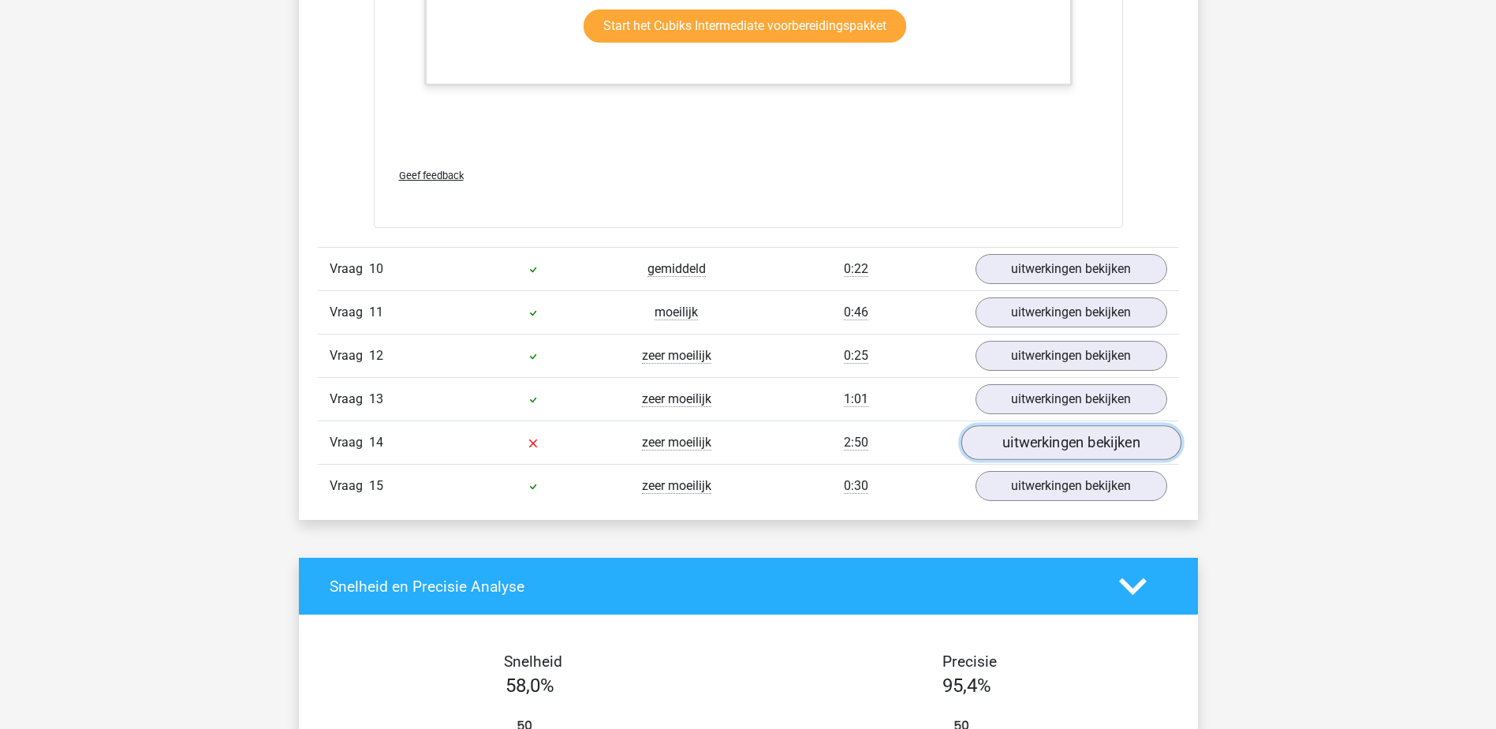
click at [1028, 447] on link "uitwerkingen bekijken" at bounding box center [1070, 443] width 220 height 35
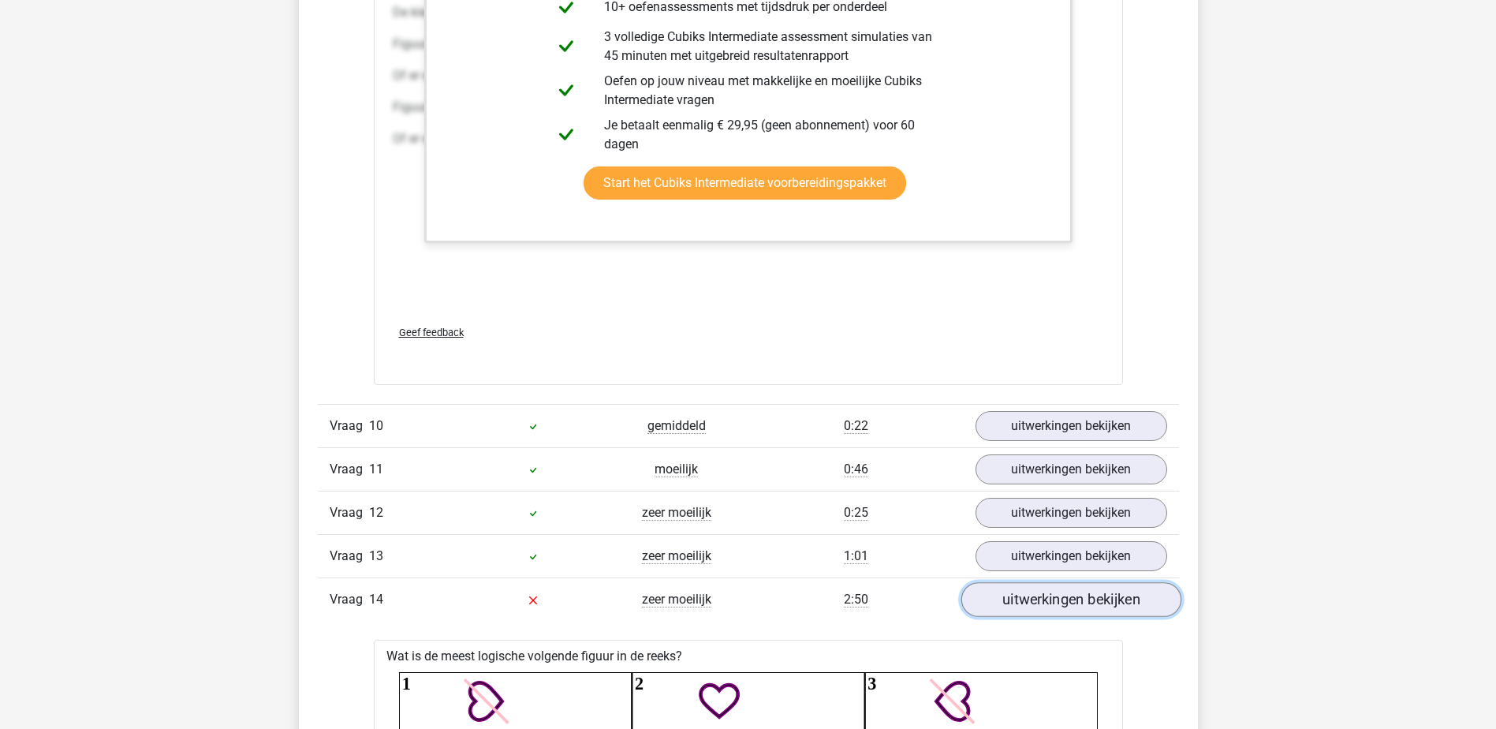
scroll to position [4318, 0]
click at [1058, 550] on link "uitwerkingen bekijken" at bounding box center [1070, 557] width 220 height 35
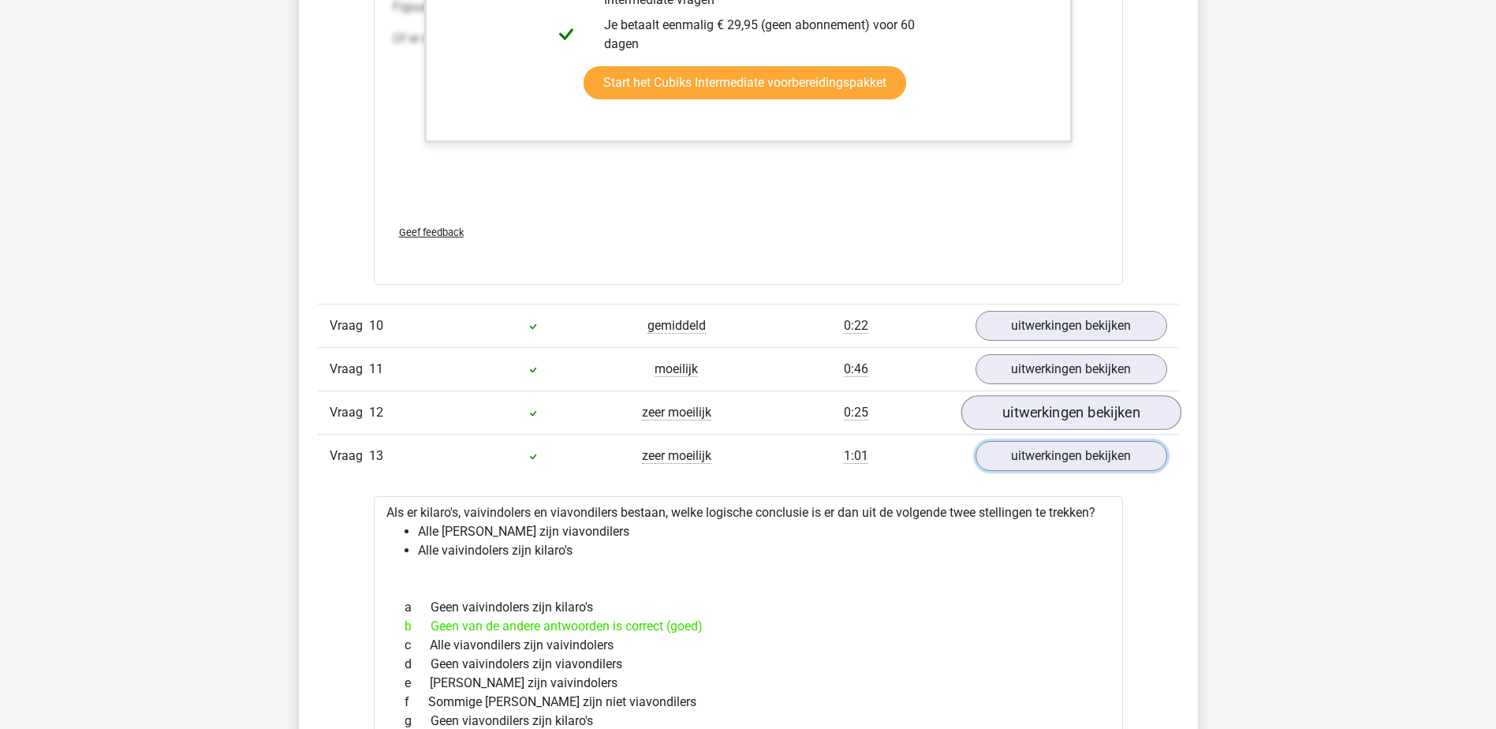
scroll to position [4396, 0]
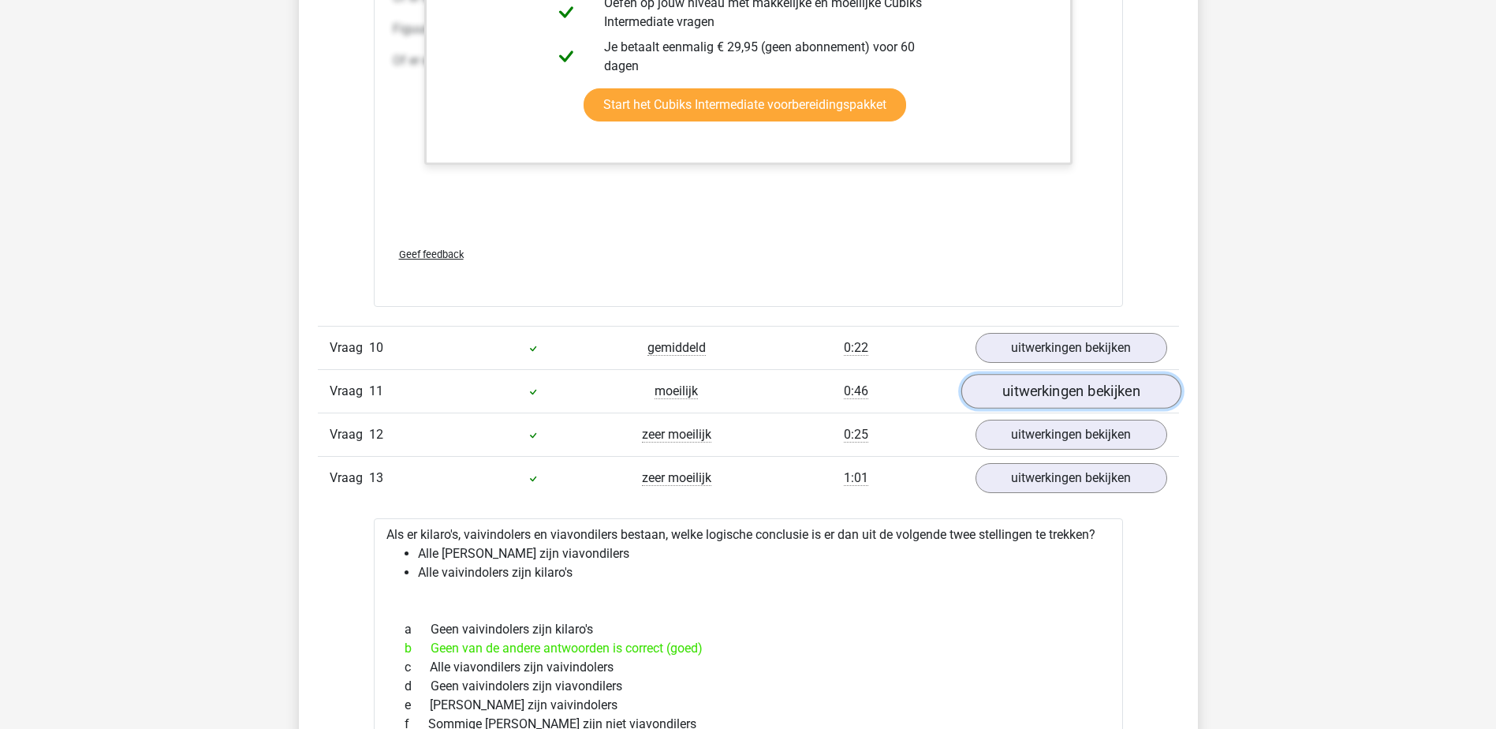
click at [1053, 397] on link "uitwerkingen bekijken" at bounding box center [1070, 392] width 220 height 35
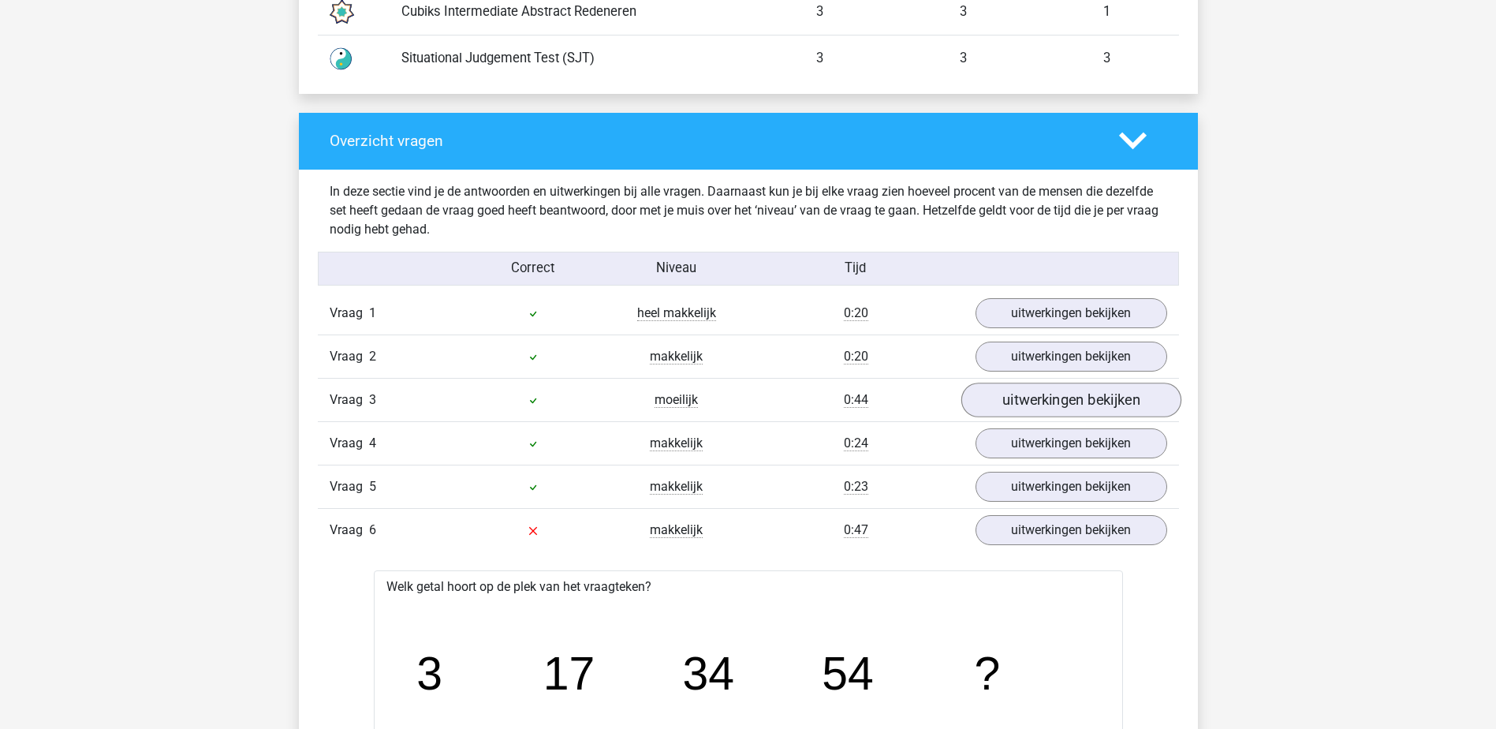
scroll to position [1637, 0]
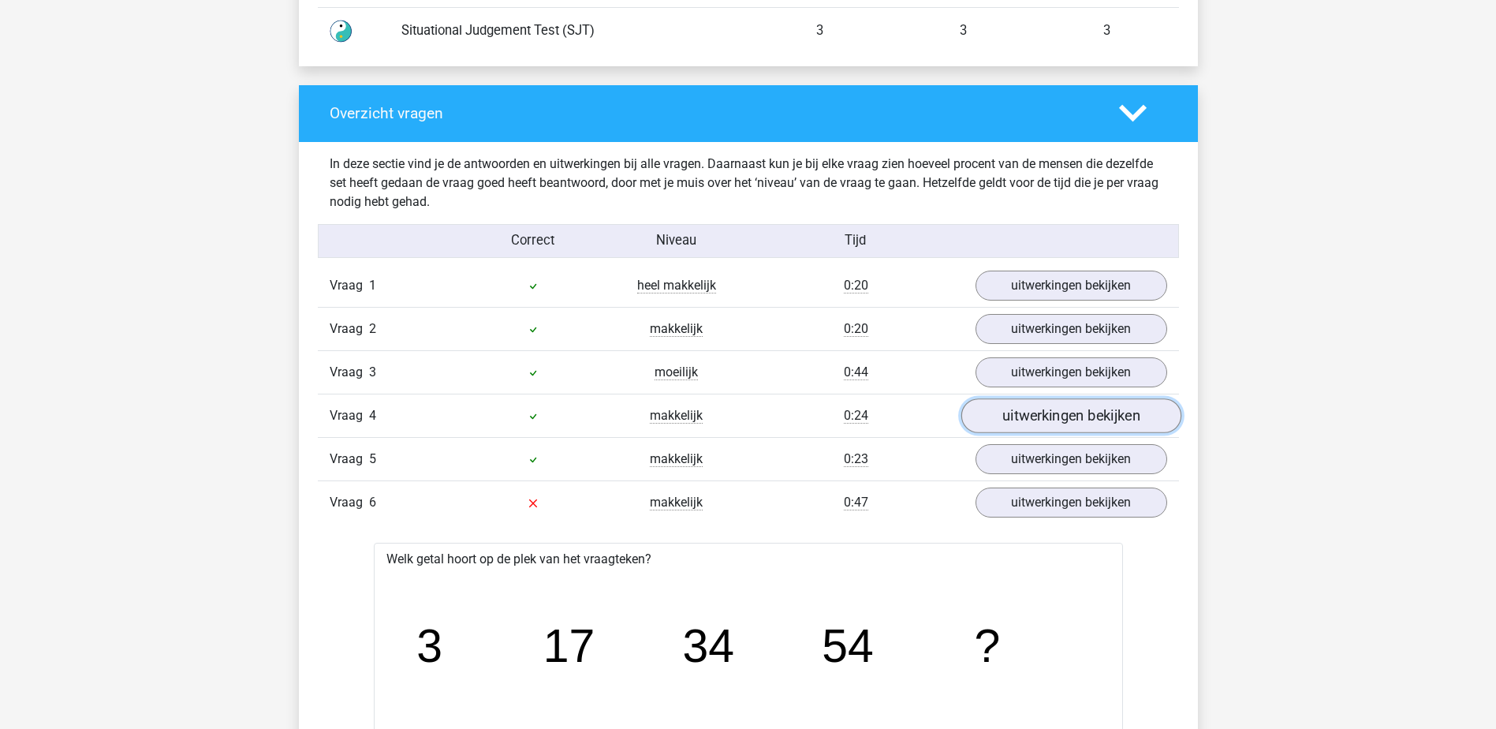
click at [1022, 408] on link "uitwerkingen bekijken" at bounding box center [1070, 415] width 220 height 35
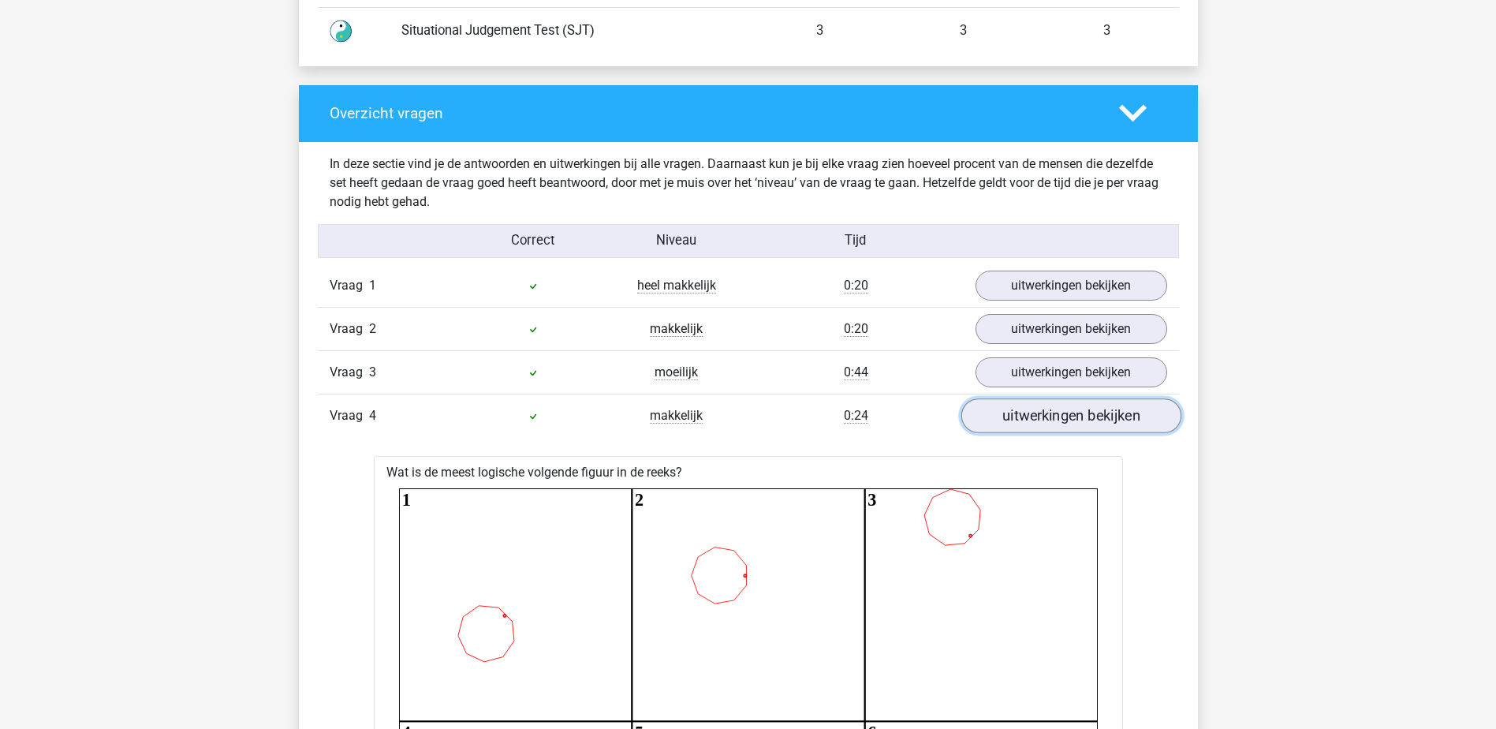
click at [1022, 408] on link "uitwerkingen bekijken" at bounding box center [1070, 415] width 220 height 35
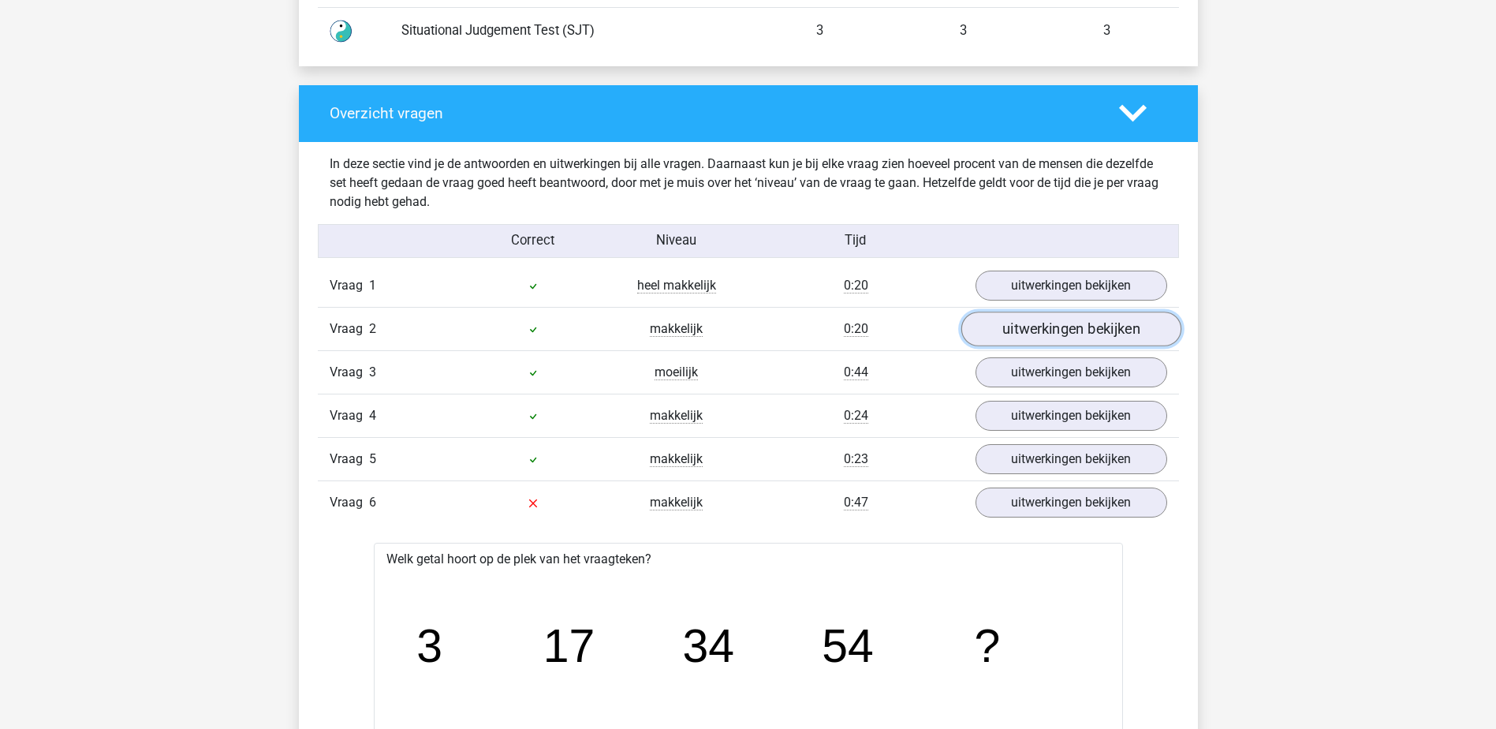
click at [1029, 334] on link "uitwerkingen bekijken" at bounding box center [1070, 328] width 220 height 35
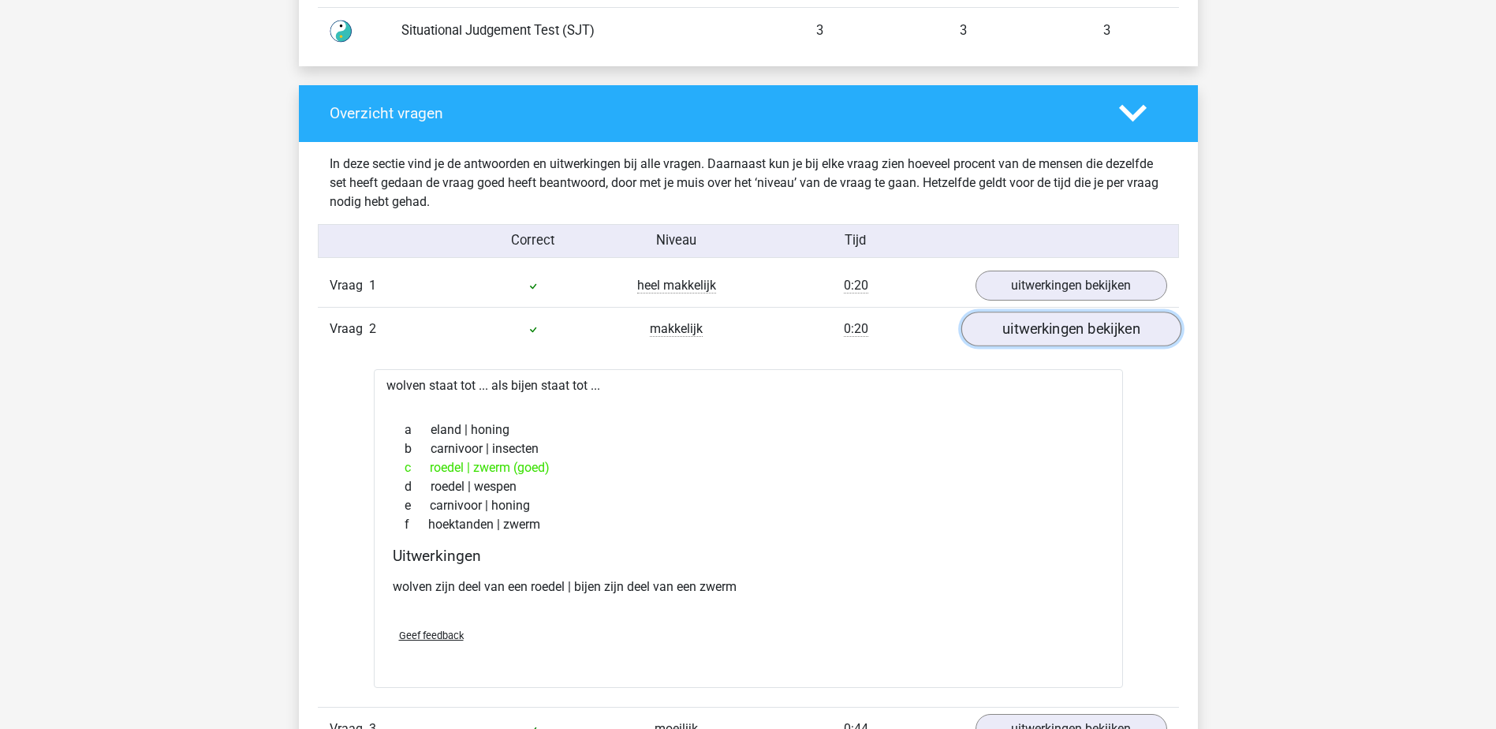
click at [1029, 334] on link "uitwerkingen bekijken" at bounding box center [1070, 328] width 220 height 35
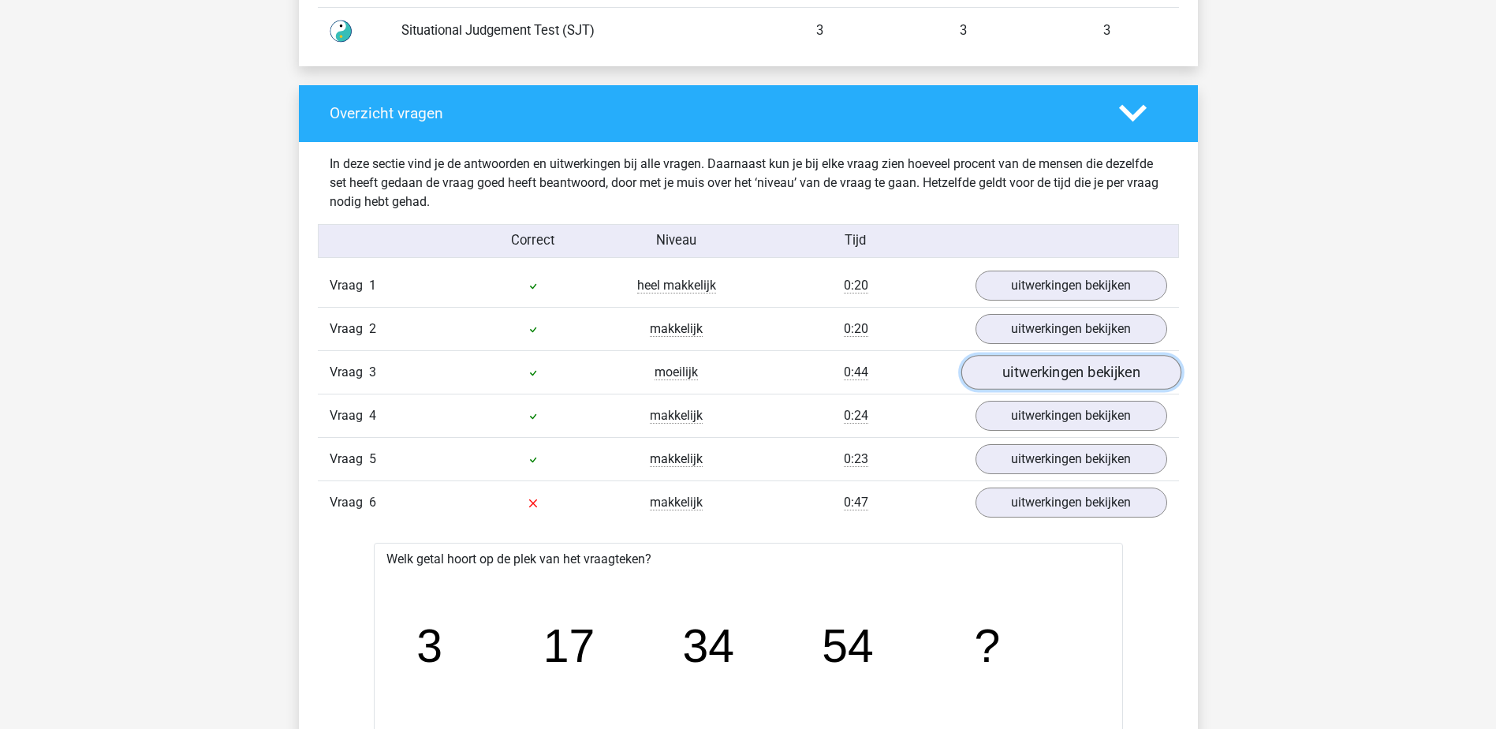
click at [1018, 386] on link "uitwerkingen bekijken" at bounding box center [1070, 372] width 220 height 35
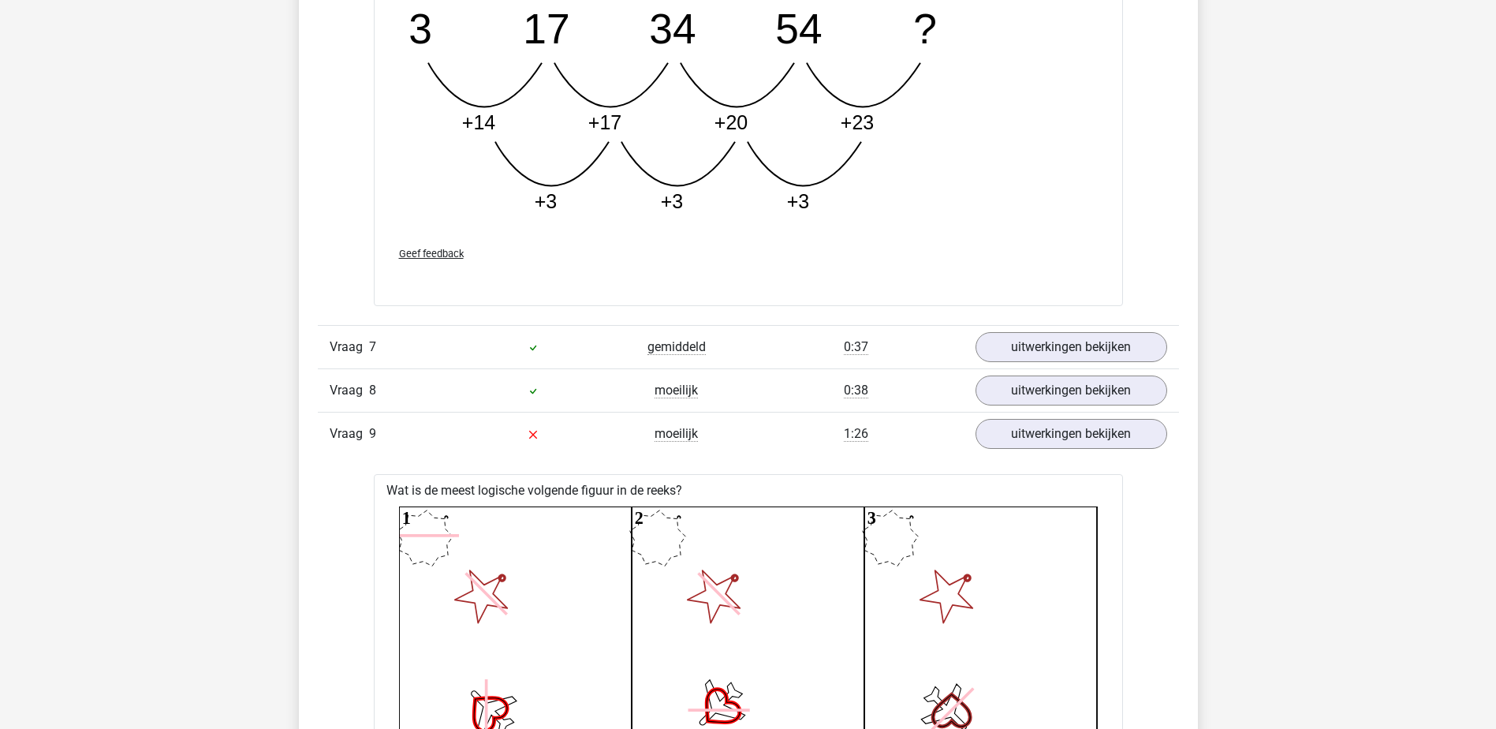
scroll to position [3529, 0]
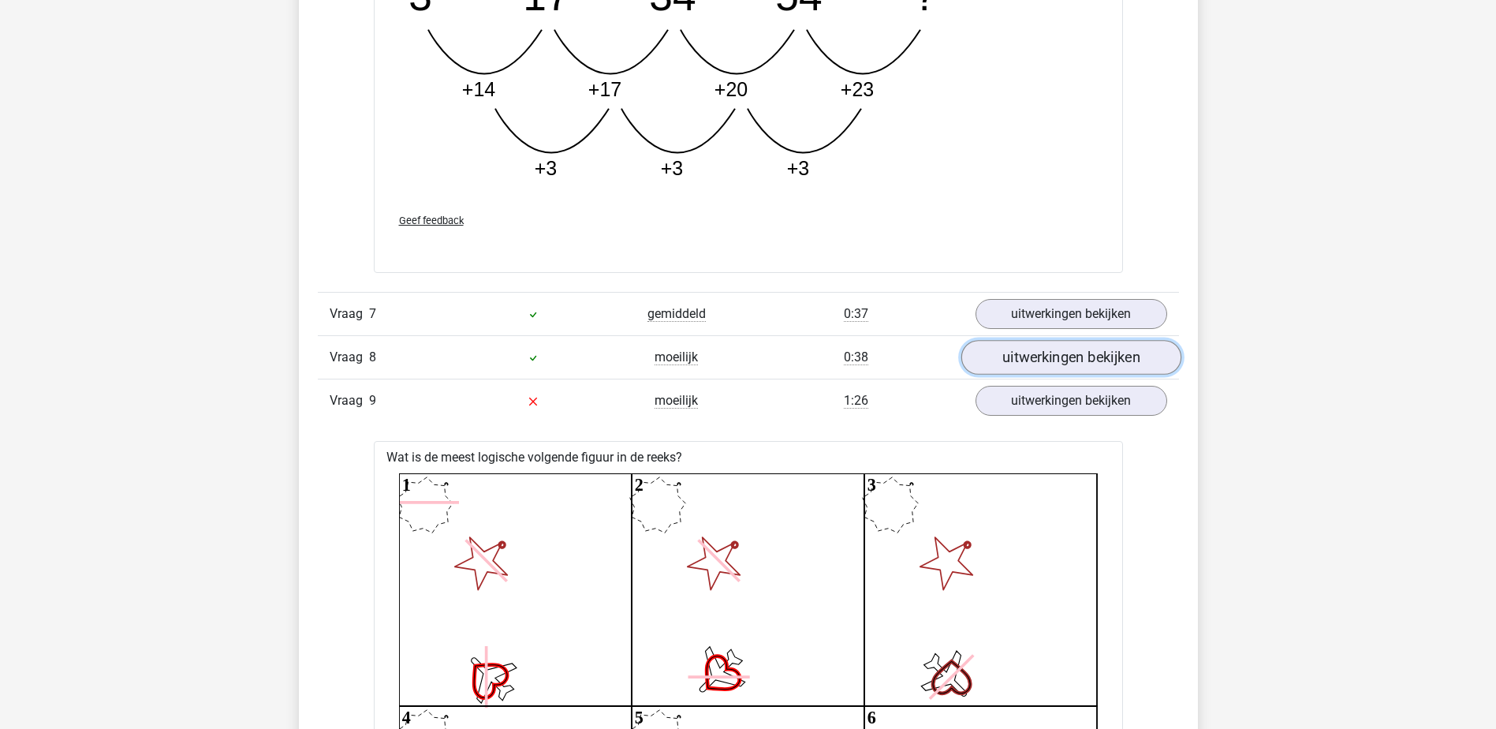
click at [1023, 361] on link "uitwerkingen bekijken" at bounding box center [1070, 357] width 220 height 35
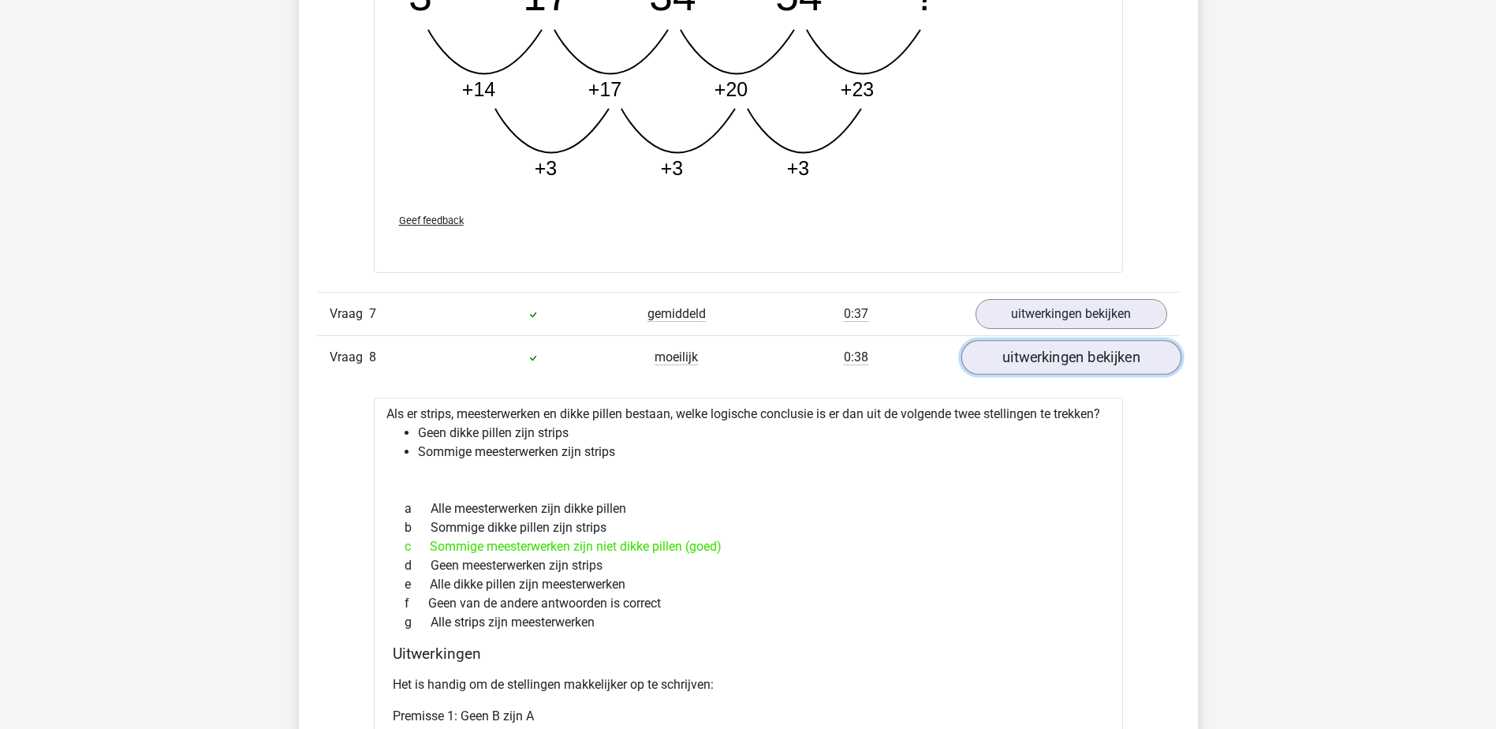
click at [1023, 361] on link "uitwerkingen bekijken" at bounding box center [1070, 357] width 220 height 35
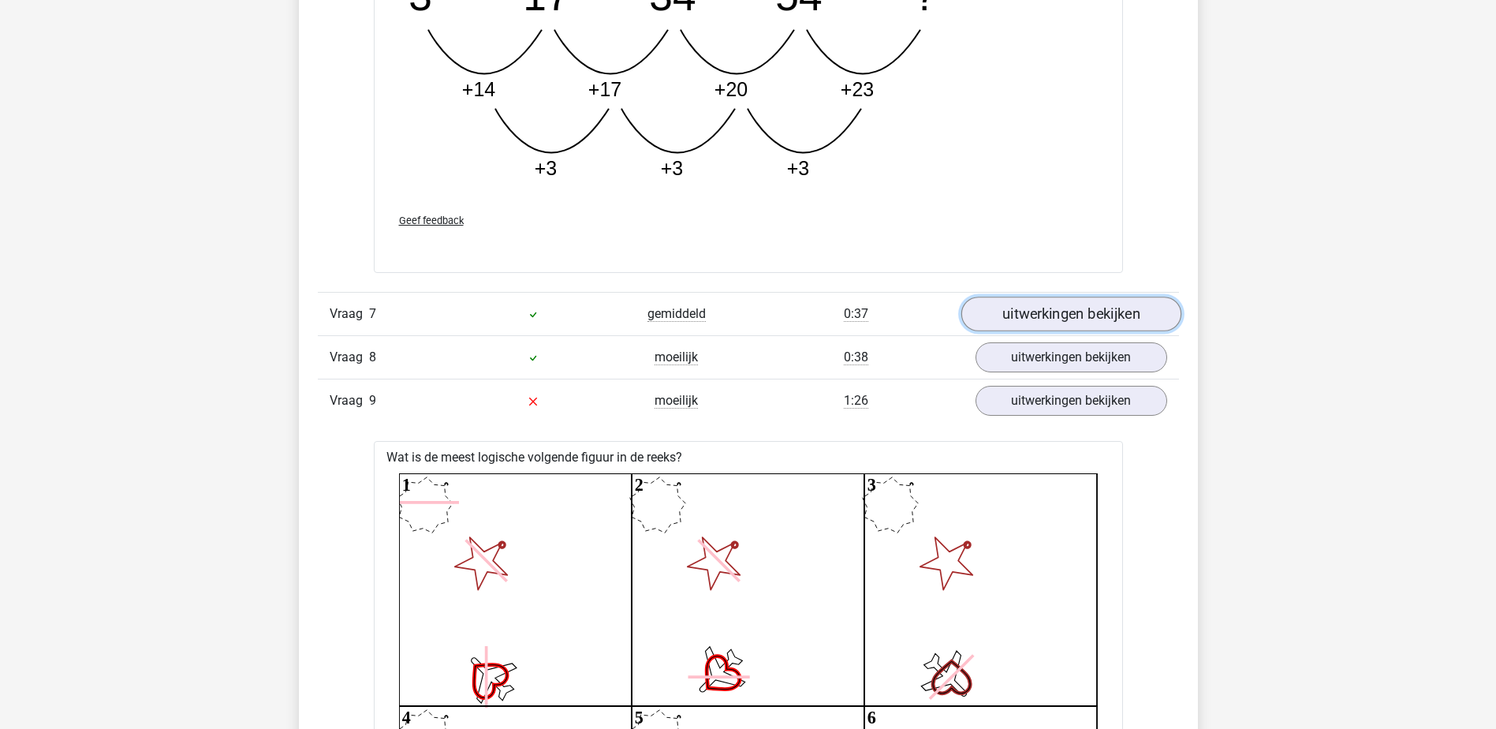
click at [1034, 317] on link "uitwerkingen bekijken" at bounding box center [1070, 313] width 220 height 35
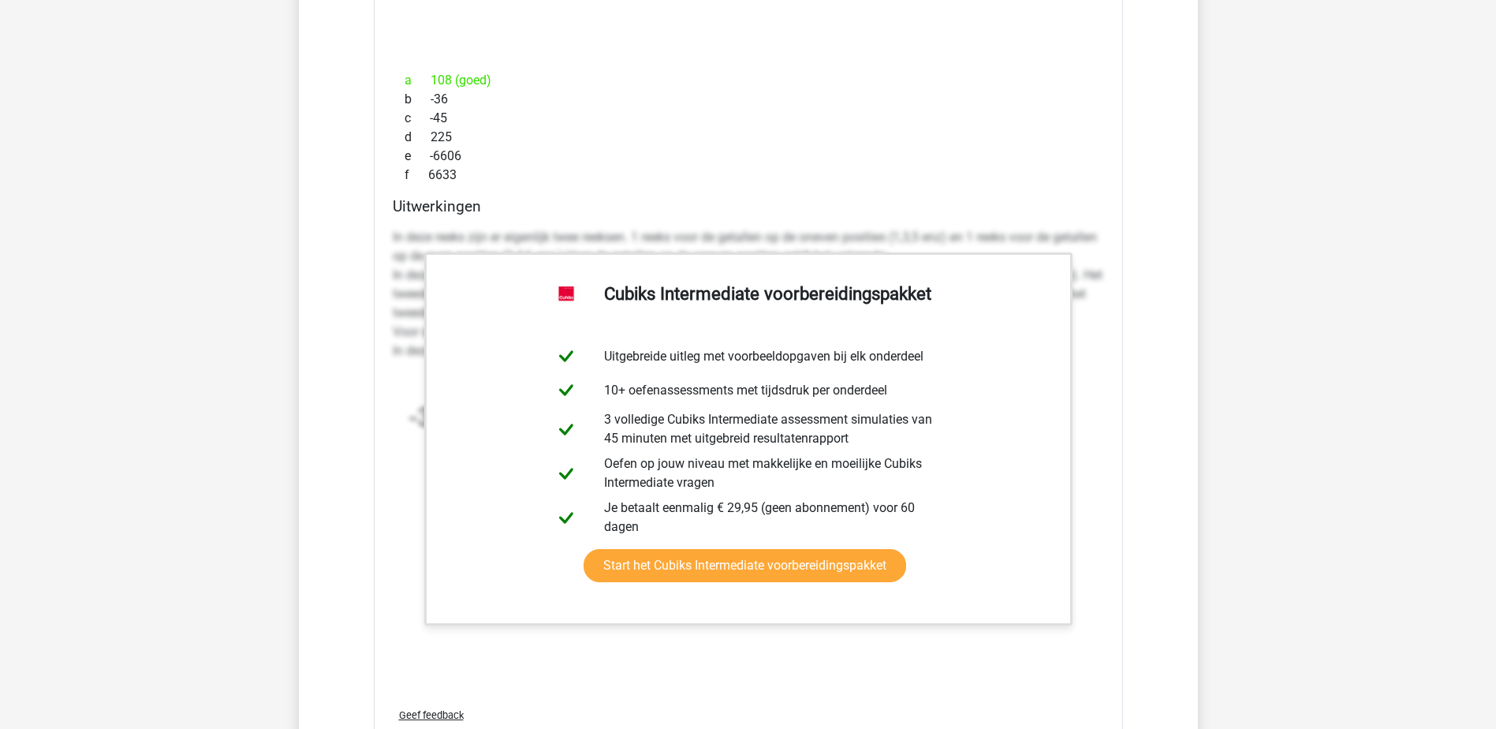
scroll to position [7077, 0]
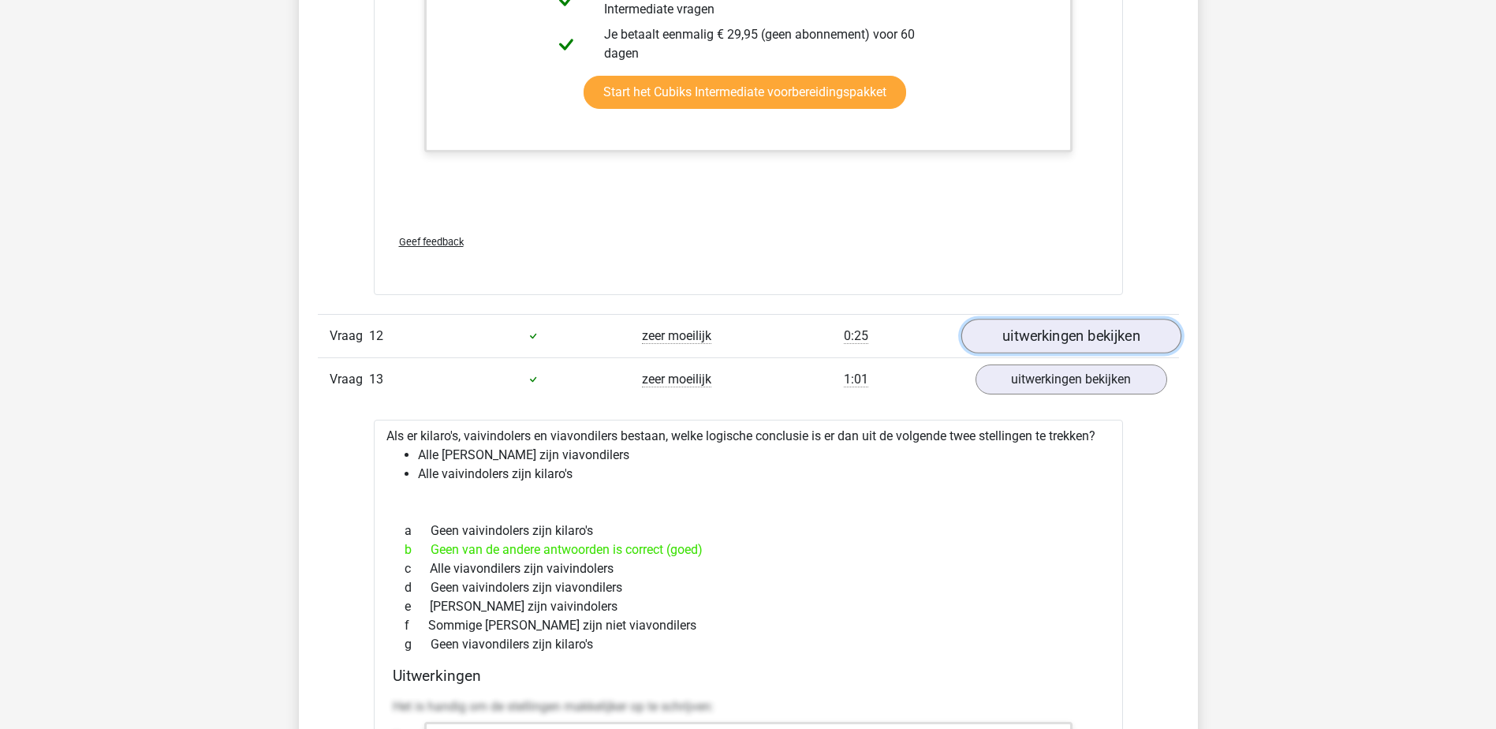
click at [1008, 337] on link "uitwerkingen bekijken" at bounding box center [1070, 336] width 220 height 35
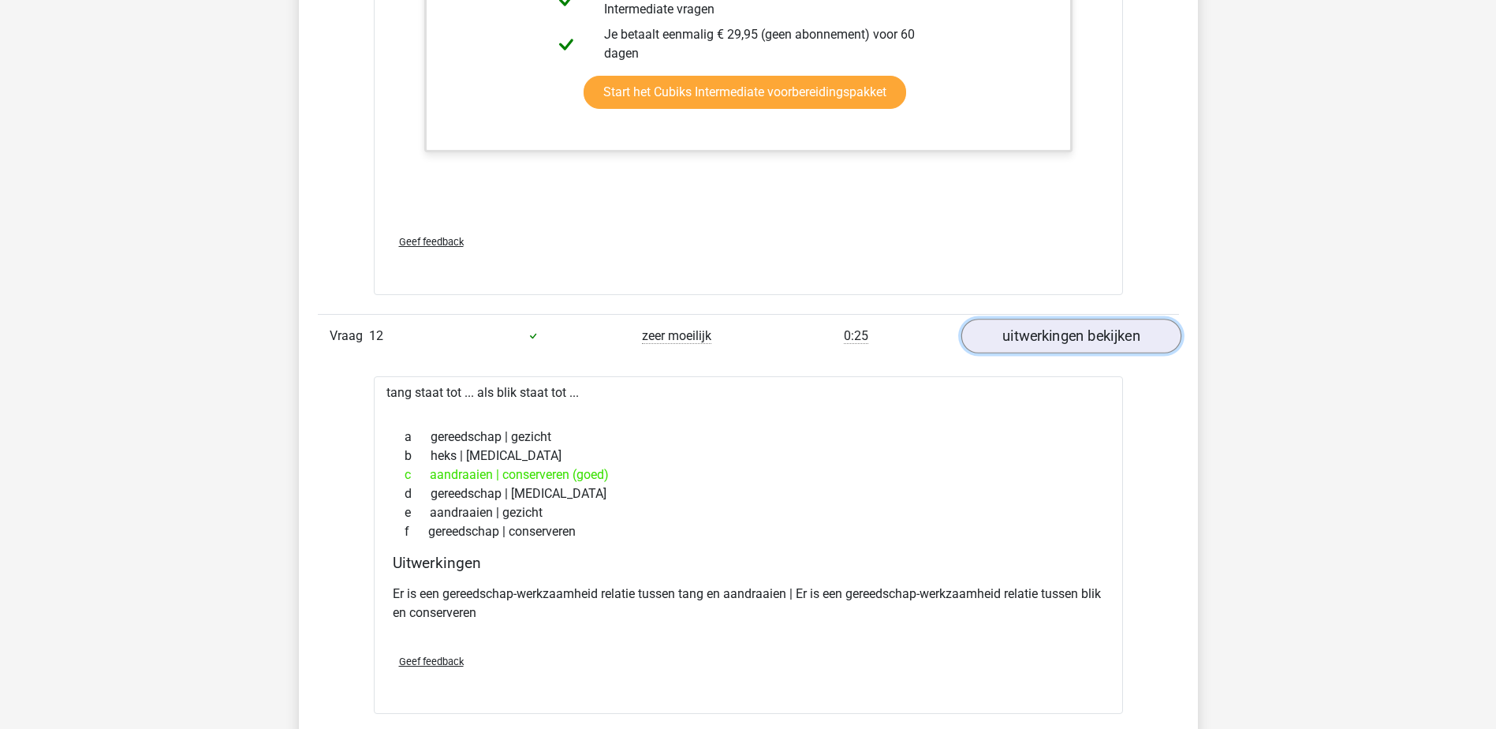
click at [1008, 337] on link "uitwerkingen bekijken" at bounding box center [1070, 336] width 220 height 35
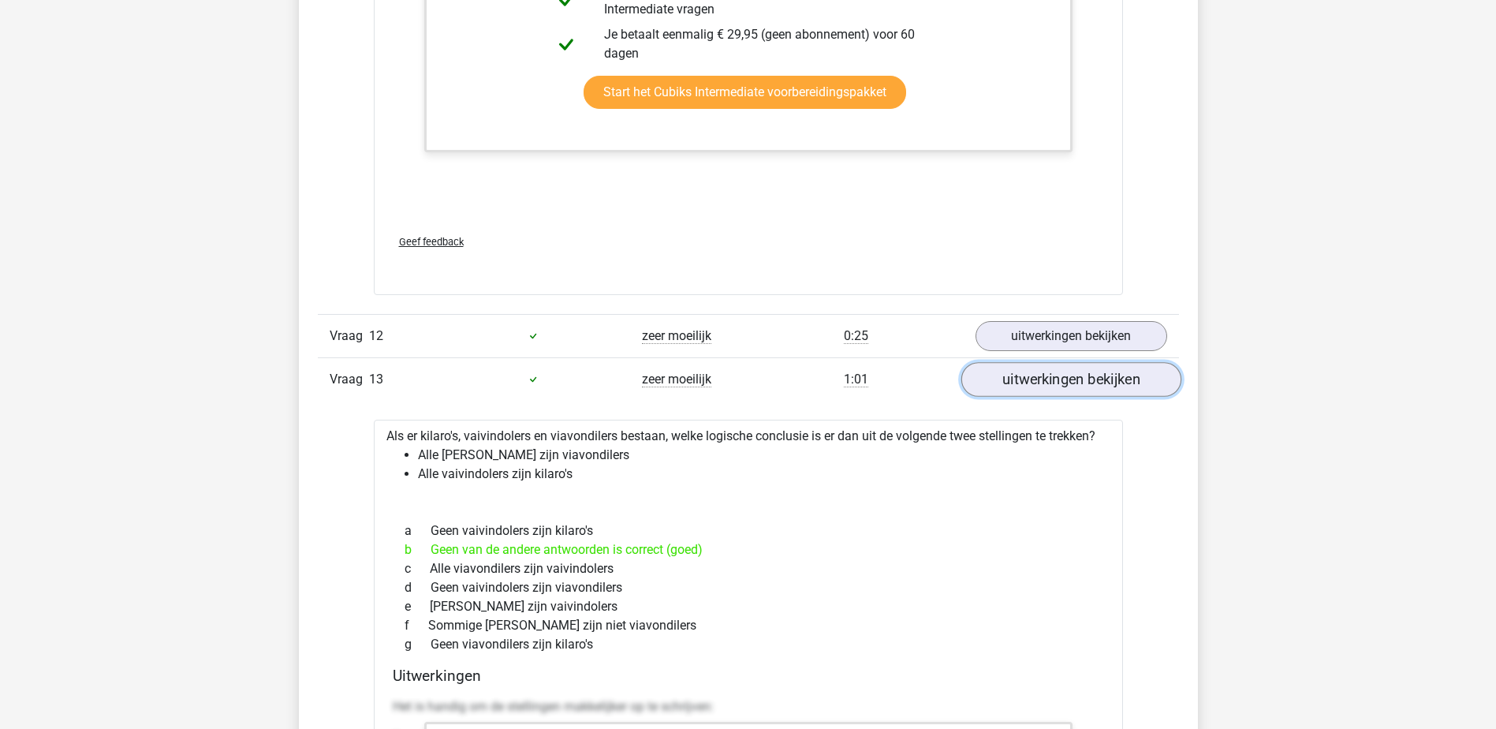
click at [1005, 387] on link "uitwerkingen bekijken" at bounding box center [1070, 379] width 220 height 35
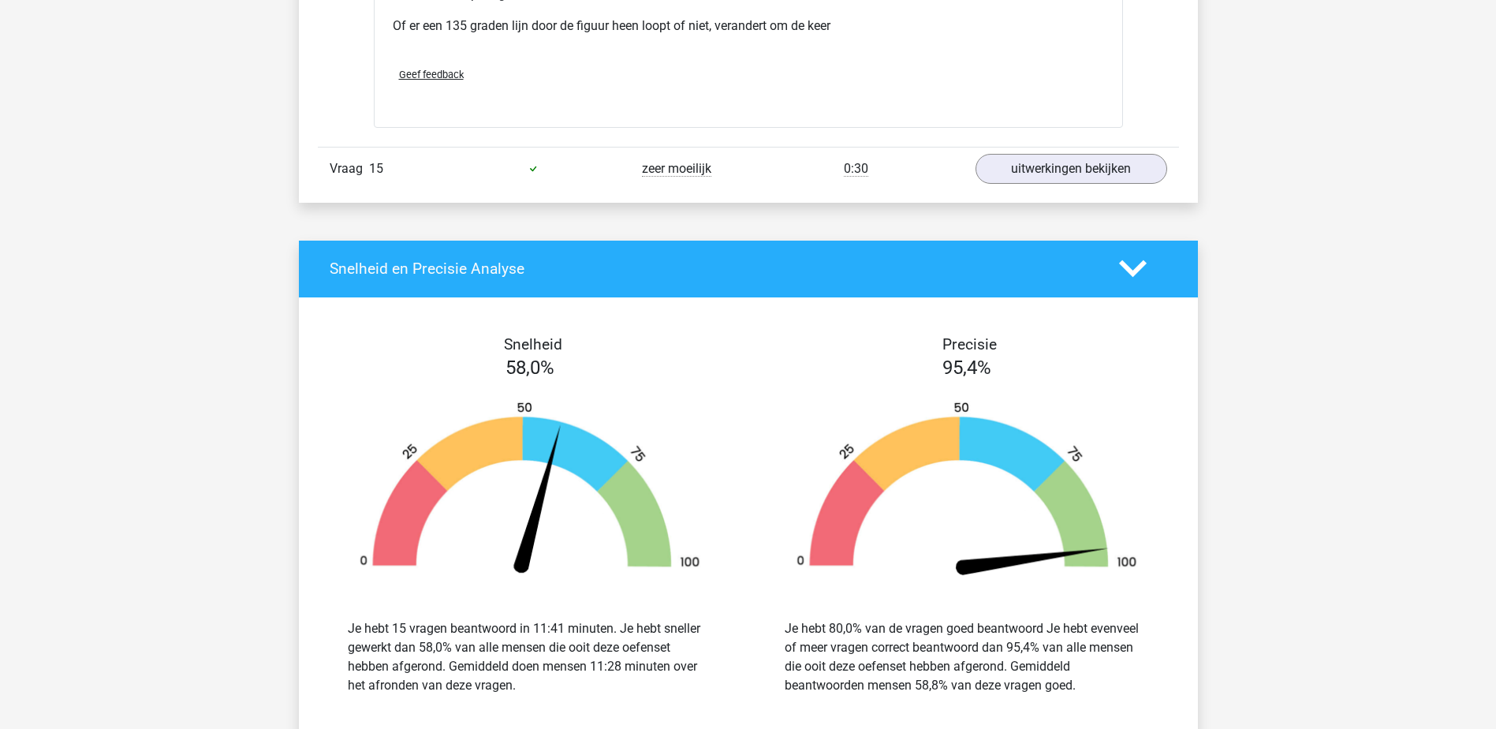
scroll to position [8891, 0]
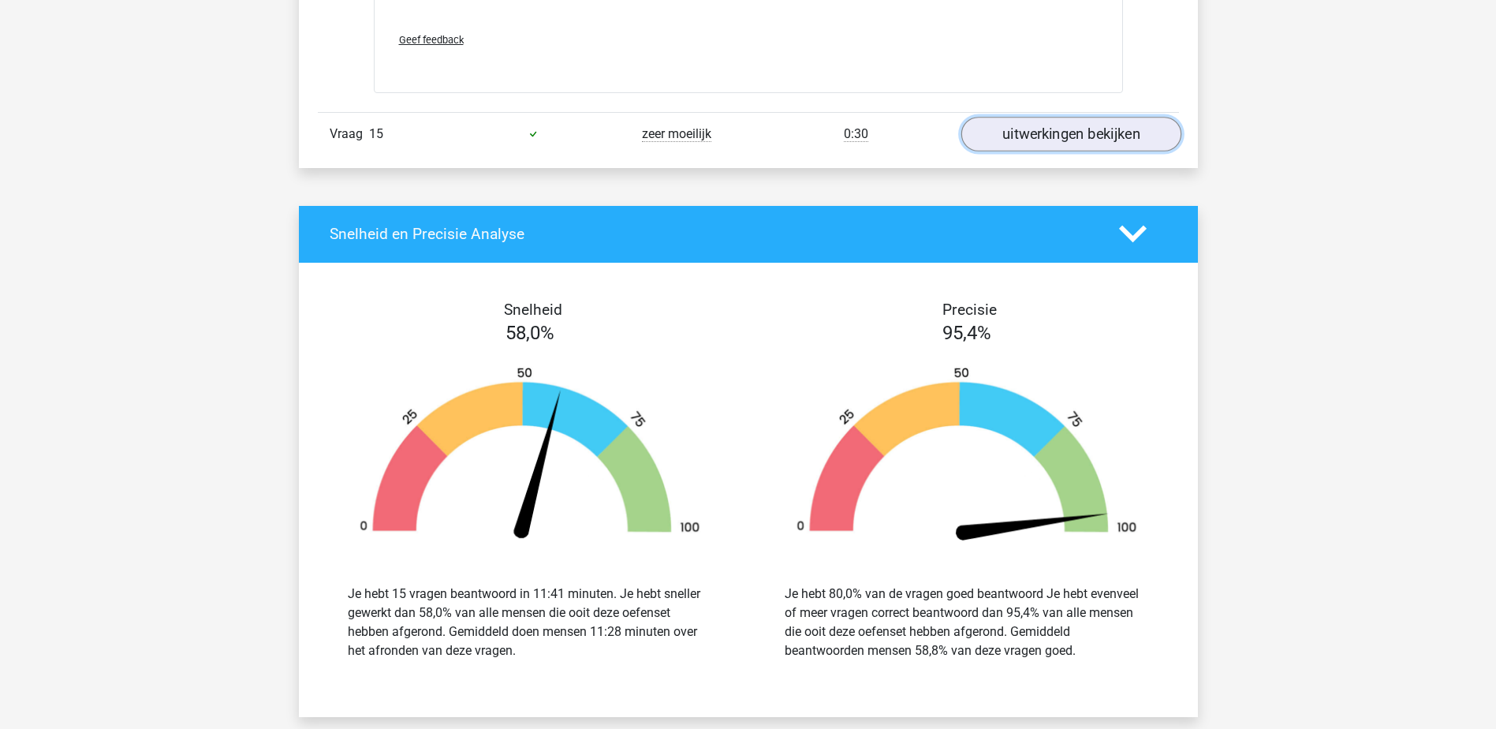
click at [1075, 129] on link "uitwerkingen bekijken" at bounding box center [1070, 134] width 220 height 35
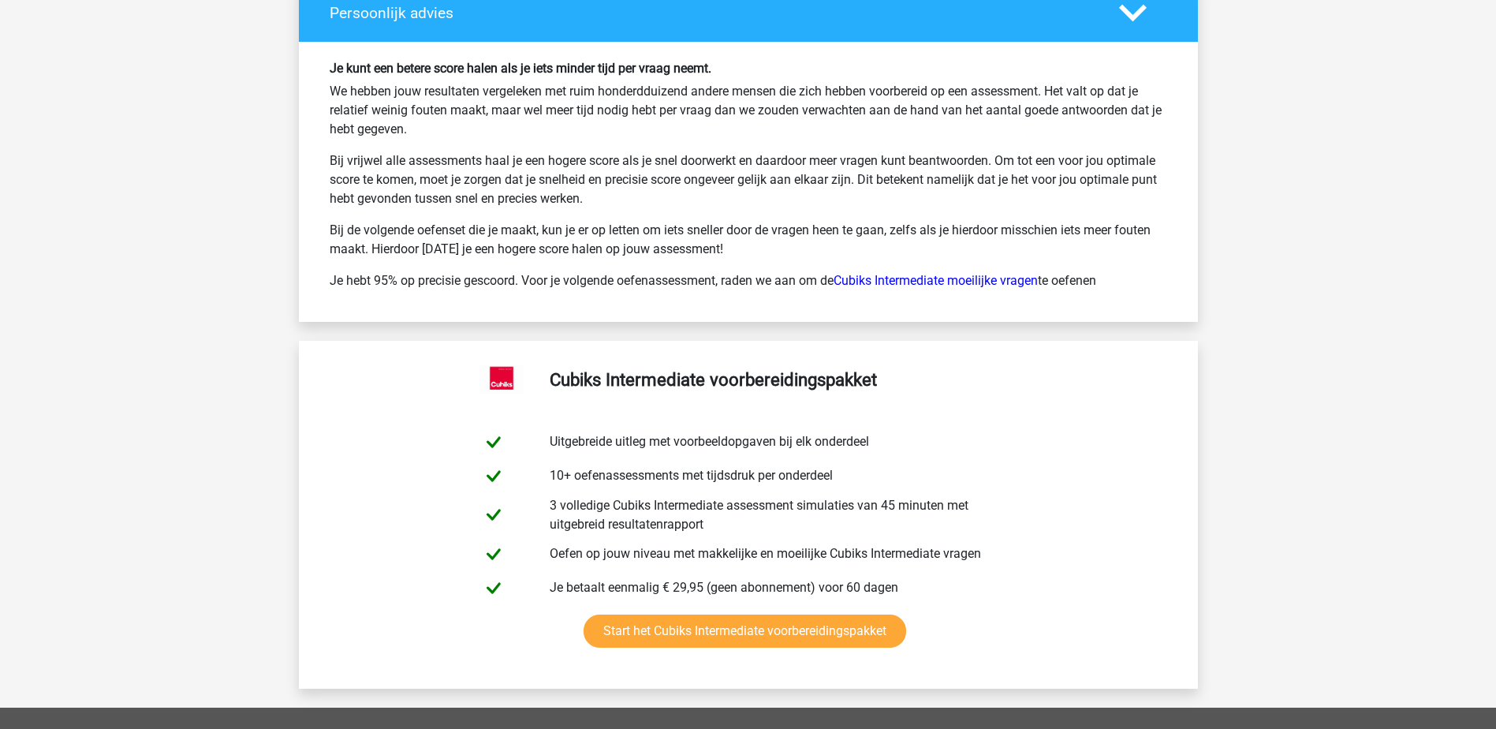
scroll to position [10625, 0]
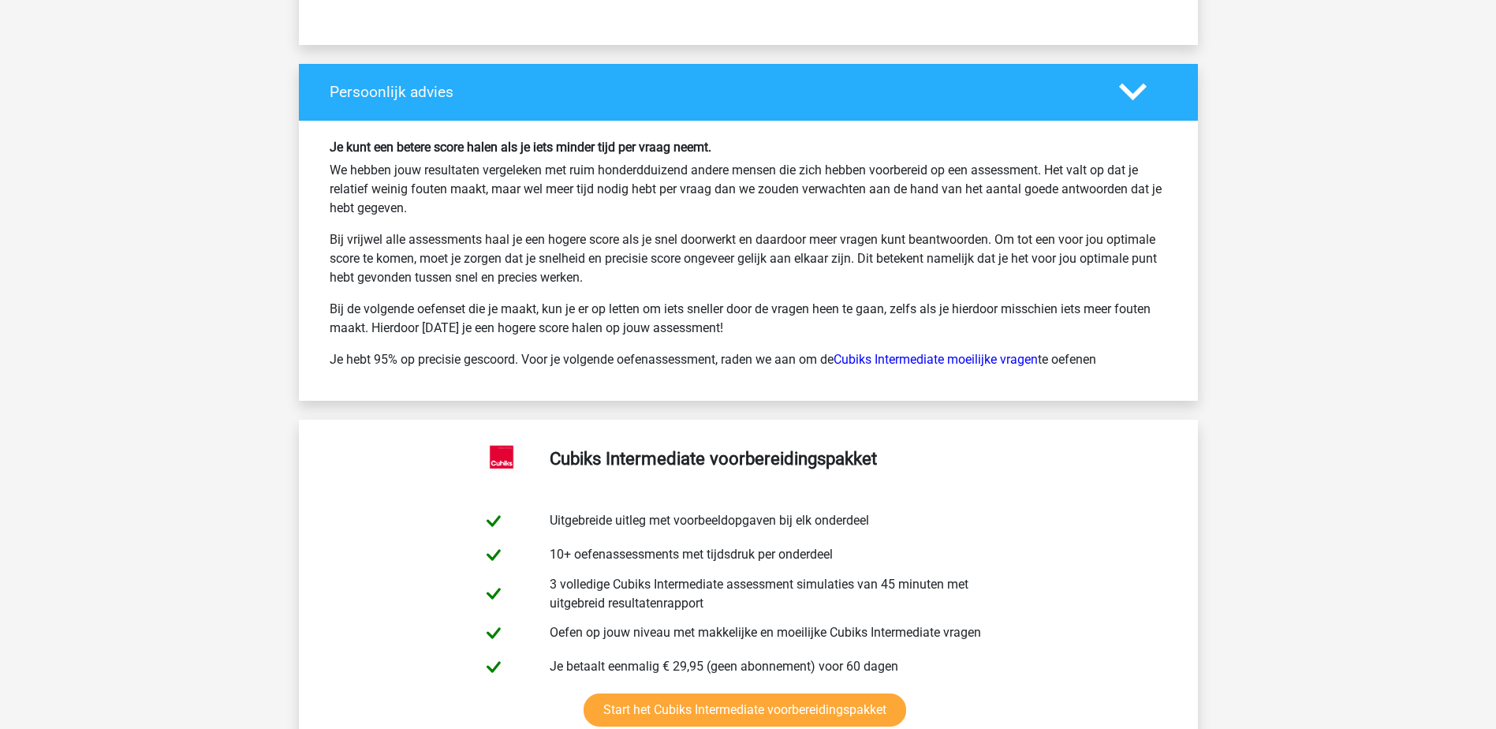
drag, startPoint x: 512, startPoint y: 177, endPoint x: 693, endPoint y: 207, distance: 183.0
click at [693, 207] on p "We hebben jouw resultaten vergeleken met ruim honderdduizend andere mensen die …" at bounding box center [748, 189] width 837 height 57
drag, startPoint x: 693, startPoint y: 207, endPoint x: 691, endPoint y: 218, distance: 10.5
click at [691, 218] on p "We hebben jouw resultaten vergeleken met ruim honderdduizend andere mensen die …" at bounding box center [748, 189] width 837 height 57
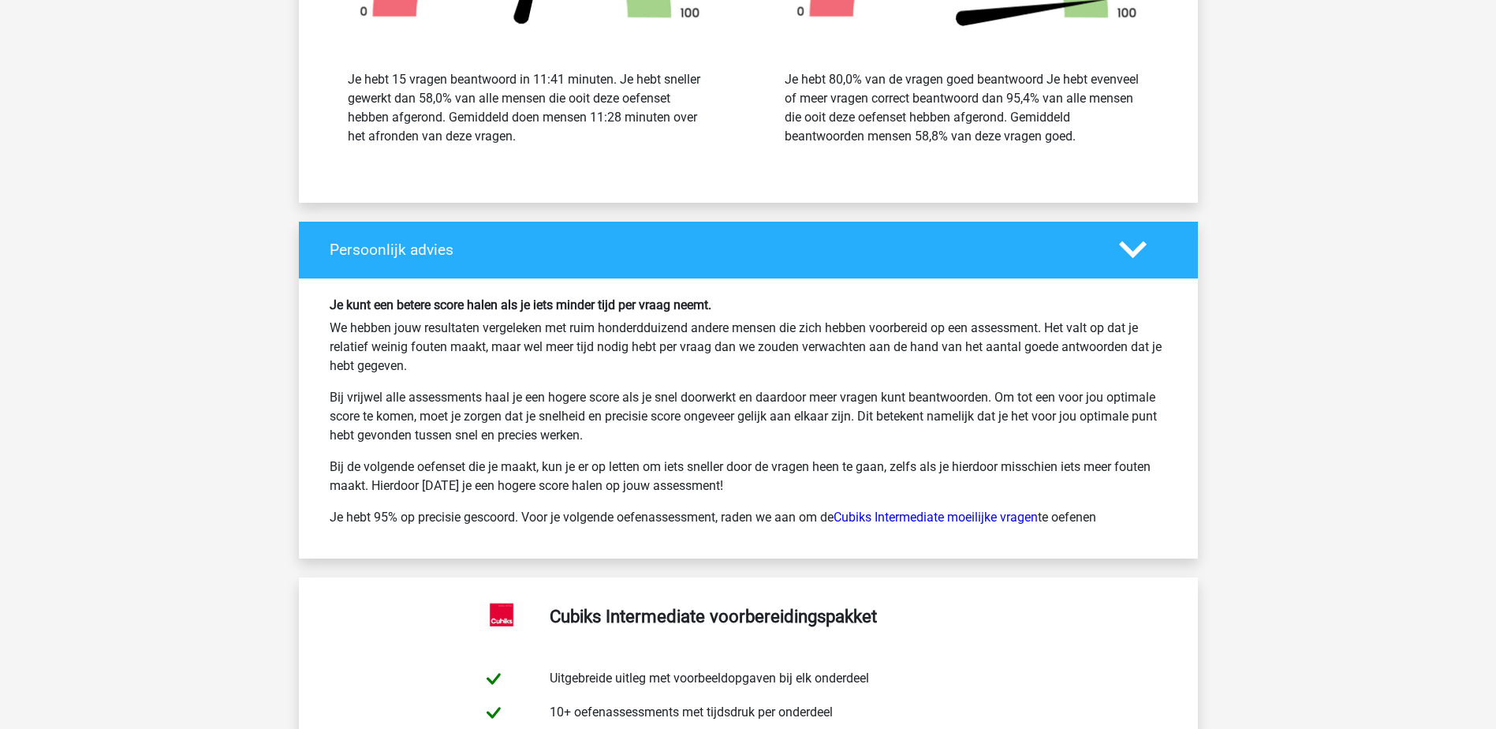
scroll to position [10389, 0]
